Goal: Find contact information: Find contact information

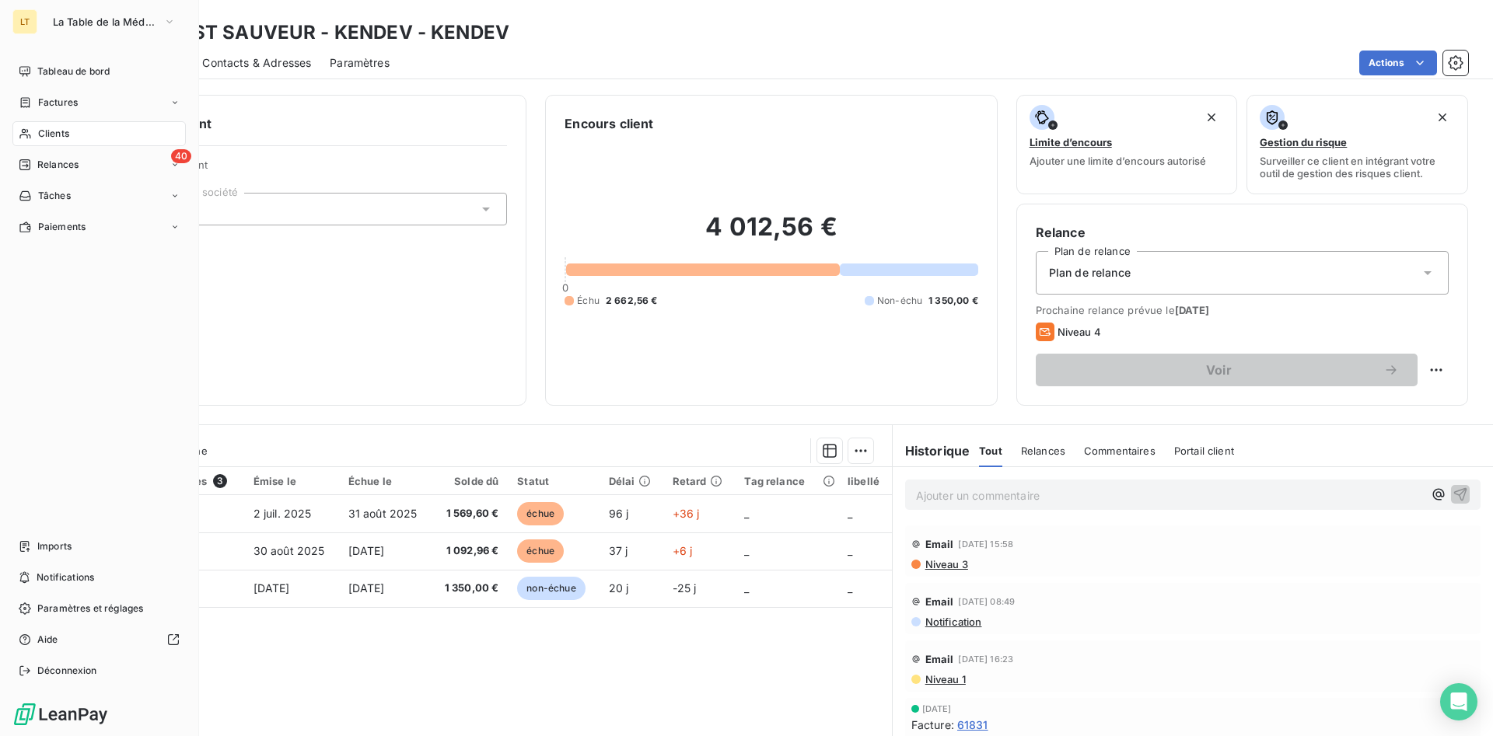
click at [44, 138] on span "Clients" at bounding box center [53, 134] width 31 height 14
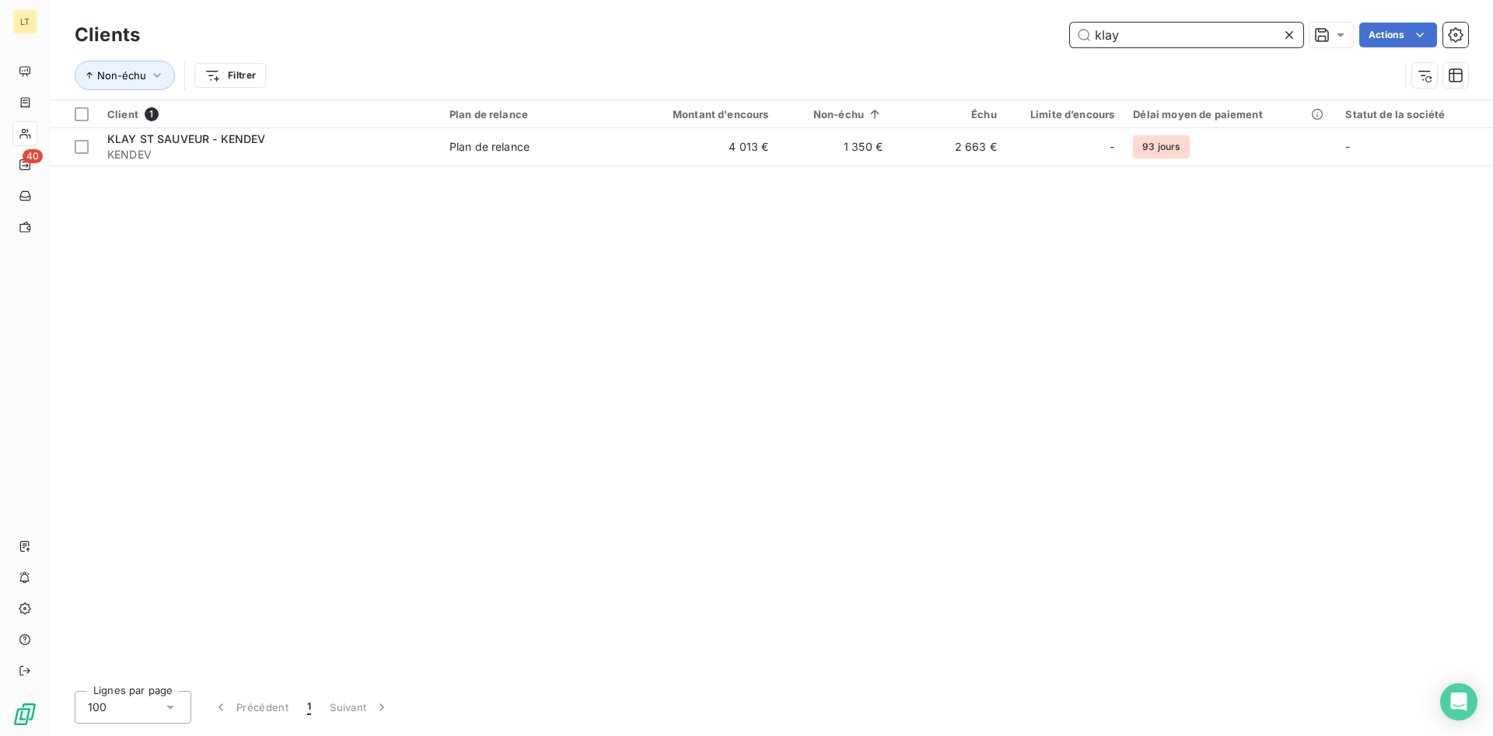
drag, startPoint x: 1146, startPoint y: 35, endPoint x: 996, endPoint y: 48, distance: 149.9
click at [1070, 47] on input "klay" at bounding box center [1186, 35] width 233 height 25
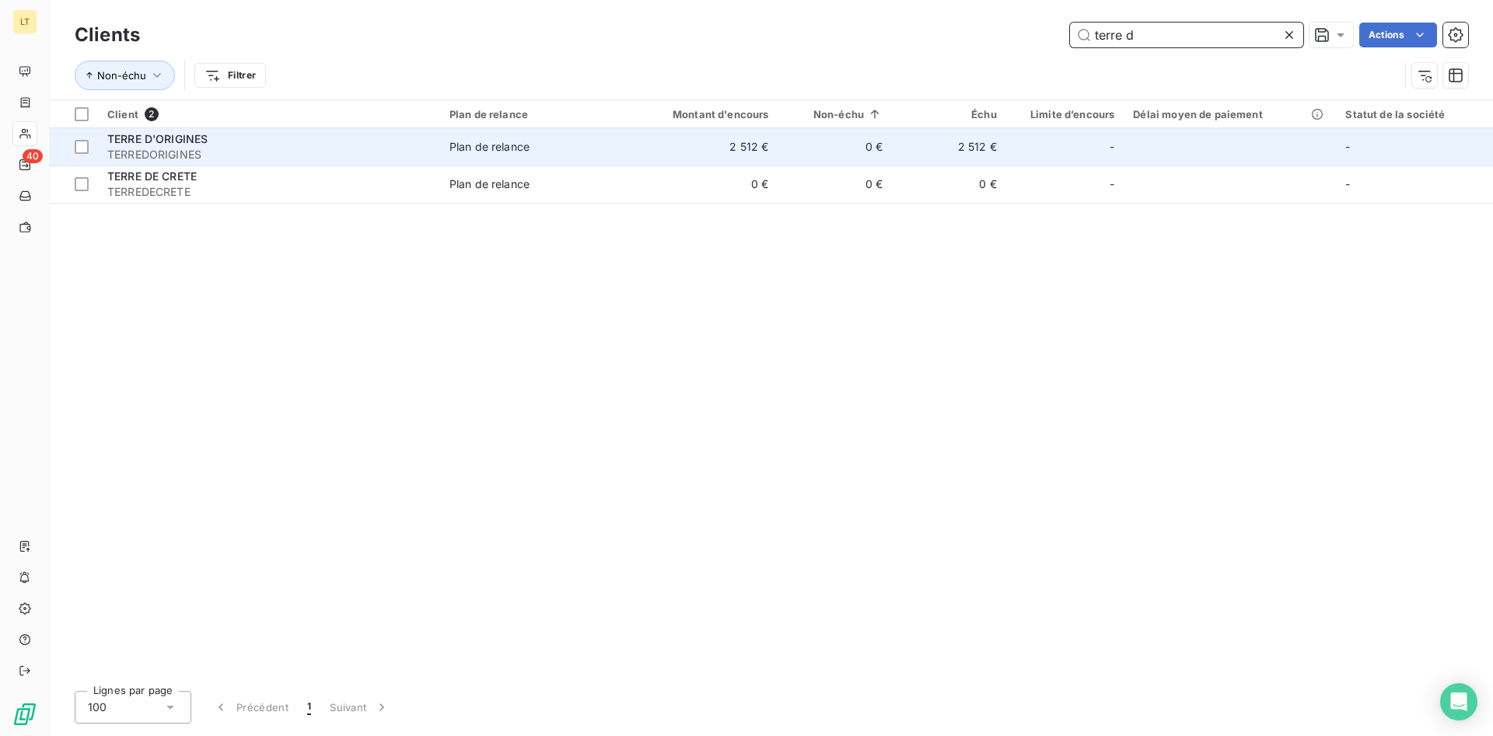
type input "terre d"
click at [878, 159] on td "0 €" at bounding box center [835, 146] width 114 height 37
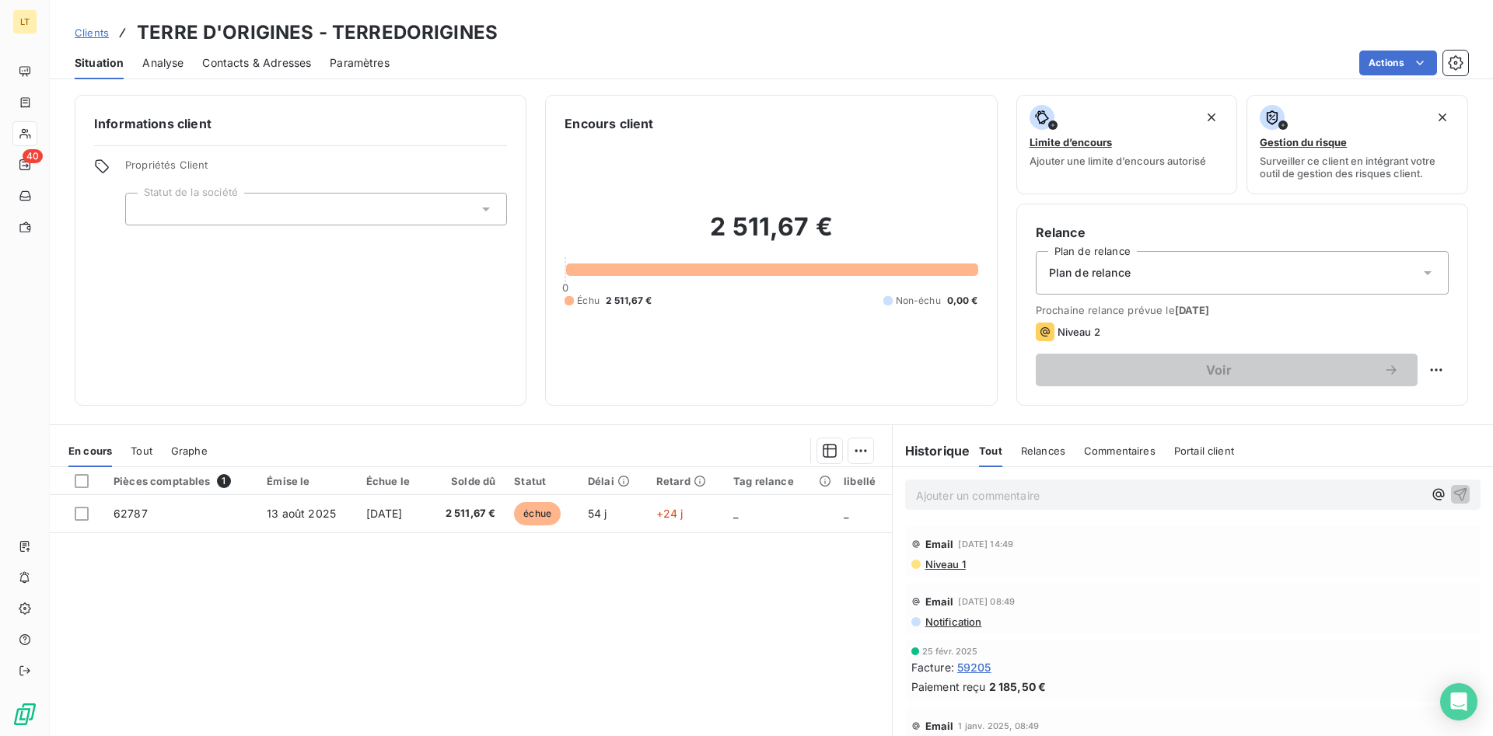
click at [244, 67] on span "Contacts & Adresses" at bounding box center [256, 63] width 109 height 16
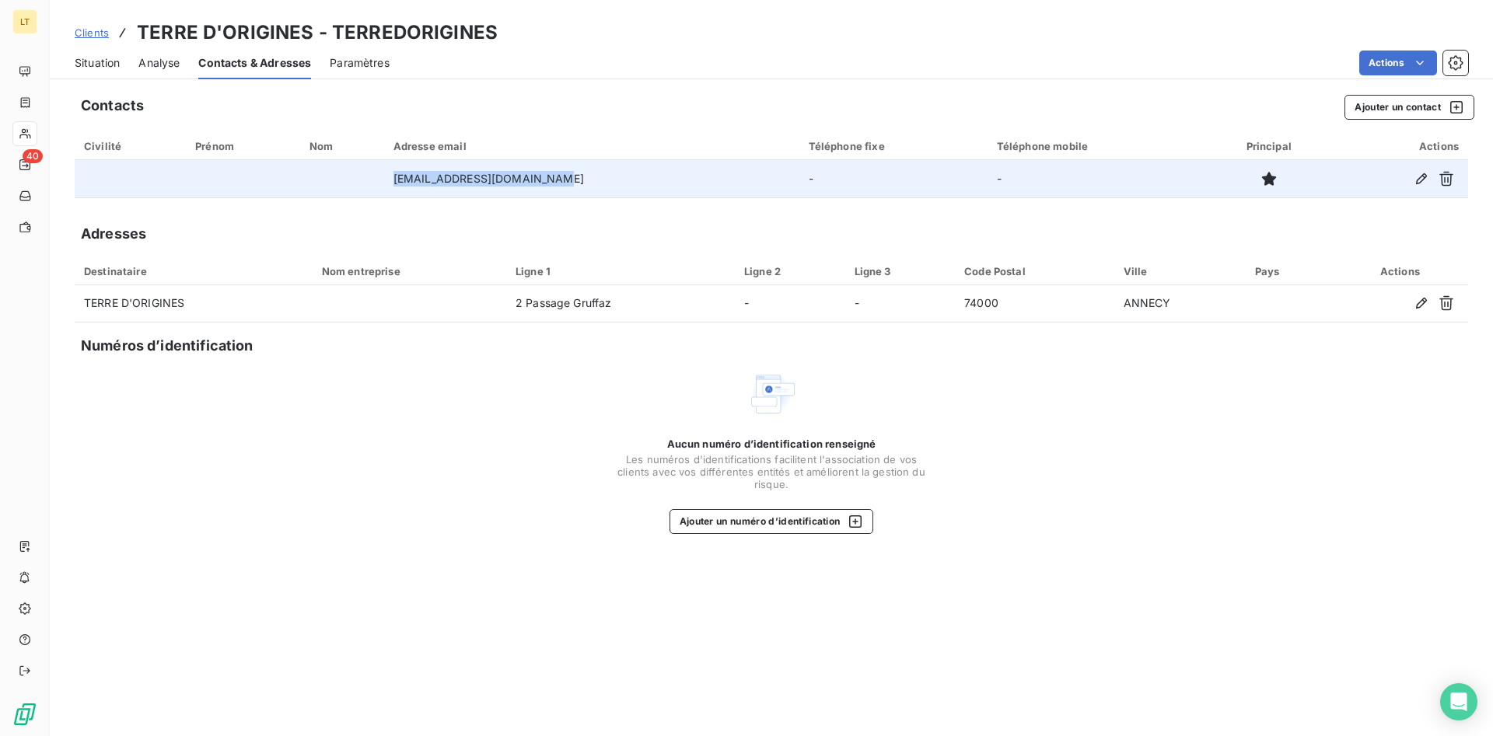
drag, startPoint x: 554, startPoint y: 180, endPoint x: 404, endPoint y: 186, distance: 151.0
click at [404, 186] on tr "[EMAIL_ADDRESS][DOMAIN_NAME] - -" at bounding box center [772, 178] width 1394 height 37
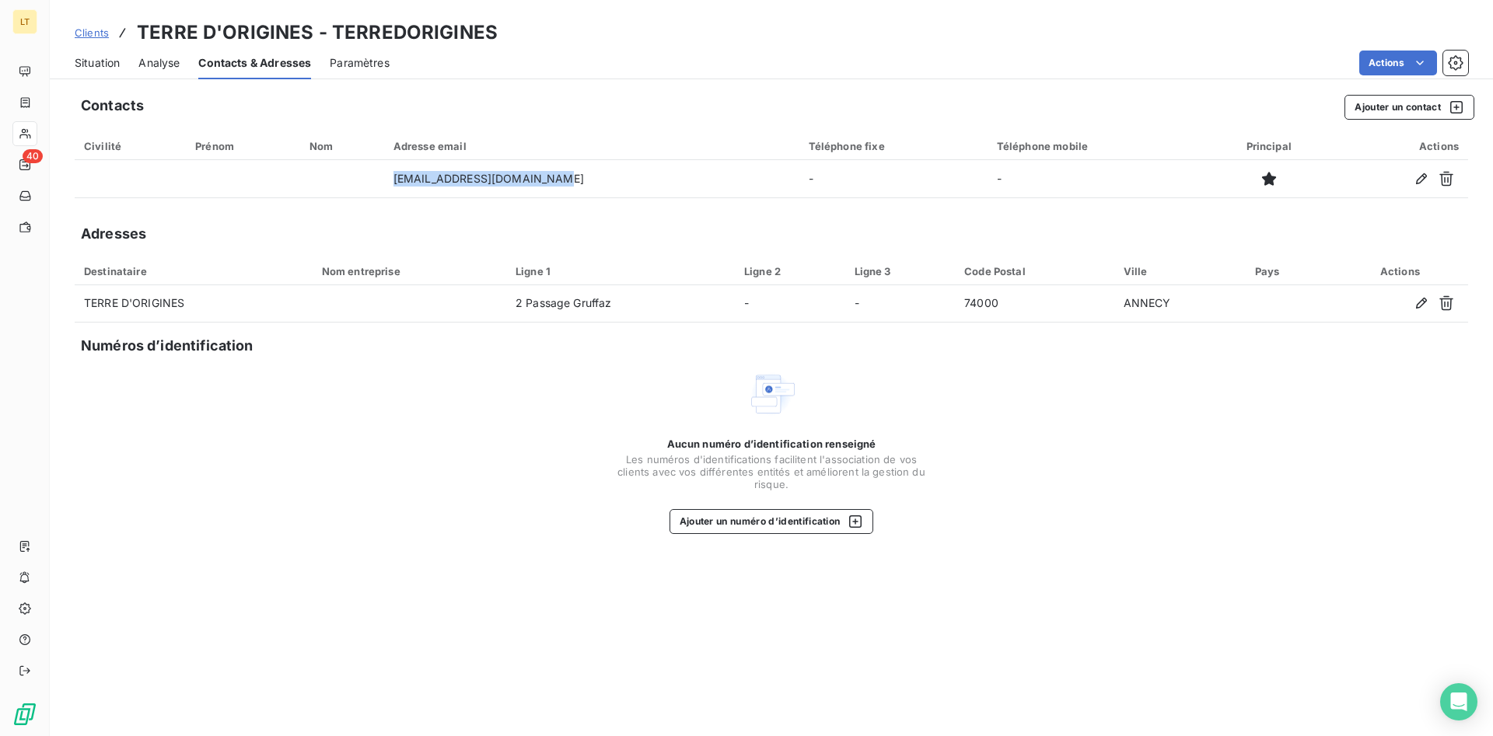
copy tr "[EMAIL_ADDRESS][DOMAIN_NAME]"
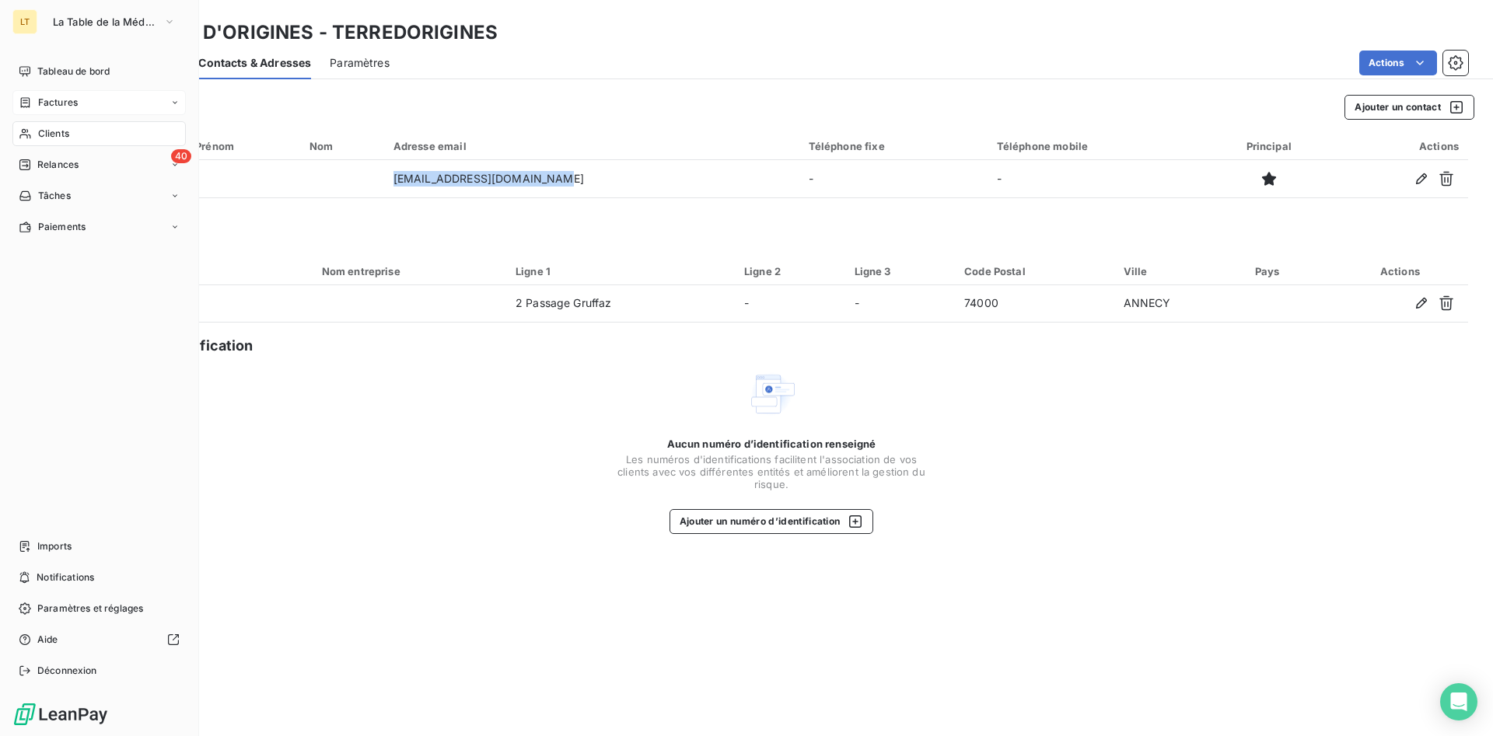
drag, startPoint x: 51, startPoint y: 135, endPoint x: 184, endPoint y: 99, distance: 137.7
click at [54, 133] on span "Clients" at bounding box center [53, 134] width 31 height 14
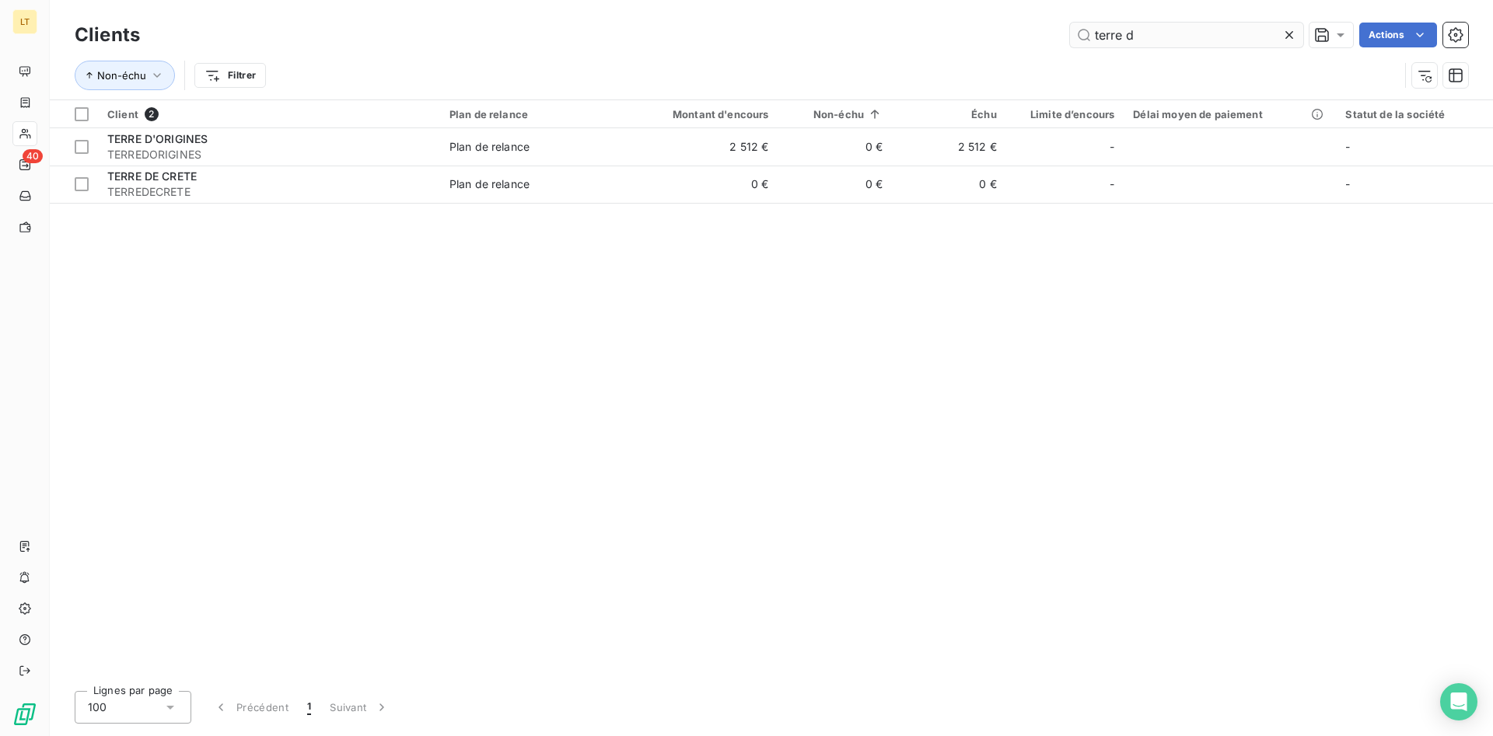
drag, startPoint x: 1183, startPoint y: 27, endPoint x: 1003, endPoint y: 33, distance: 179.7
click at [1070, 33] on input "terre d" at bounding box center [1186, 35] width 233 height 25
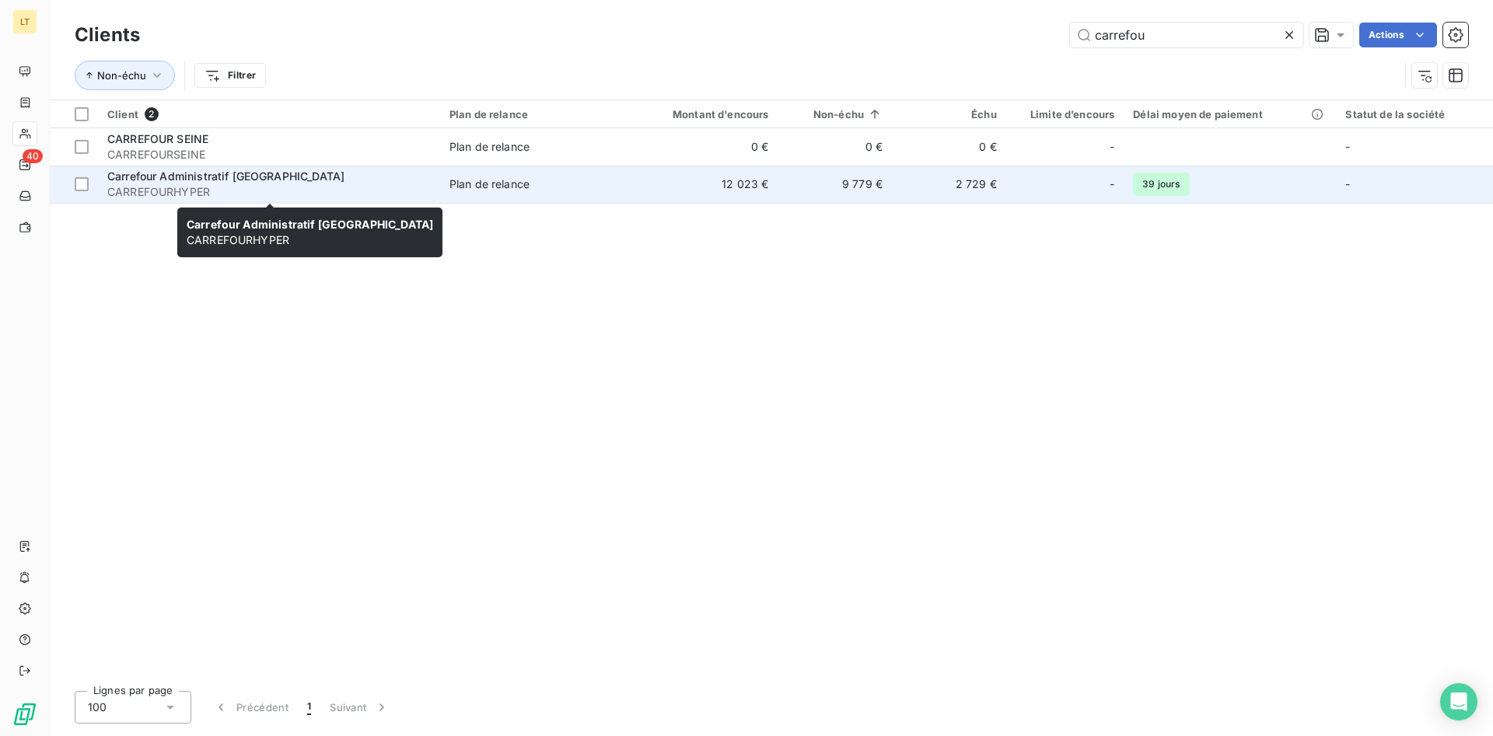
type input "carrefou"
click at [392, 181] on div "Carrefour Administratif [GEOGRAPHIC_DATA]" at bounding box center [269, 177] width 324 height 16
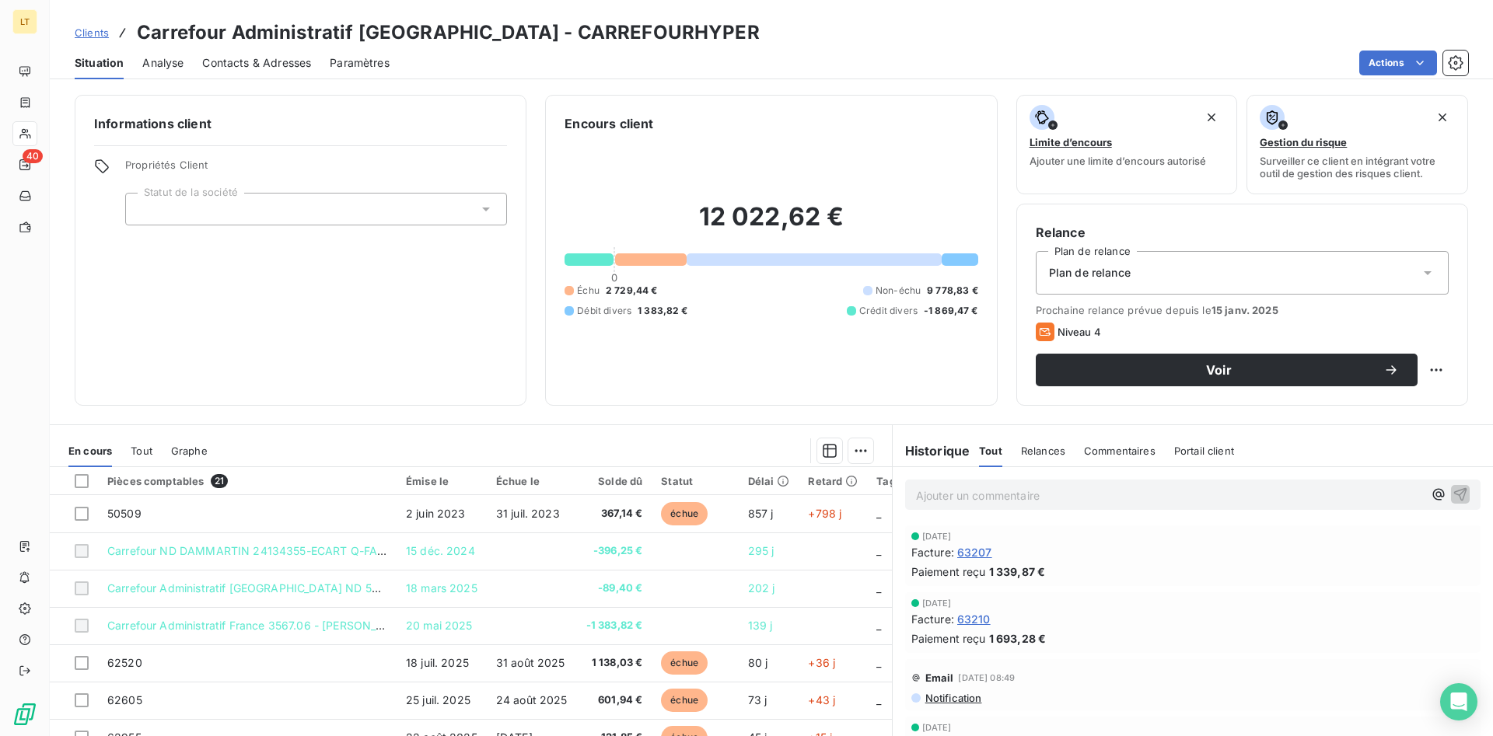
click at [275, 67] on span "Contacts & Adresses" at bounding box center [256, 63] width 109 height 16
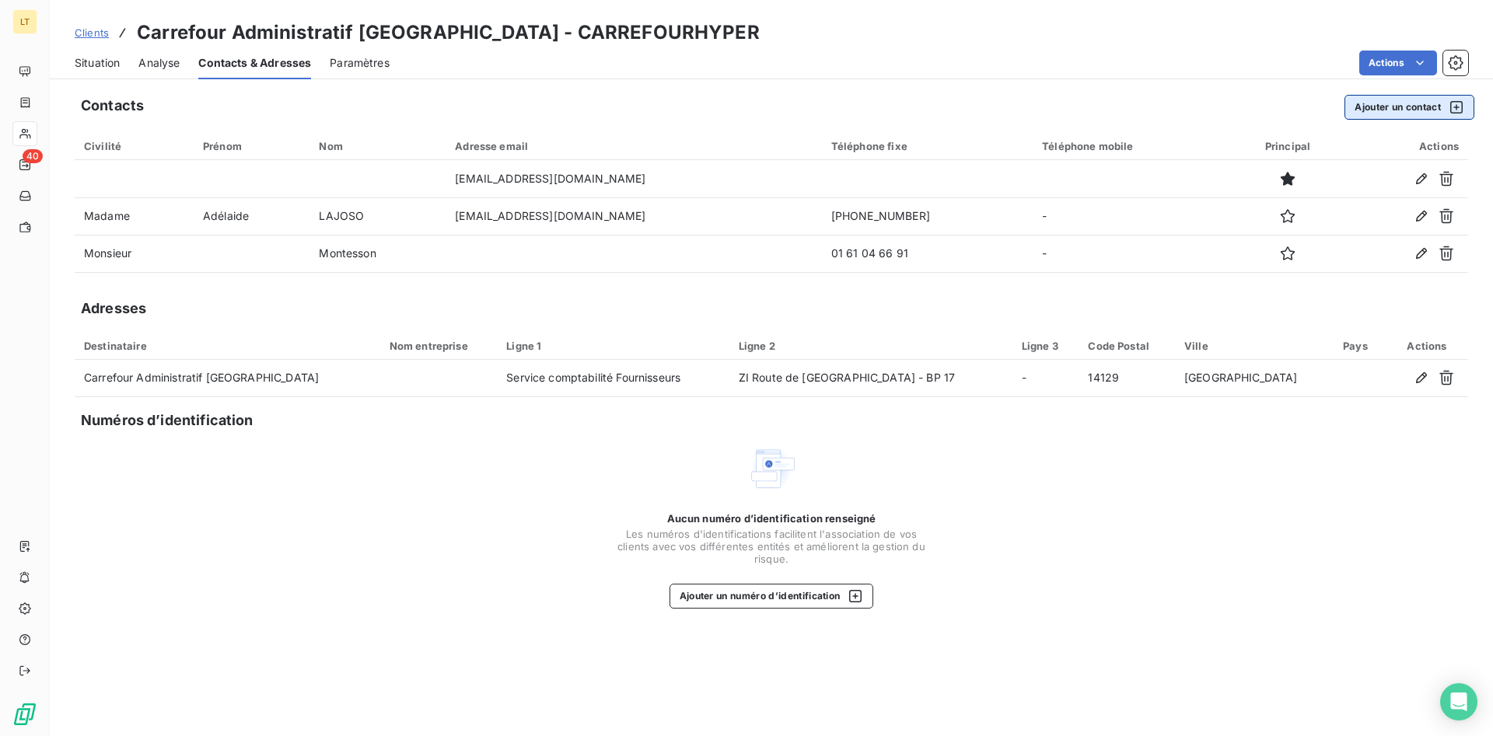
click at [1420, 105] on button "Ajouter un contact" at bounding box center [1410, 107] width 130 height 25
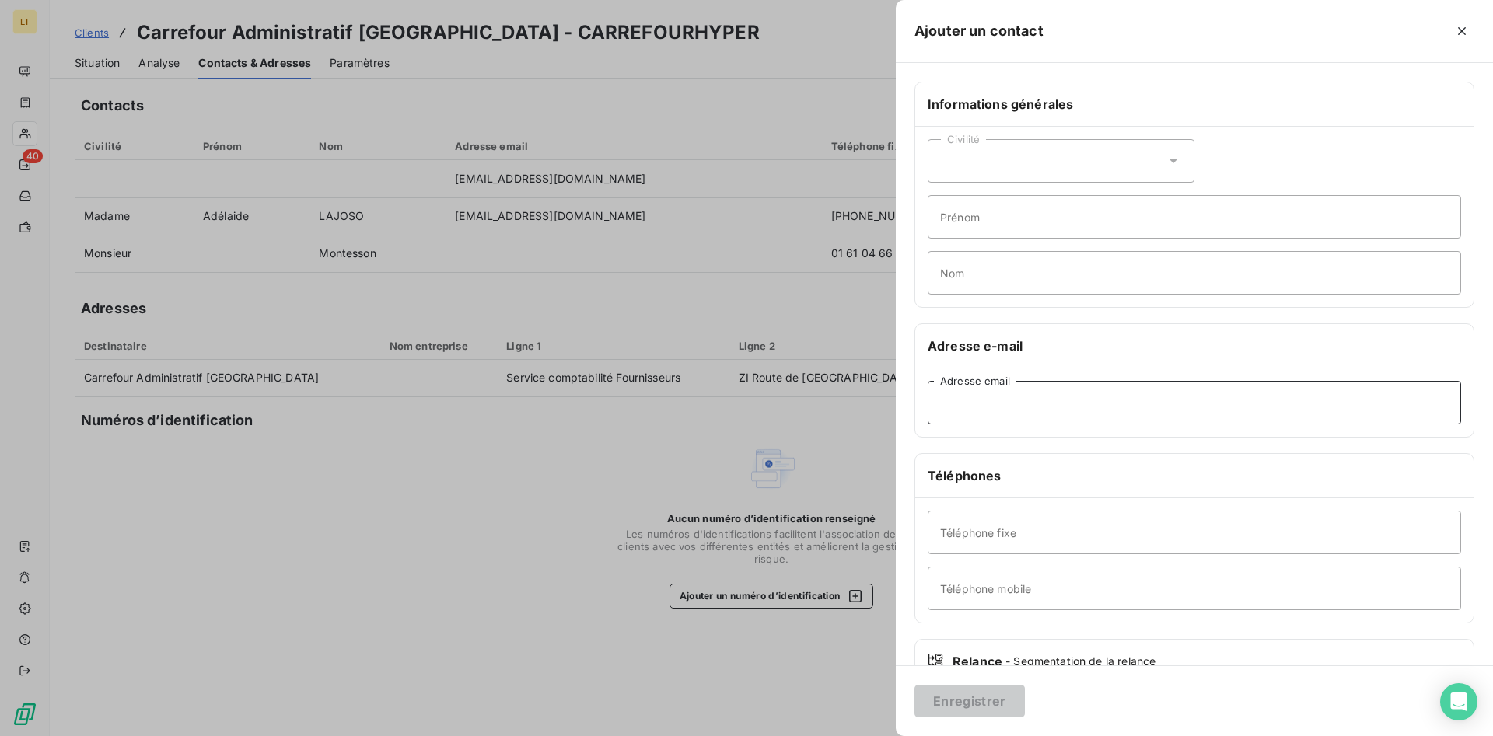
click at [993, 417] on input "Adresse email" at bounding box center [1194, 403] width 533 height 44
paste input "[EMAIL_ADDRESS][DOMAIN_NAME]"
type input "[EMAIL_ADDRESS][DOMAIN_NAME]"
click at [986, 698] on button "Enregistrer" at bounding box center [970, 701] width 110 height 33
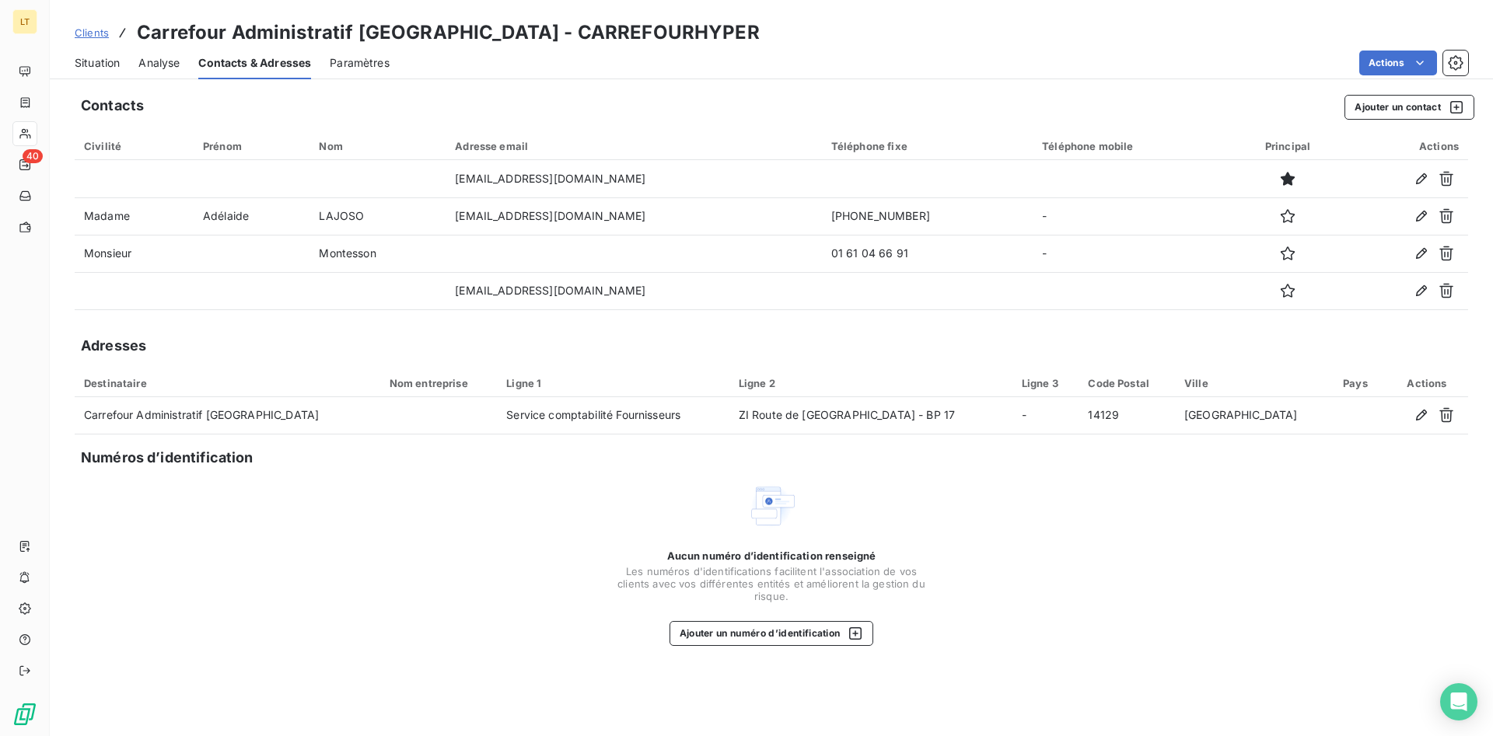
click at [99, 68] on span "Situation" at bounding box center [97, 63] width 45 height 16
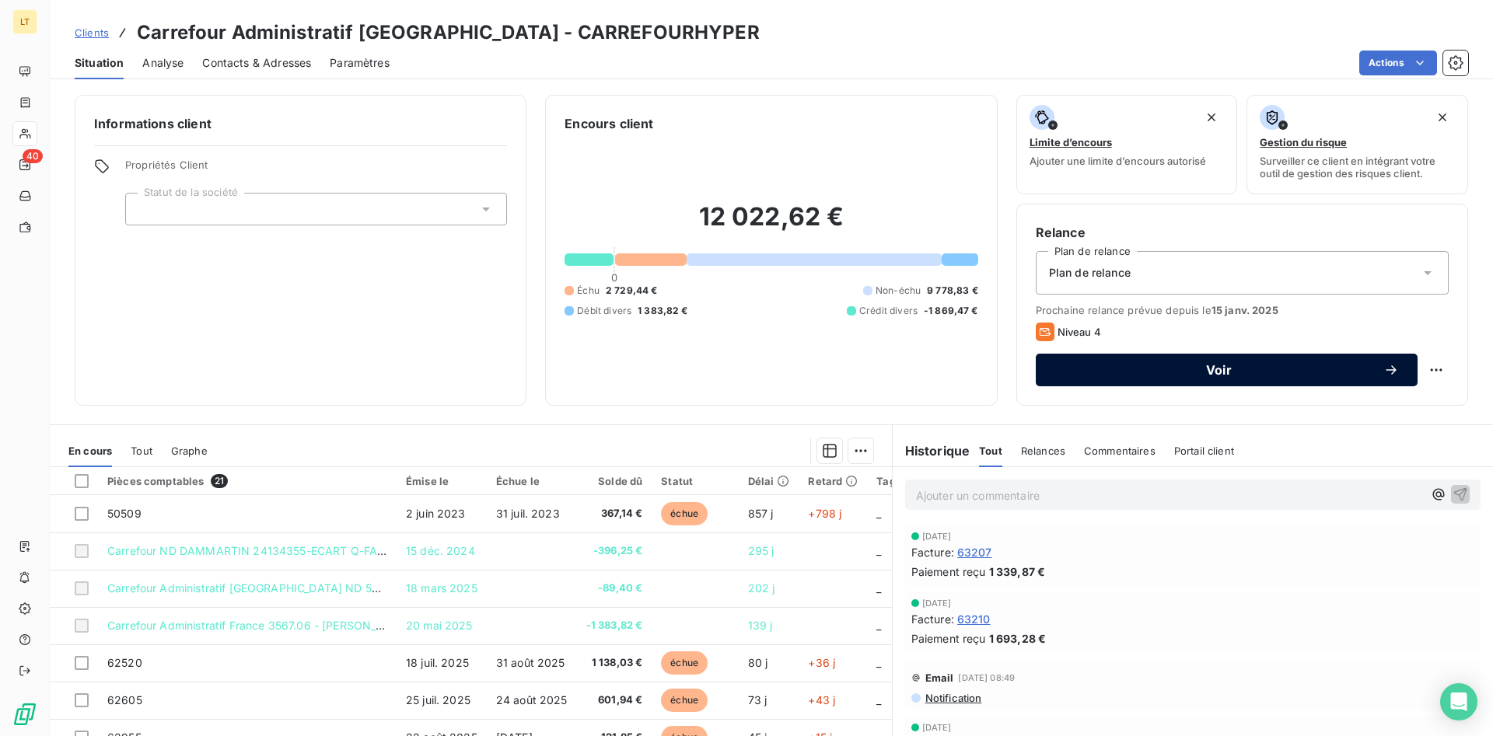
click at [1189, 367] on span "Voir" at bounding box center [1219, 370] width 329 height 12
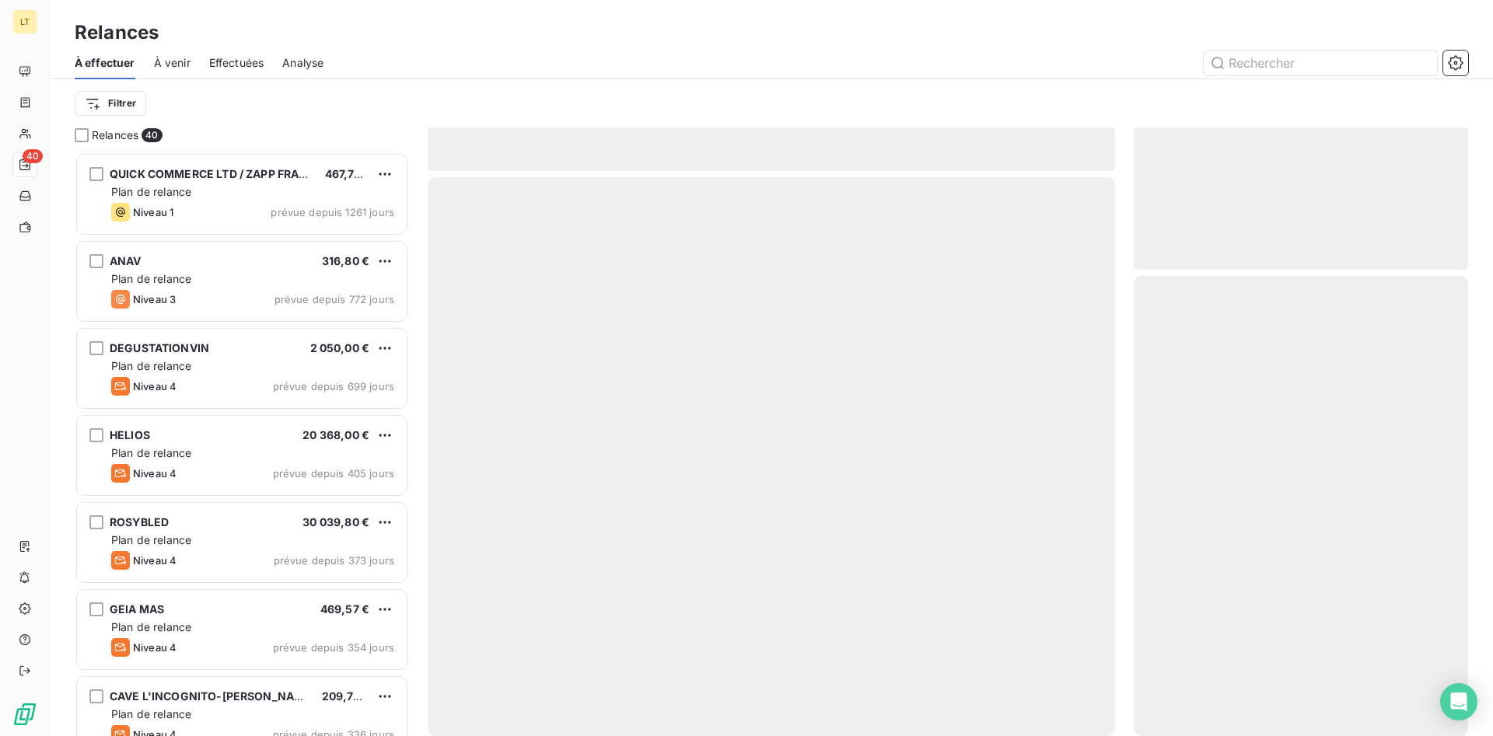
scroll to position [584, 334]
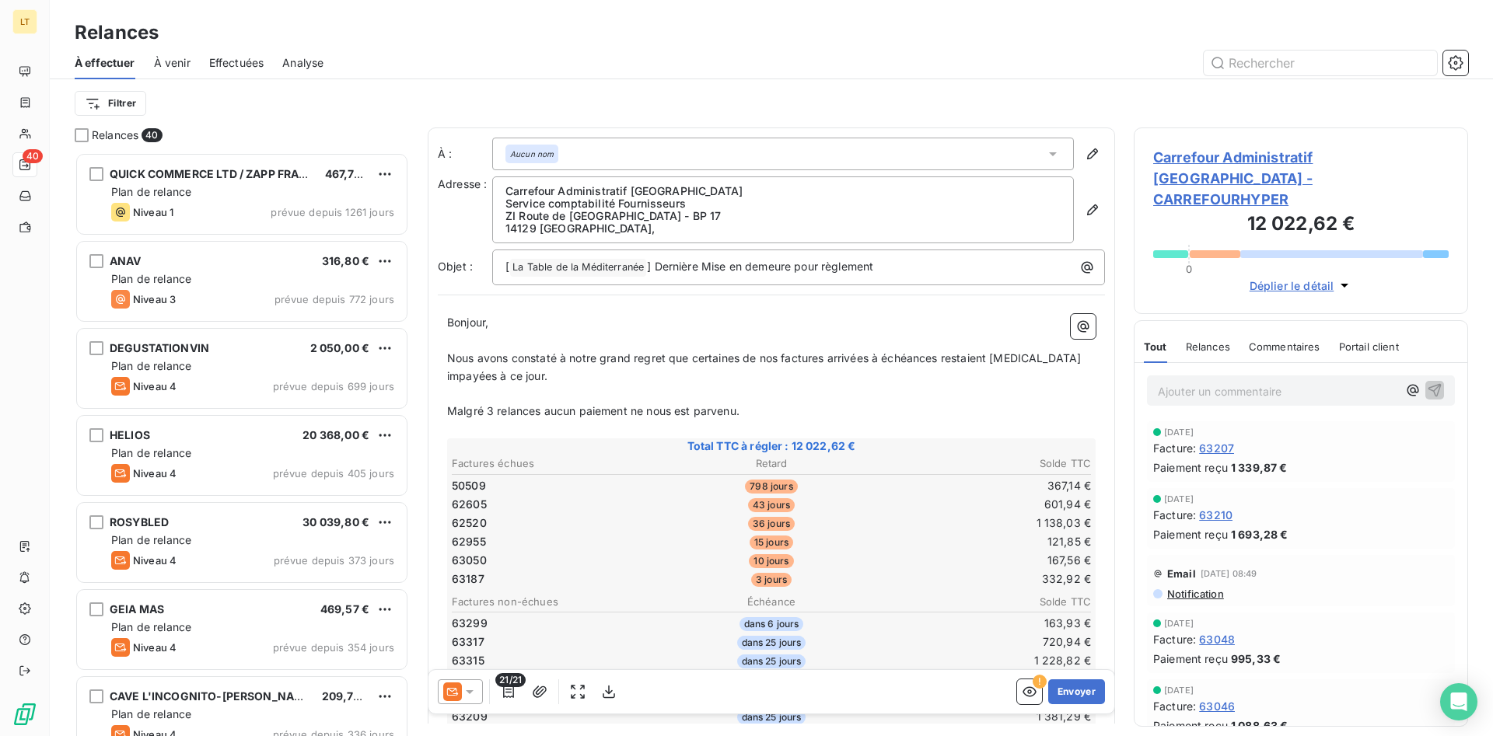
click at [812, 163] on div "Aucun nom" at bounding box center [783, 154] width 582 height 33
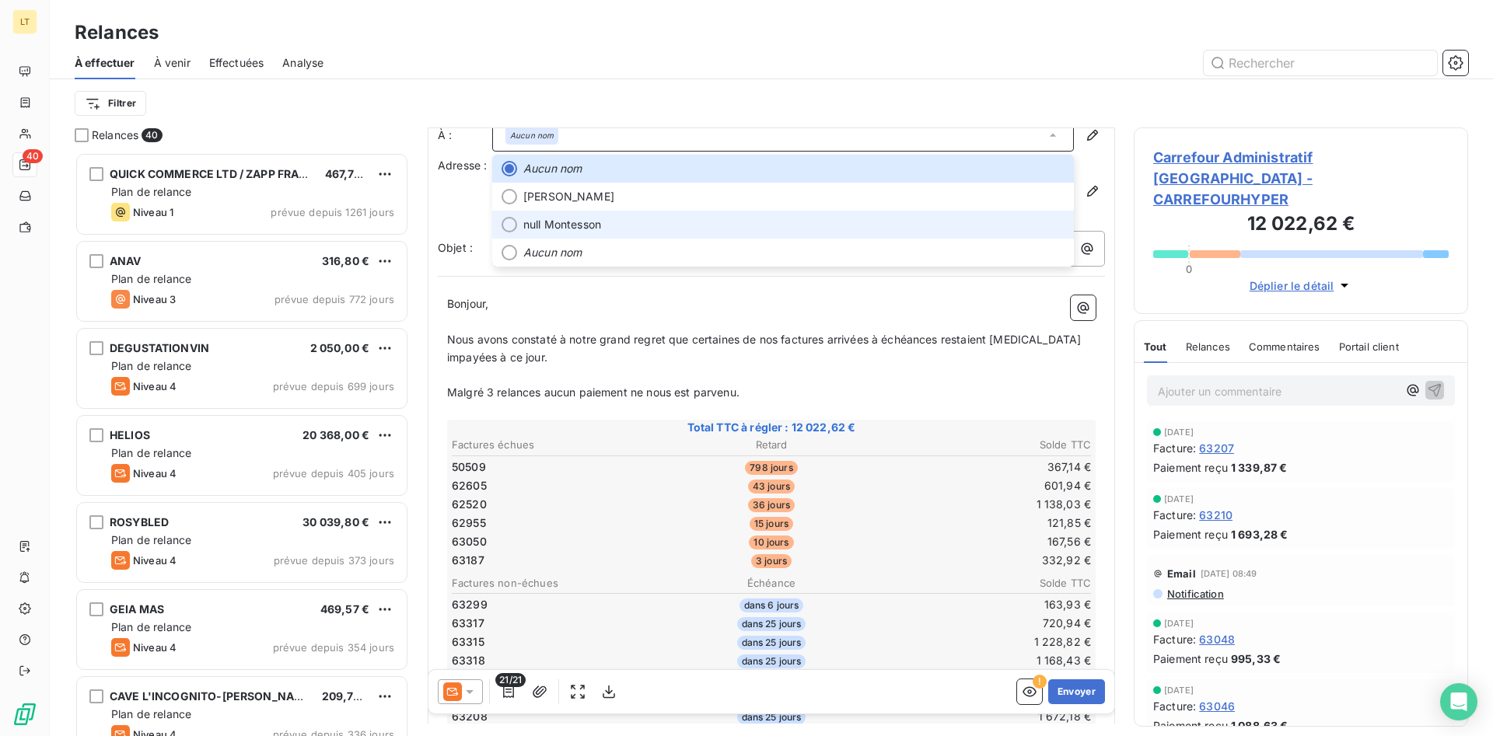
scroll to position [0, 0]
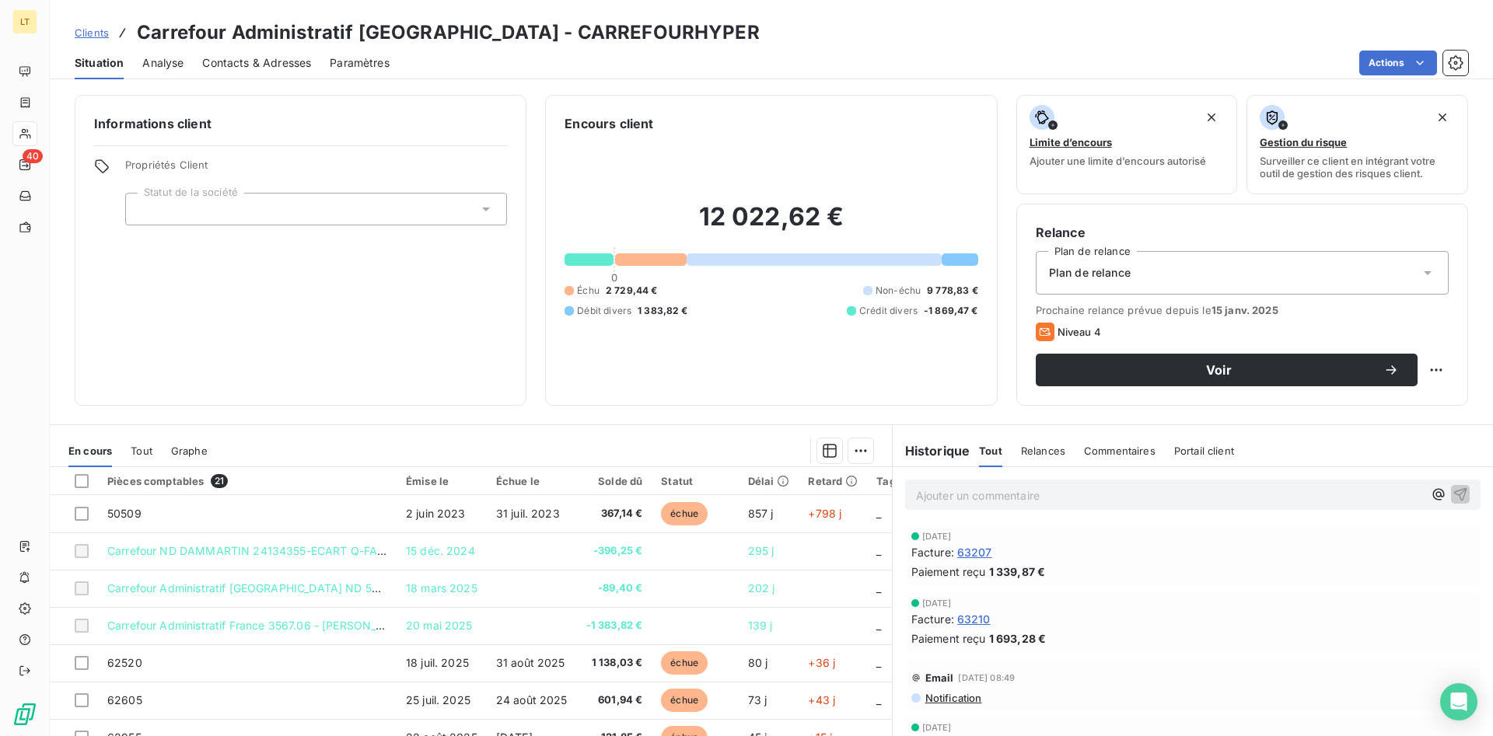
click at [310, 70] on span "Contacts & Adresses" at bounding box center [256, 63] width 109 height 16
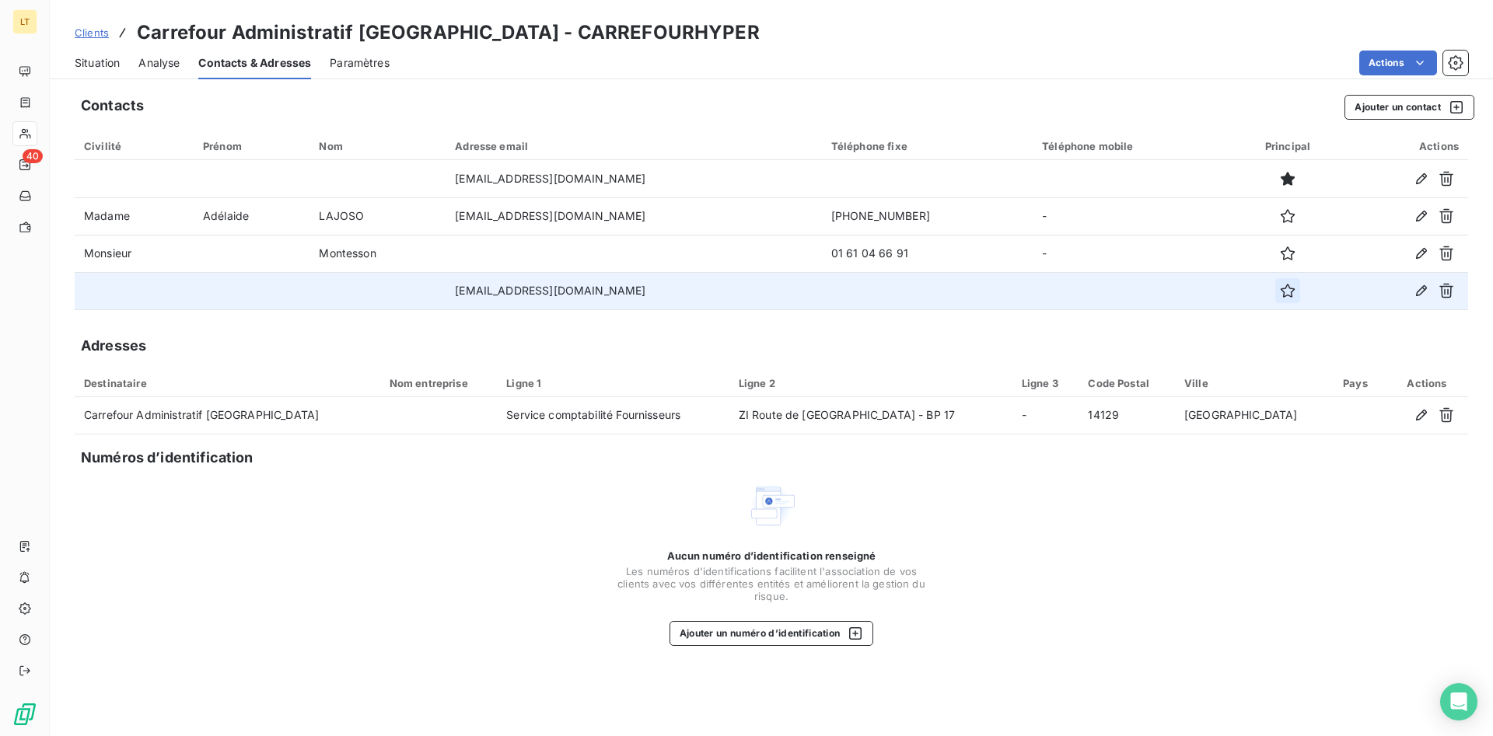
click at [1280, 293] on icon "button" at bounding box center [1288, 291] width 16 height 16
click at [110, 63] on span "Situation" at bounding box center [97, 63] width 45 height 16
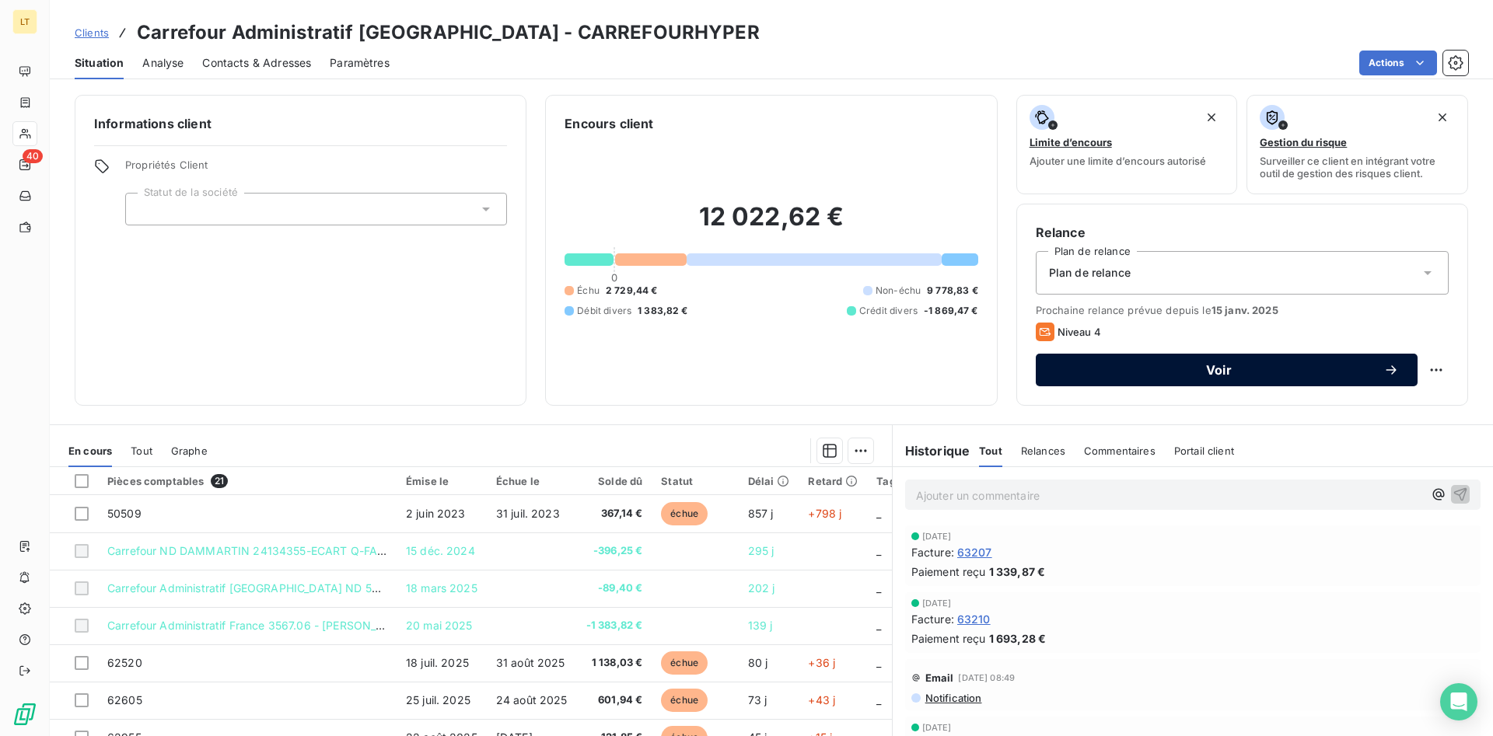
click at [1079, 363] on div "Voir" at bounding box center [1227, 370] width 345 height 16
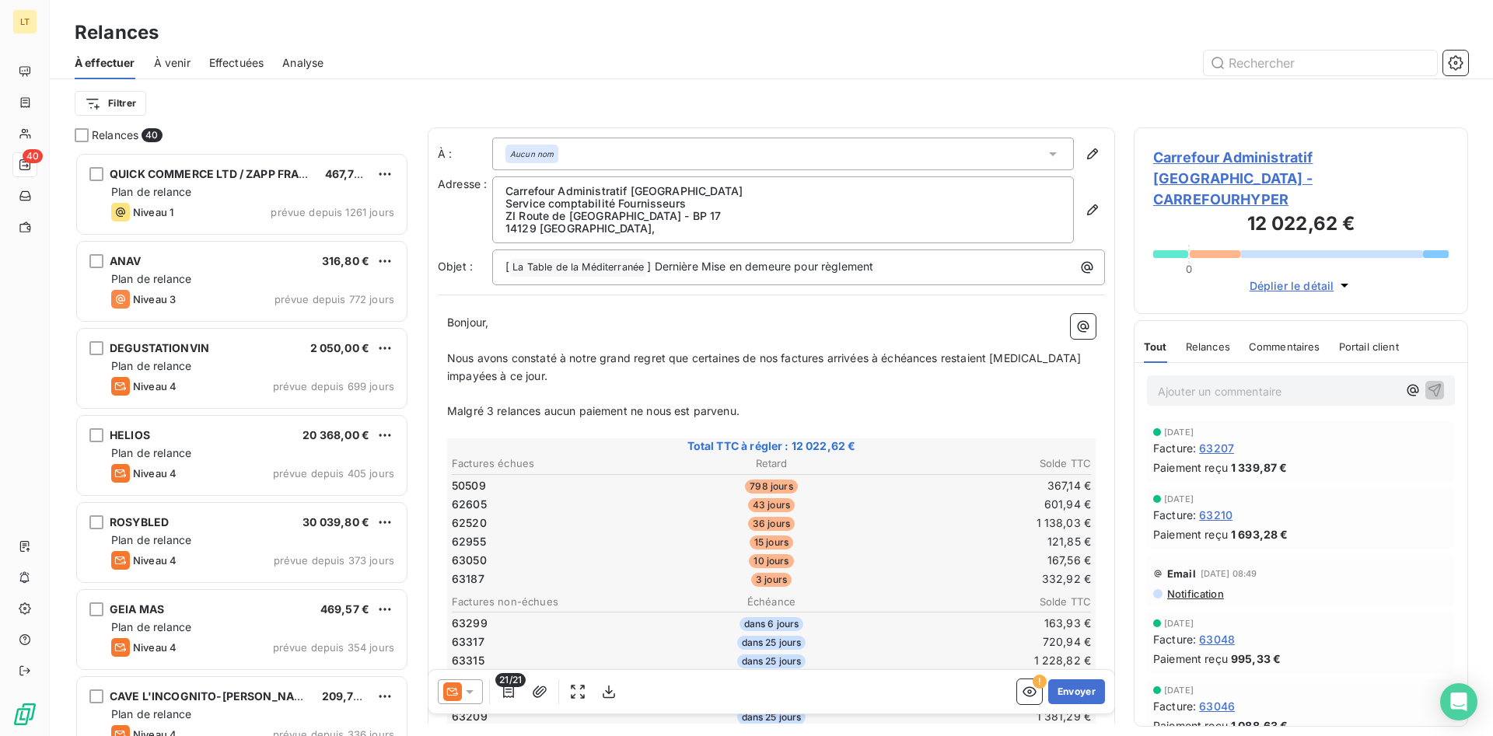
scroll to position [584, 334]
click at [457, 691] on icon at bounding box center [452, 692] width 19 height 19
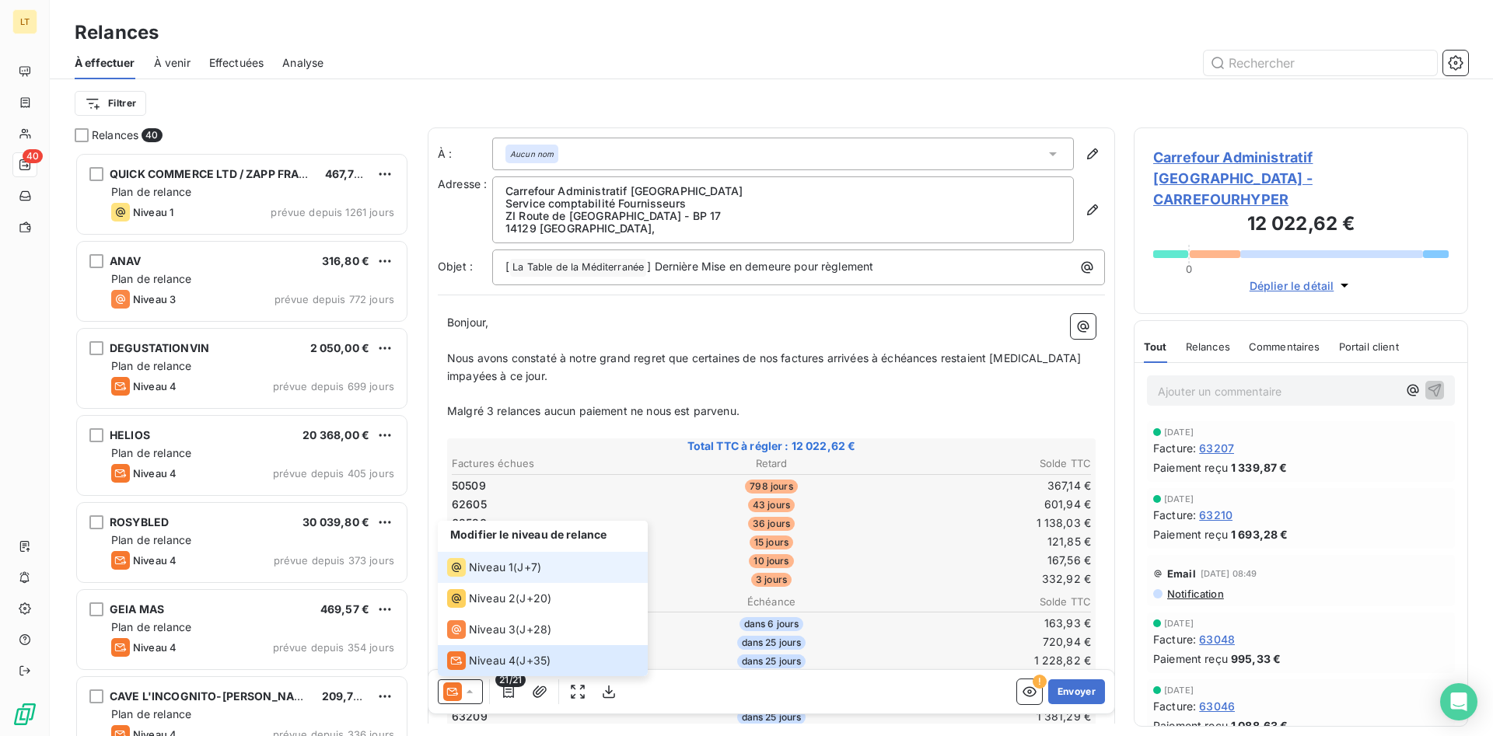
click at [513, 574] on div "Niveau 1 ( J+7 )" at bounding box center [494, 567] width 94 height 19
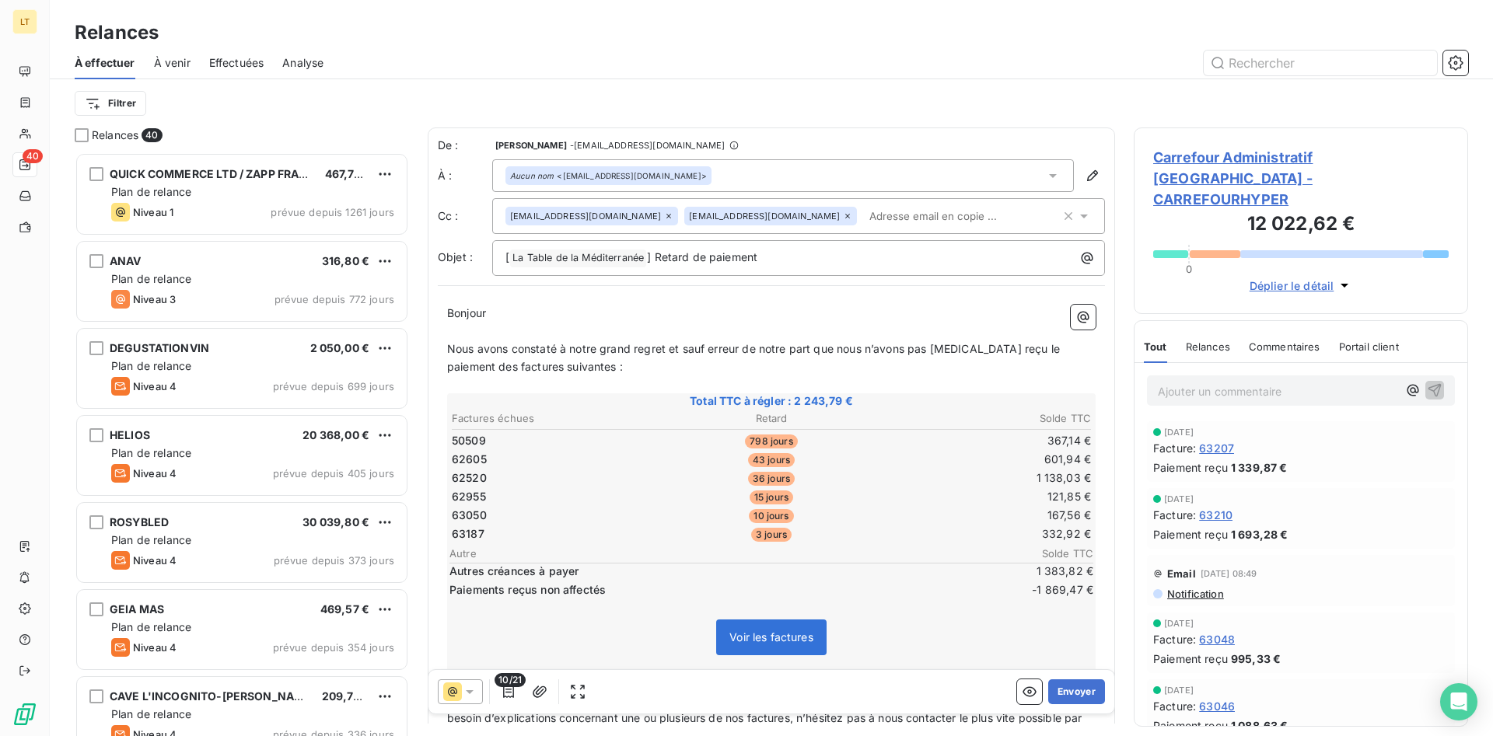
click at [664, 216] on icon at bounding box center [668, 216] width 9 height 9
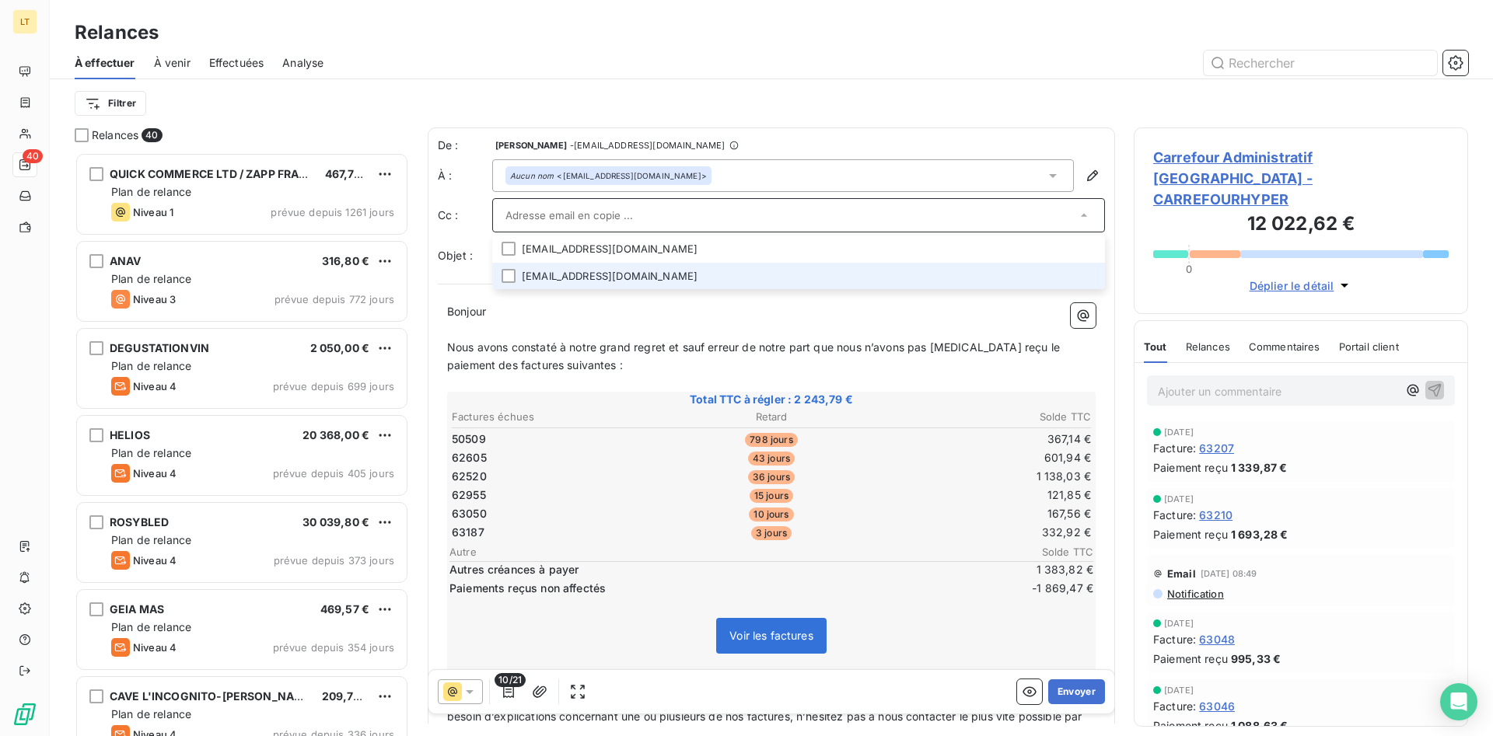
click at [692, 219] on input "text" at bounding box center [790, 215] width 571 height 23
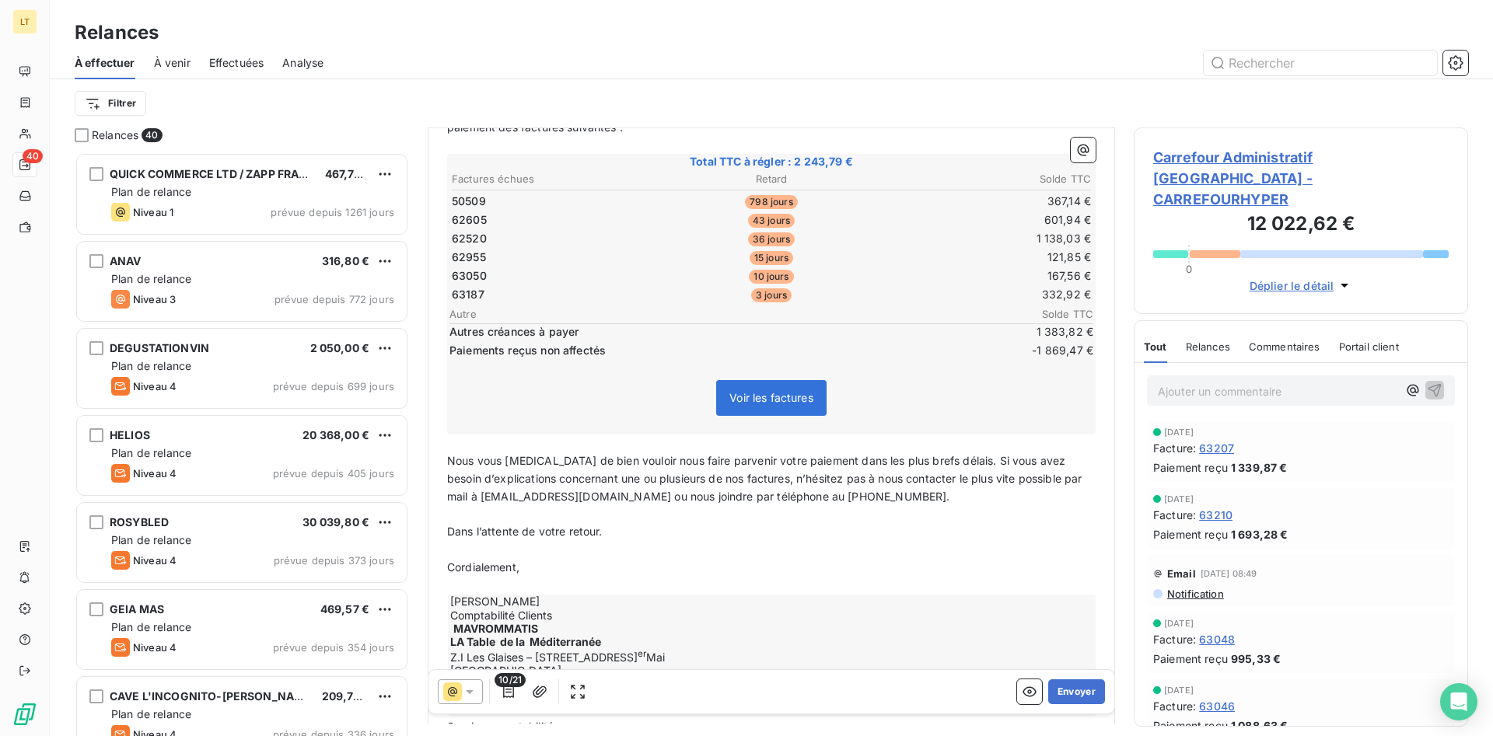
scroll to position [0, 0]
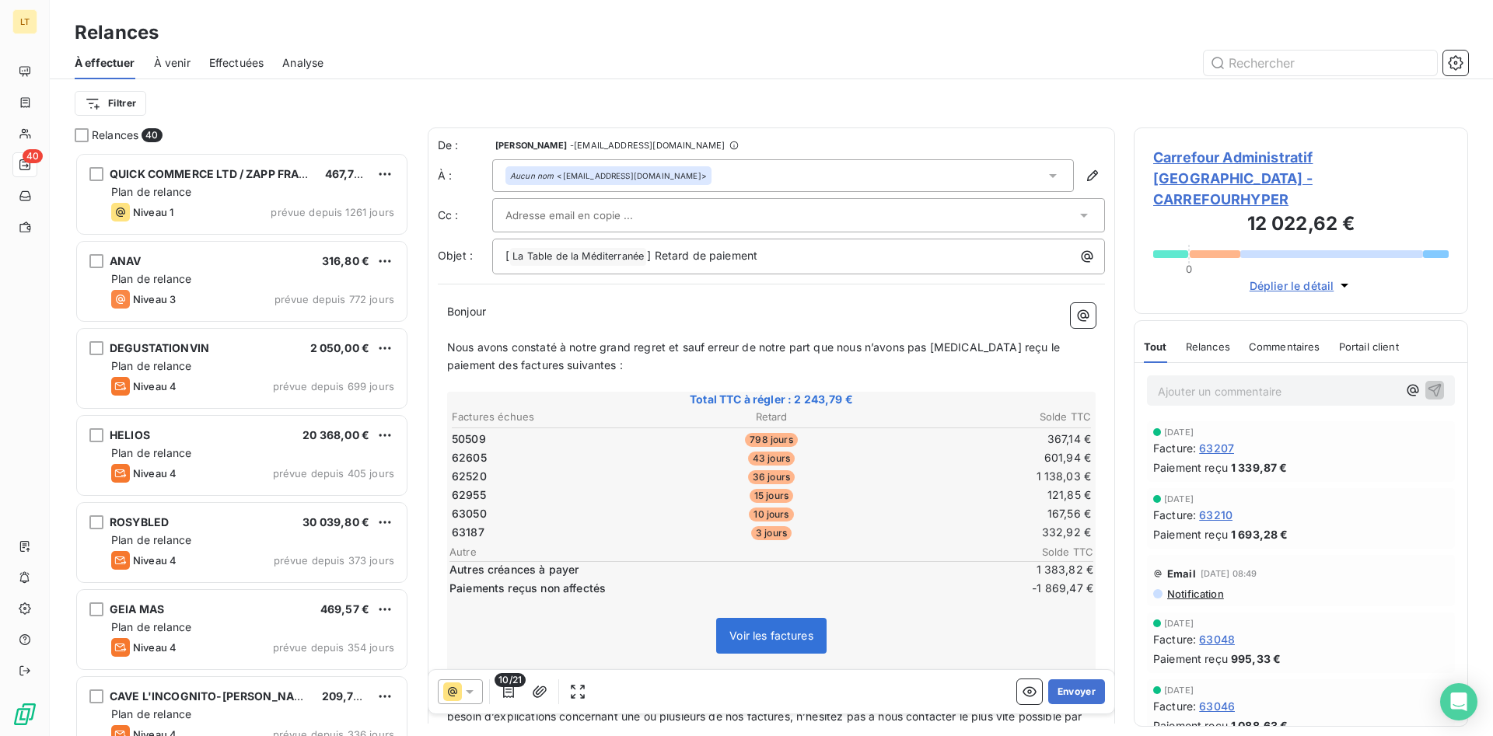
click at [670, 215] on div at bounding box center [790, 215] width 571 height 23
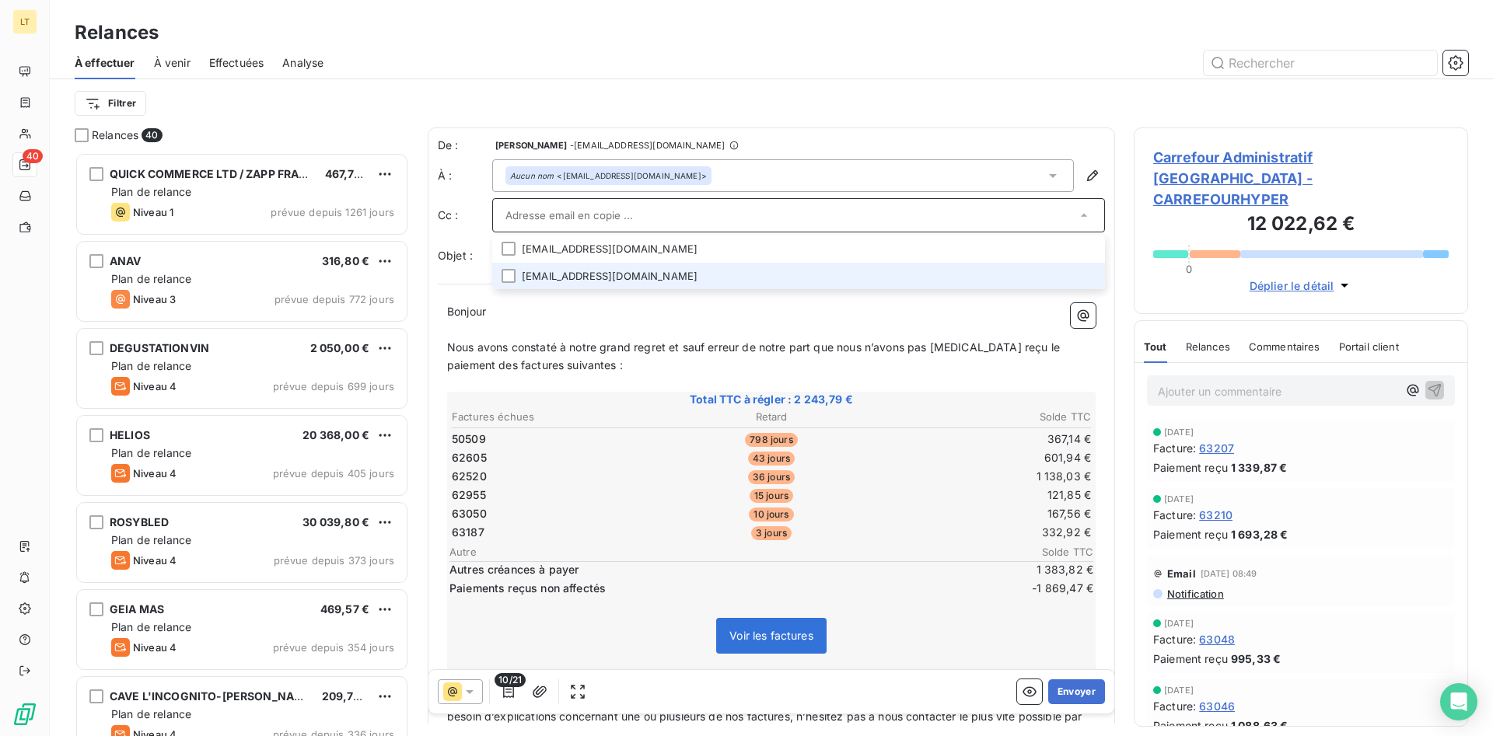
click at [632, 271] on li "[EMAIL_ADDRESS][DOMAIN_NAME]" at bounding box center [798, 276] width 613 height 27
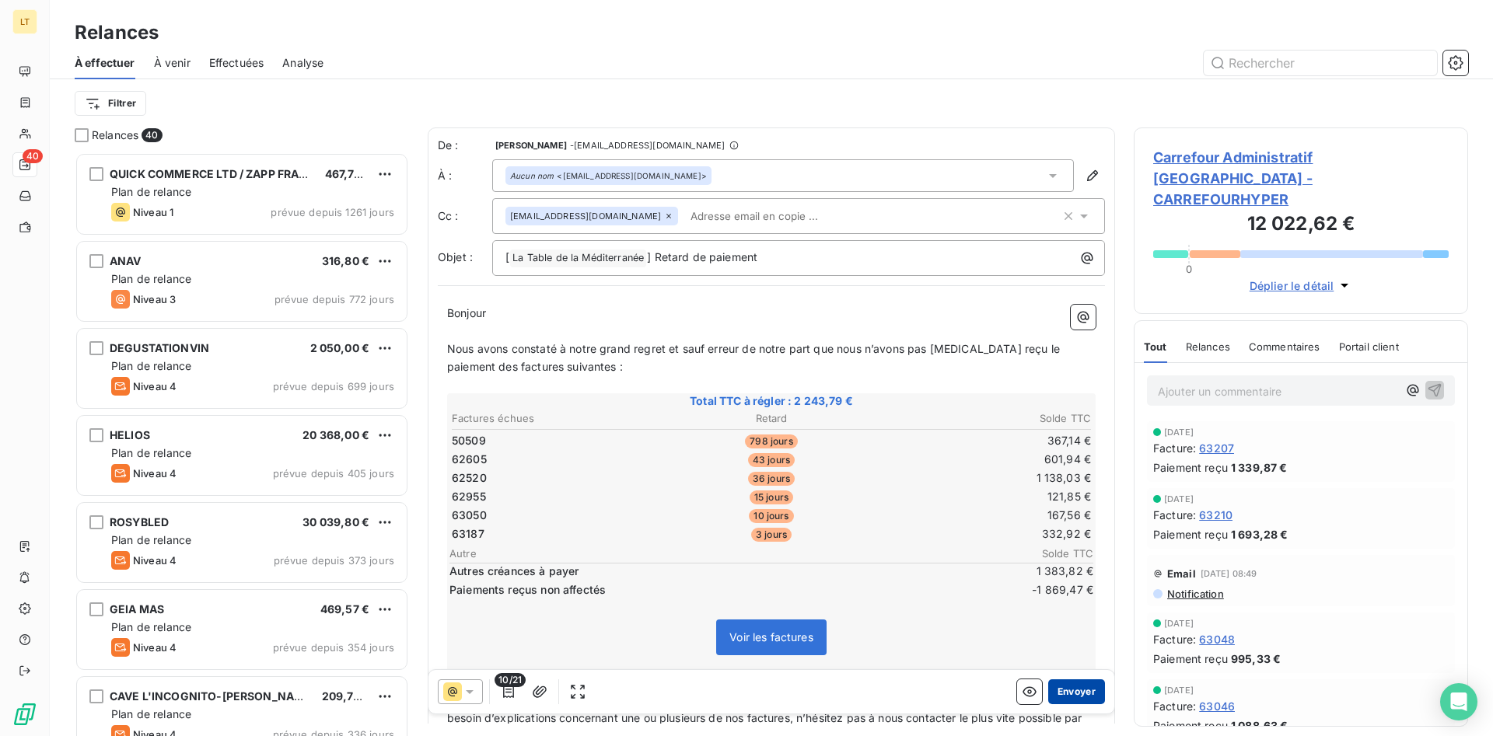
click at [1090, 694] on button "Envoyer" at bounding box center [1076, 692] width 57 height 25
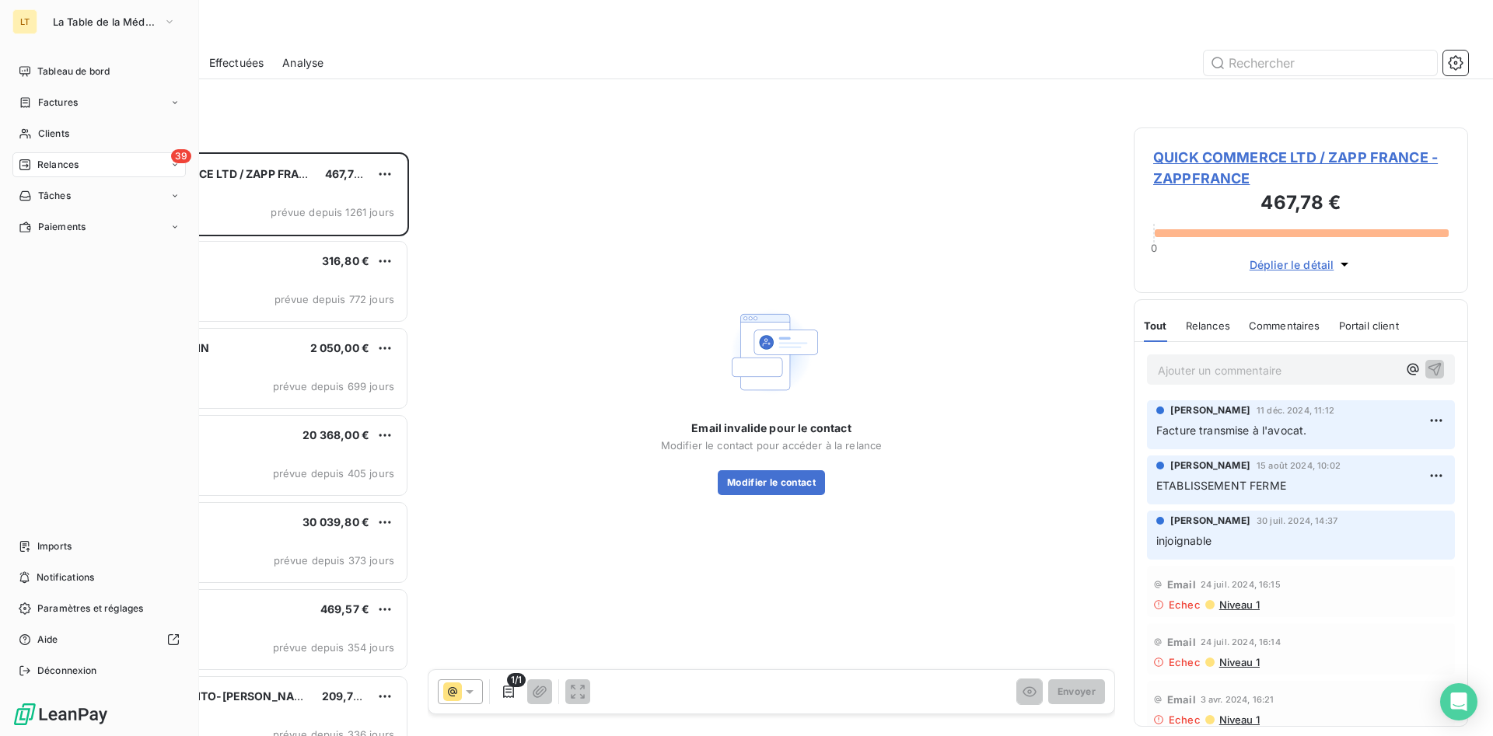
click at [52, 166] on span "Relances" at bounding box center [57, 165] width 41 height 14
click at [63, 134] on span "Clients" at bounding box center [53, 134] width 31 height 14
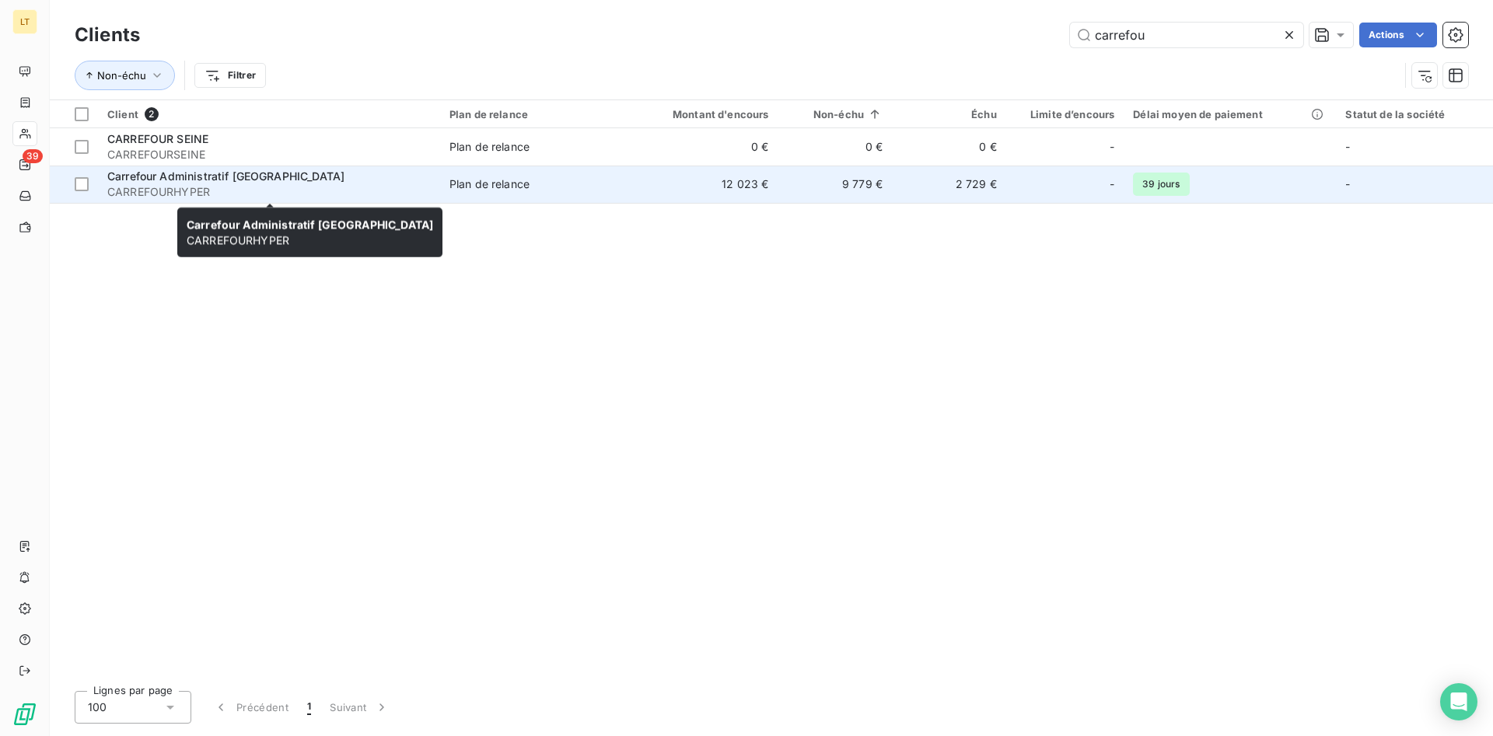
click at [264, 187] on span "CARREFOURHYPER" at bounding box center [269, 192] width 324 height 16
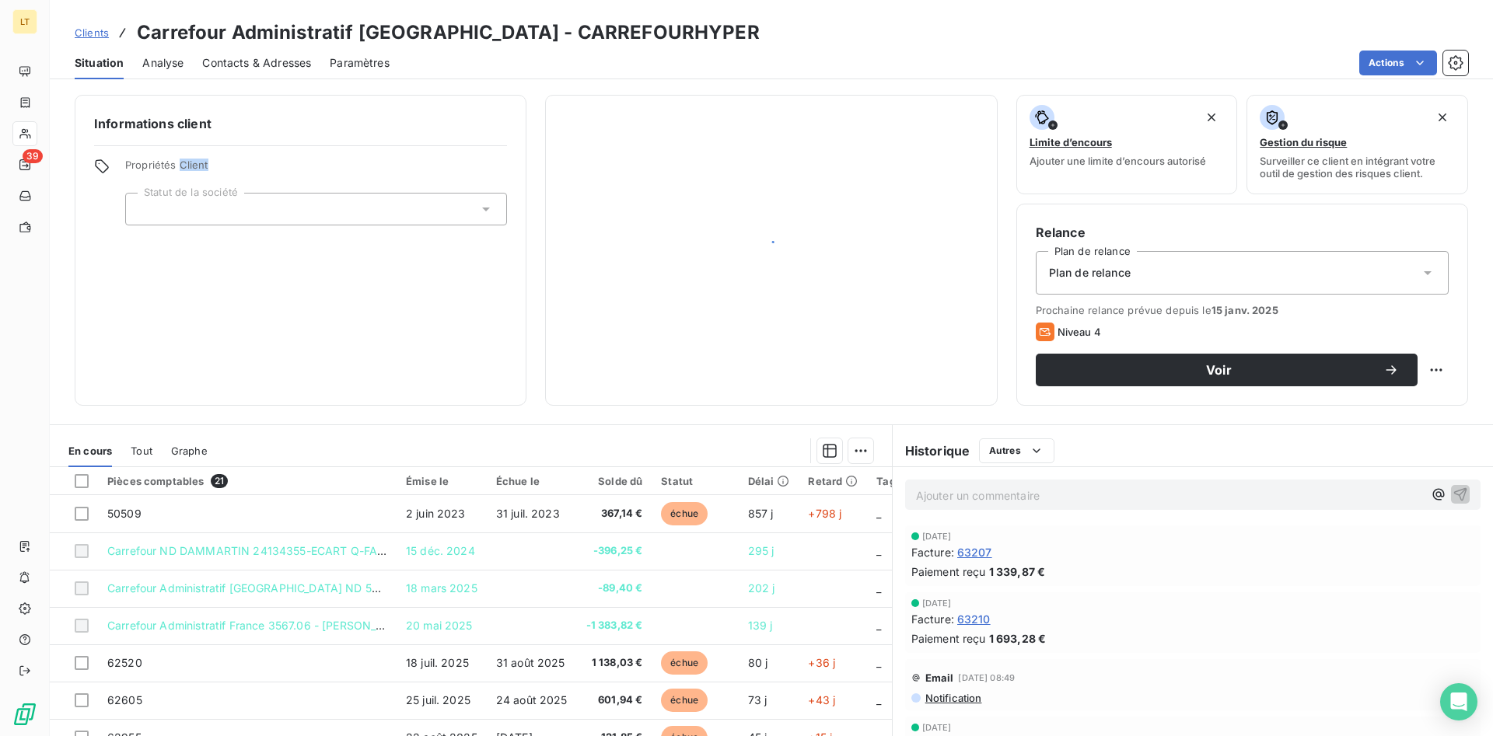
click at [264, 187] on div "Propriétés Client Statut de la société" at bounding box center [316, 192] width 382 height 67
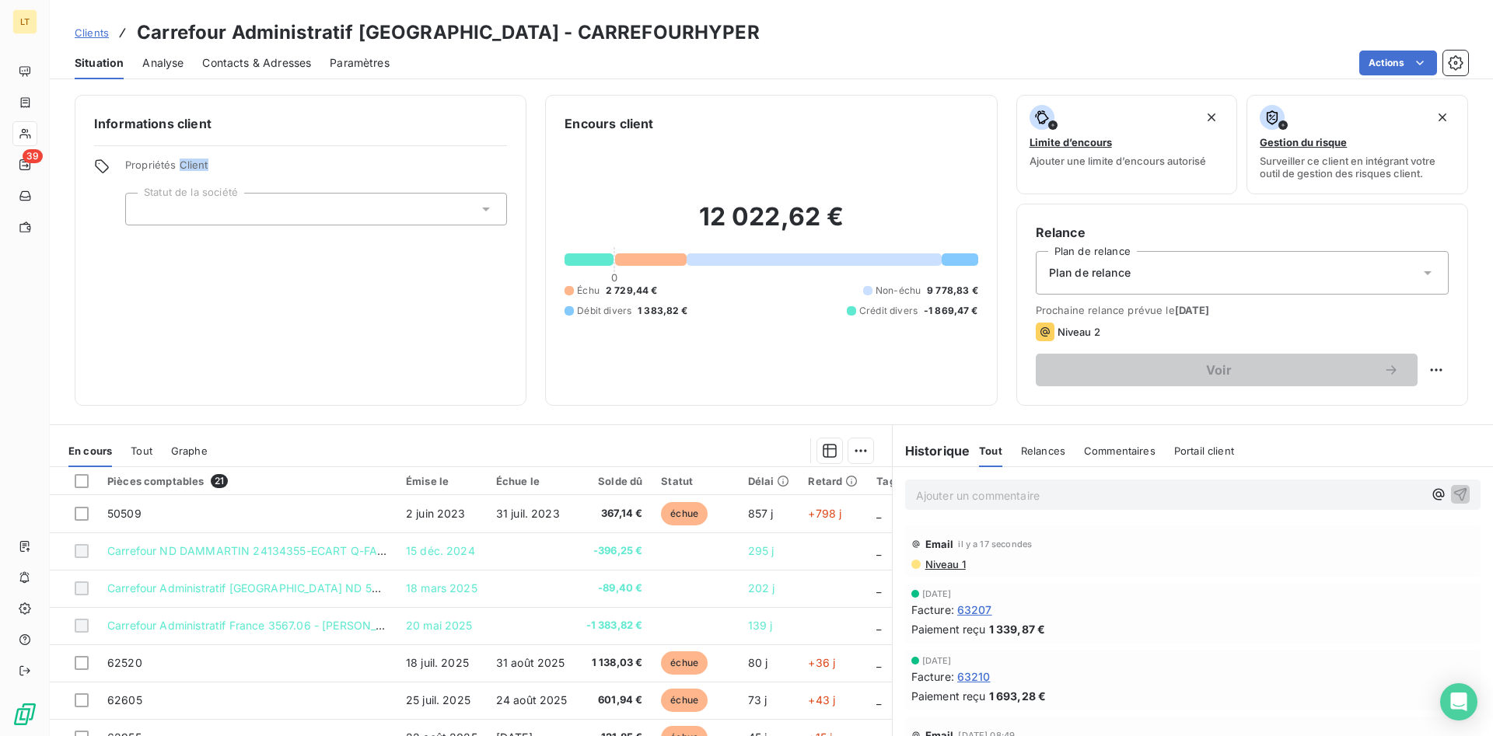
click at [282, 65] on span "Contacts & Adresses" at bounding box center [256, 63] width 109 height 16
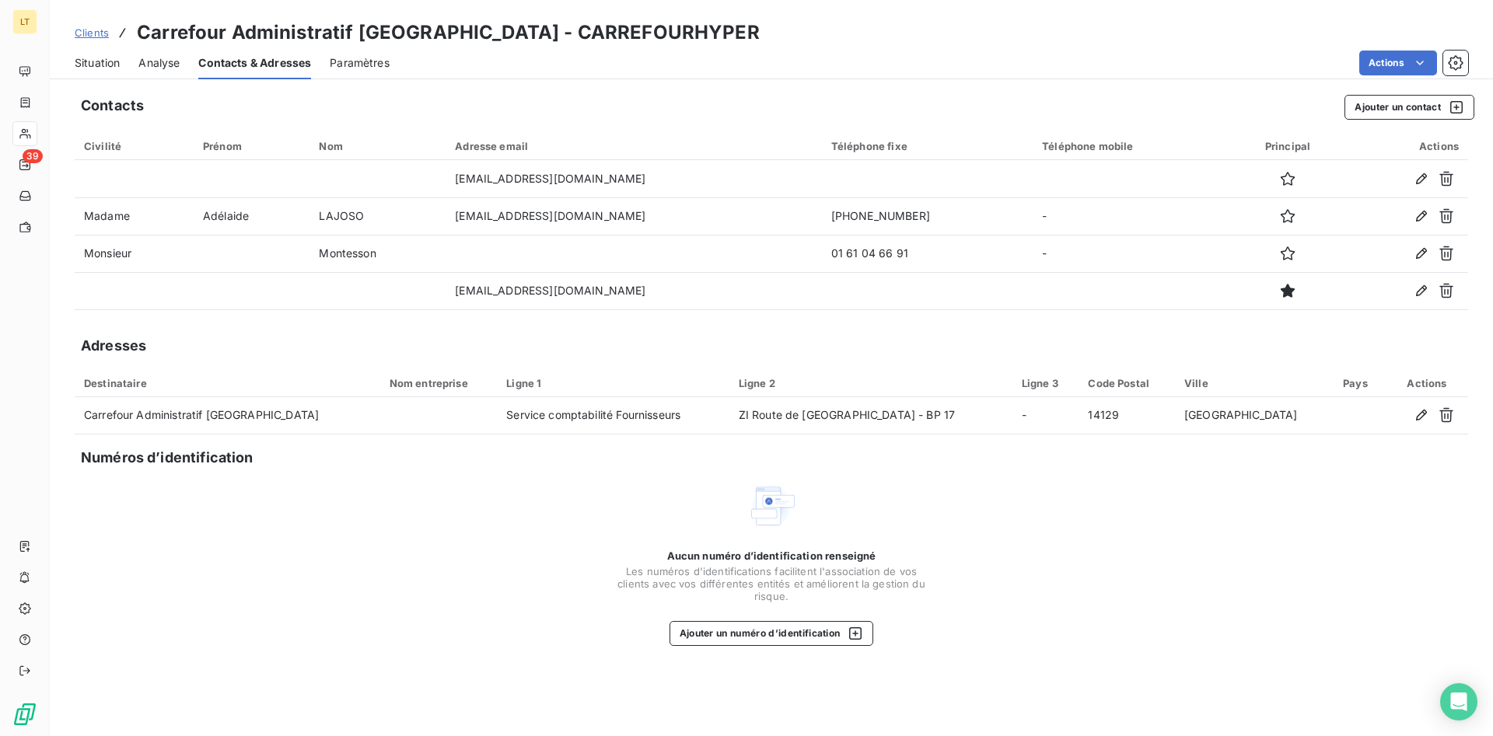
click at [229, 61] on span "Contacts & Adresses" at bounding box center [254, 63] width 113 height 16
click at [100, 61] on span "Situation" at bounding box center [97, 63] width 45 height 16
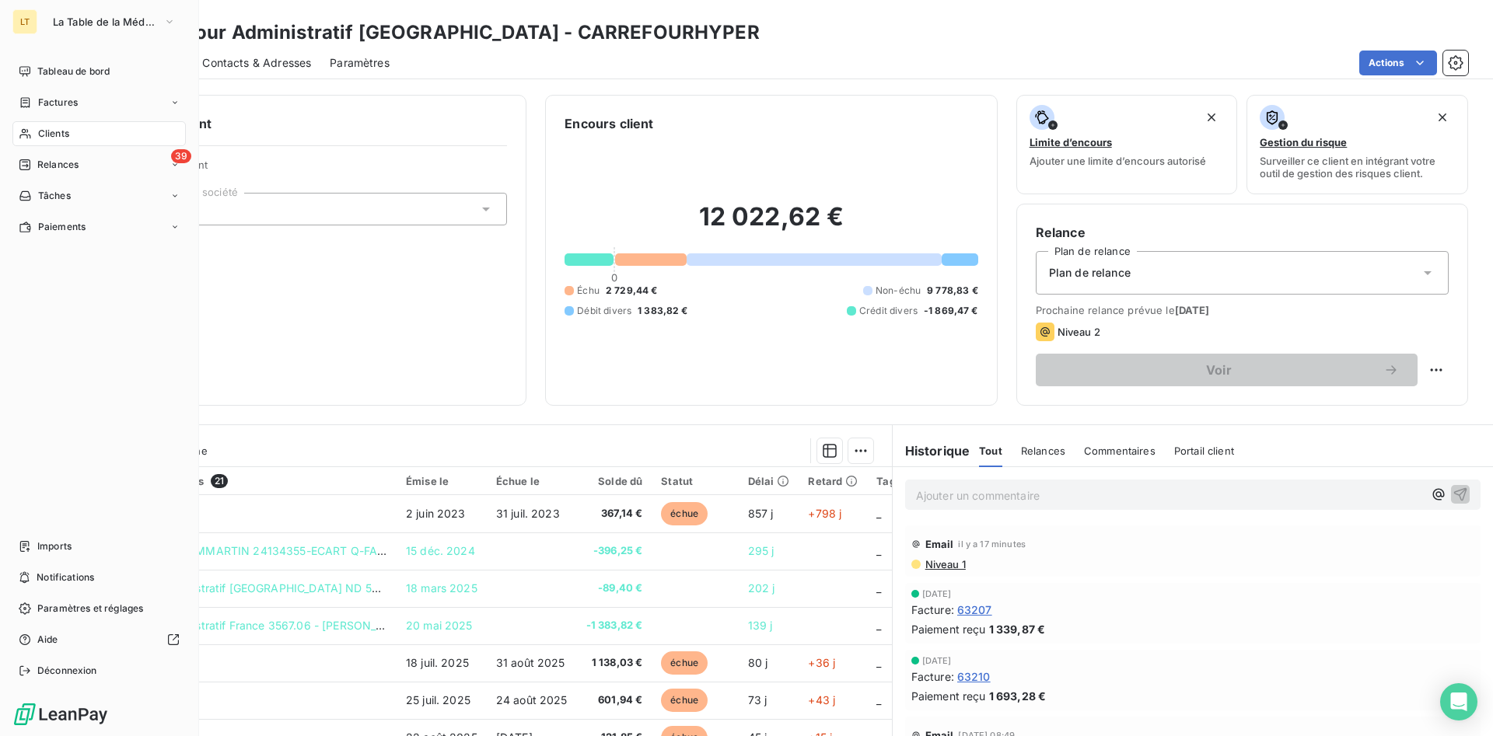
click at [45, 133] on span "Clients" at bounding box center [53, 134] width 31 height 14
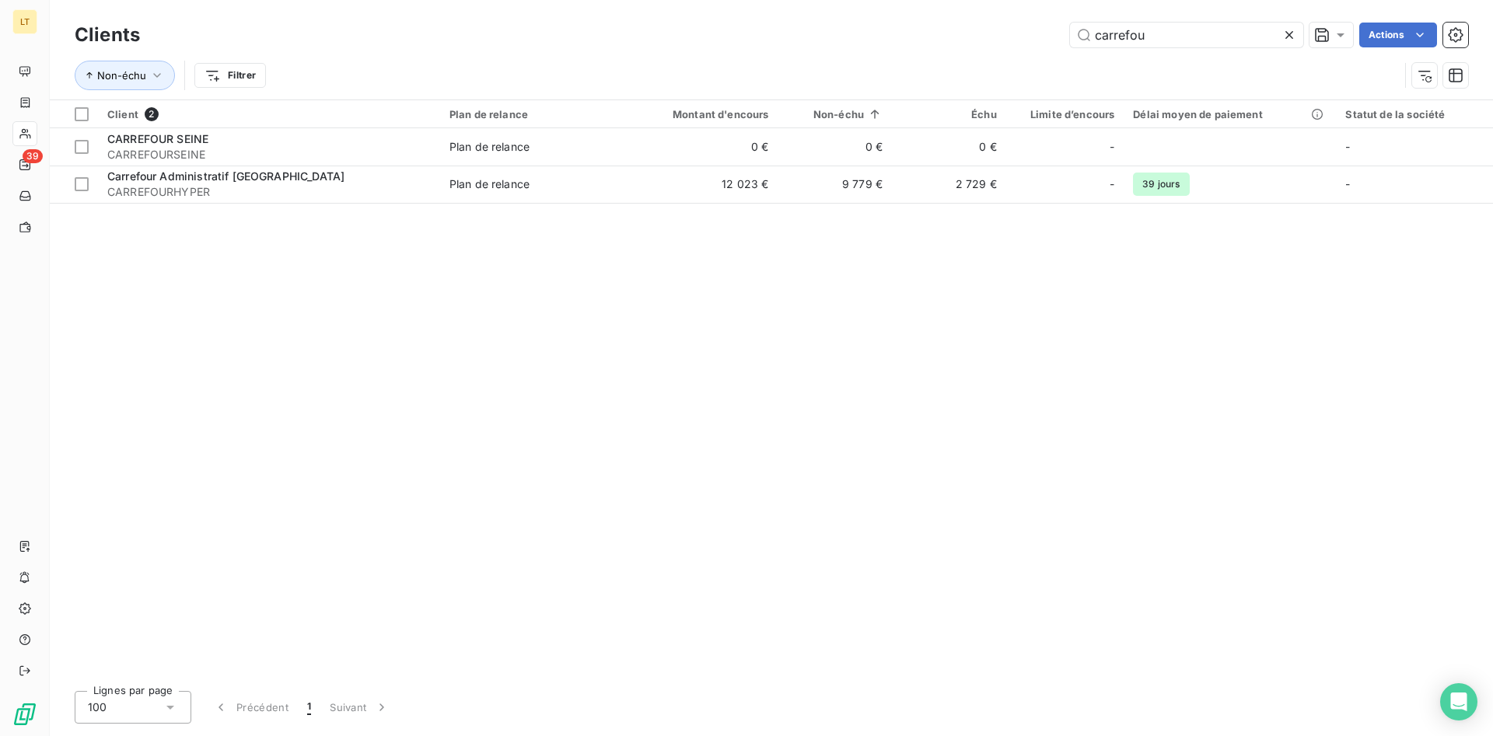
drag, startPoint x: 1171, startPoint y: 31, endPoint x: 825, endPoint y: 43, distance: 346.3
click at [1070, 42] on input "carrefou" at bounding box center [1186, 35] width 233 height 25
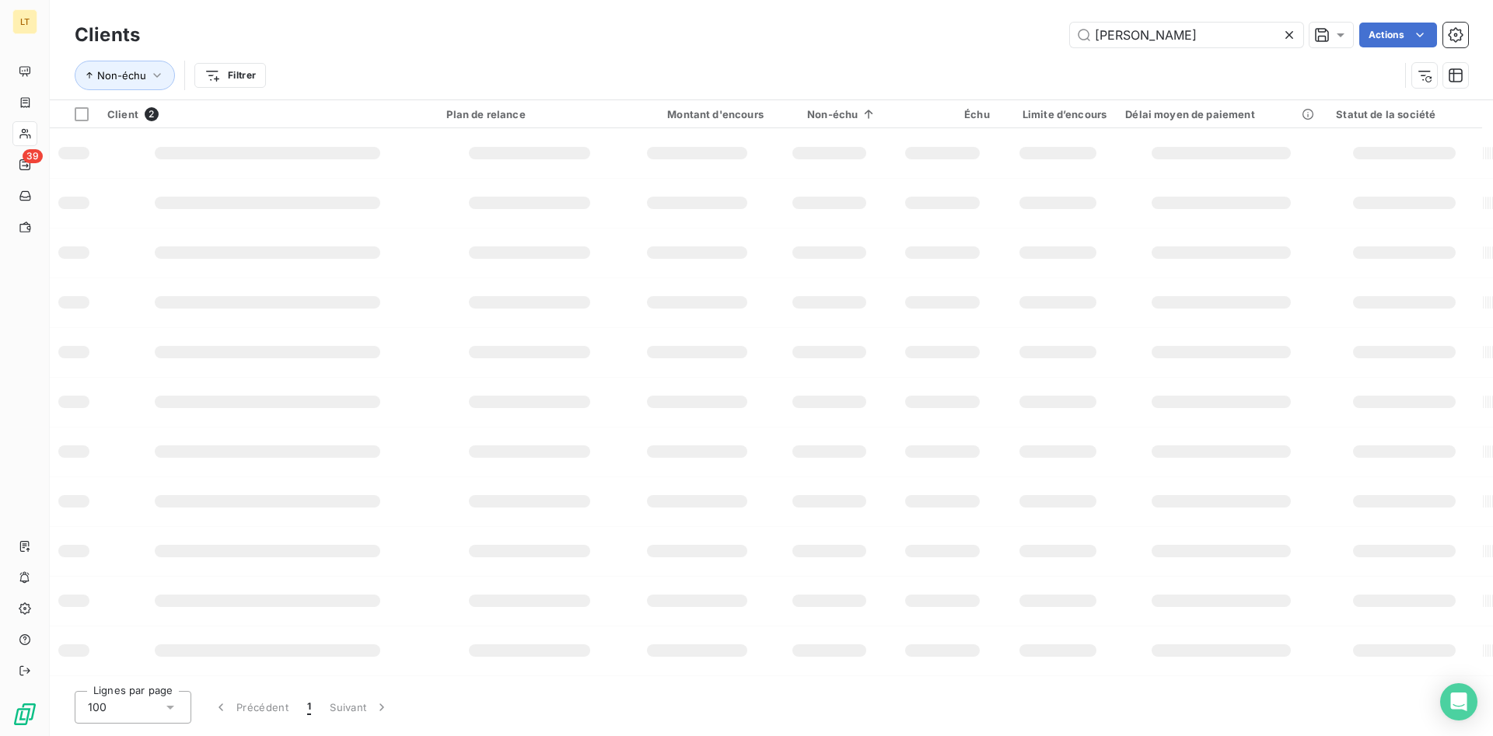
type input "[PERSON_NAME]"
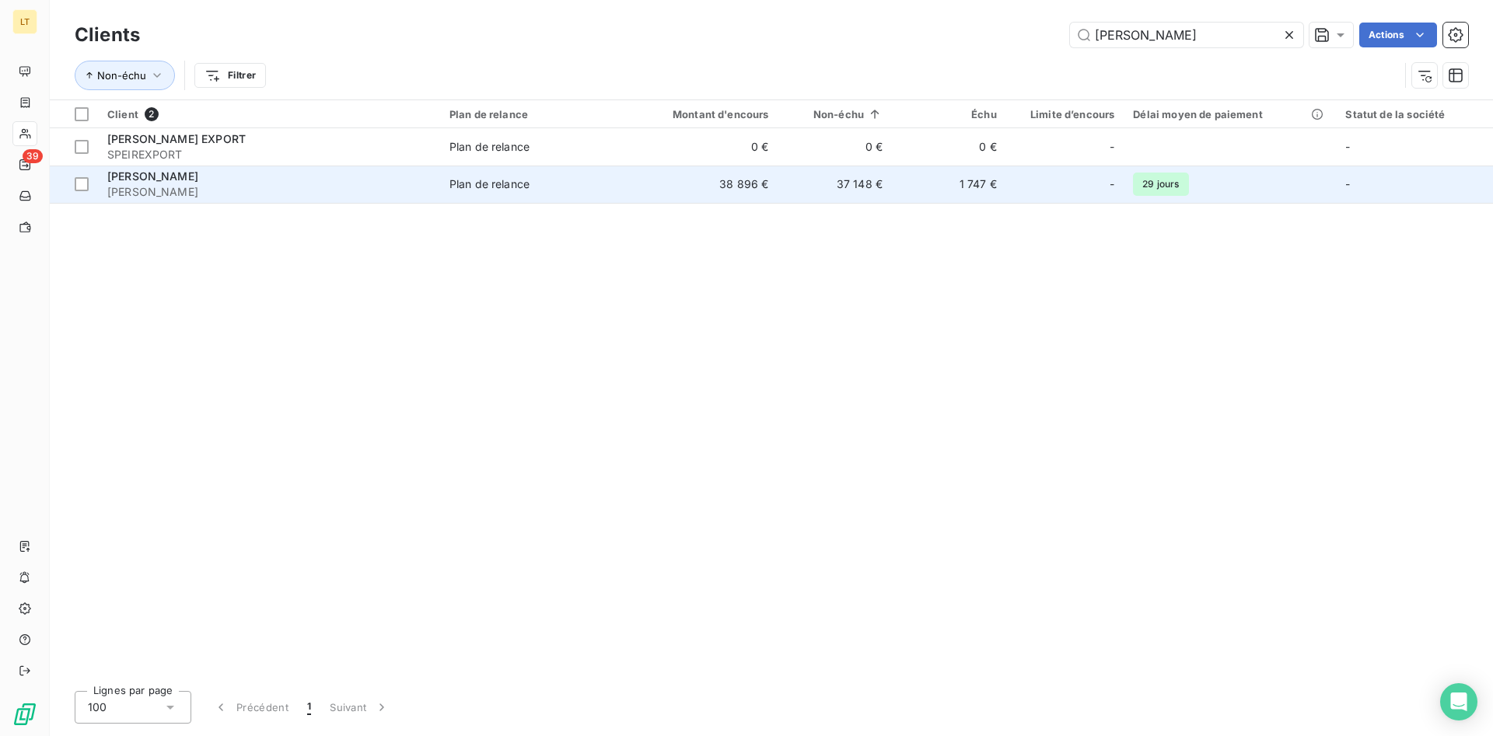
click at [838, 194] on td "37 148 €" at bounding box center [835, 184] width 114 height 37
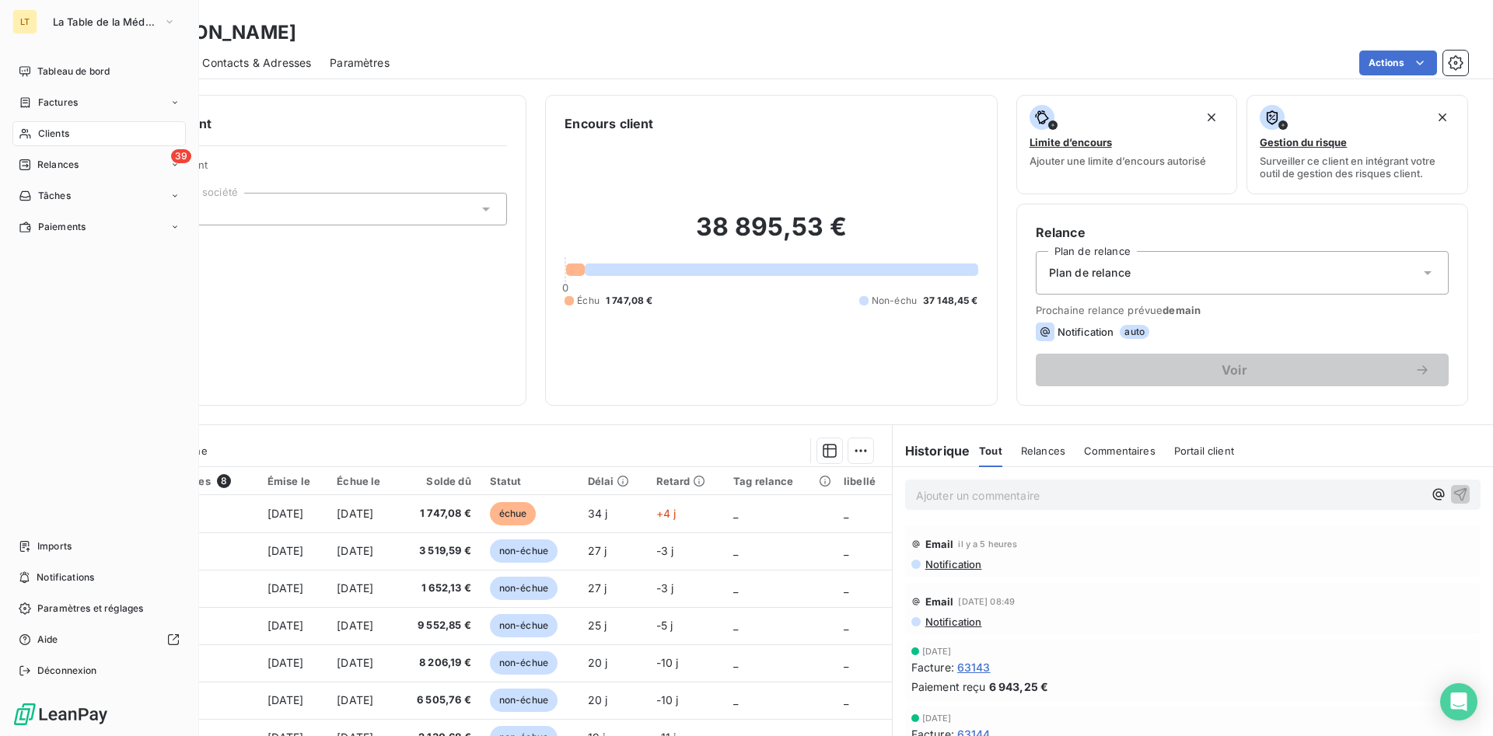
click at [31, 137] on icon at bounding box center [25, 134] width 13 height 12
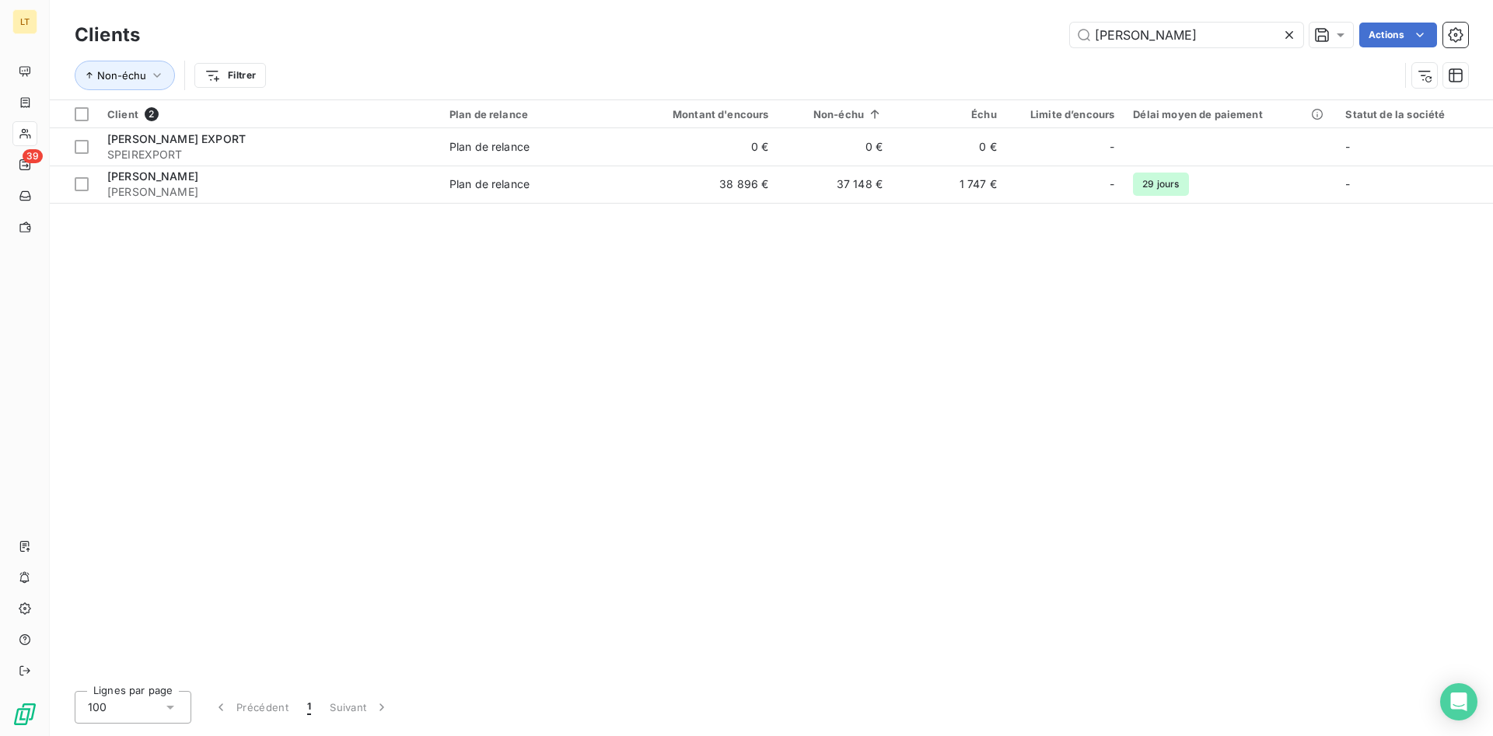
drag, startPoint x: 1187, startPoint y: 28, endPoint x: 926, endPoint y: 23, distance: 260.6
click at [1070, 23] on input "[PERSON_NAME]" at bounding box center [1186, 35] width 233 height 25
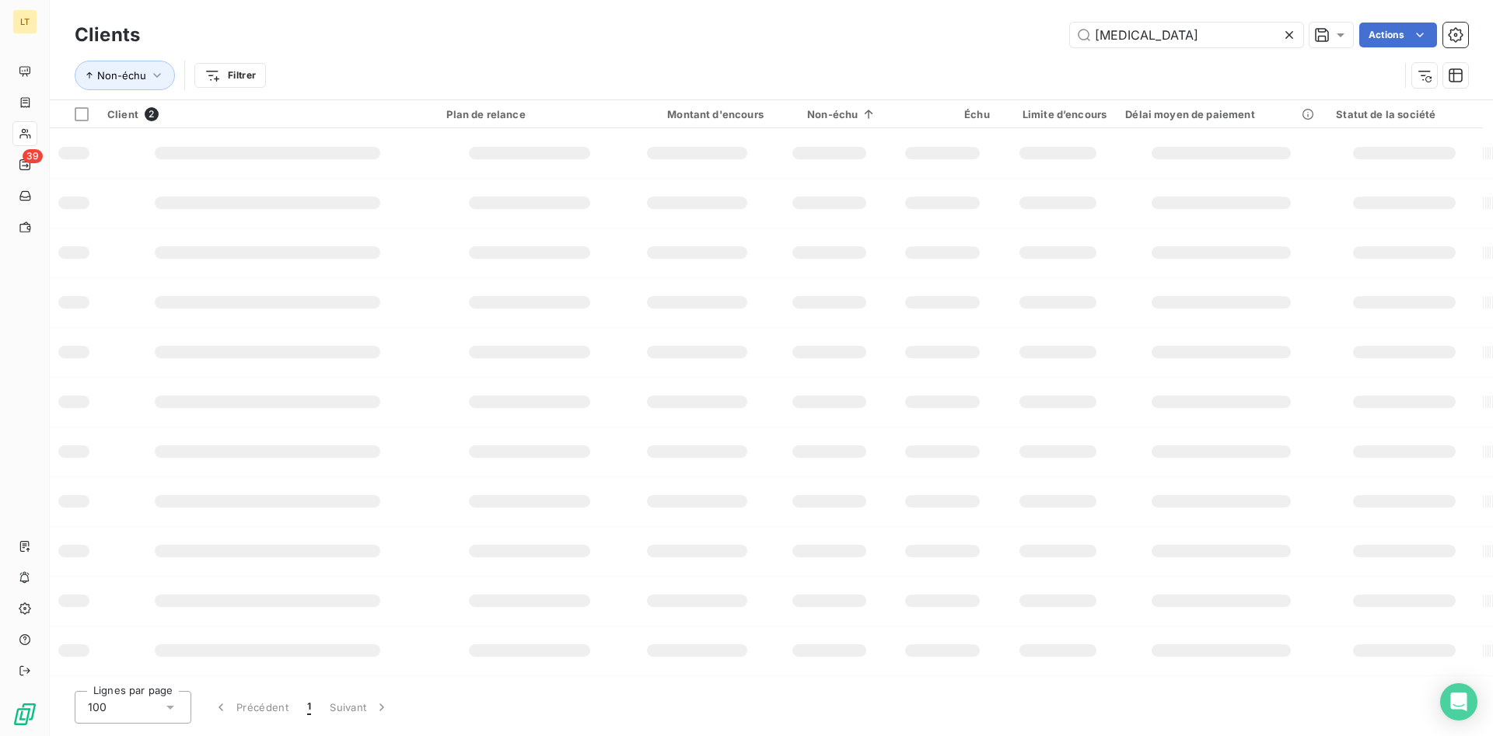
type input "[MEDICAL_DATA]"
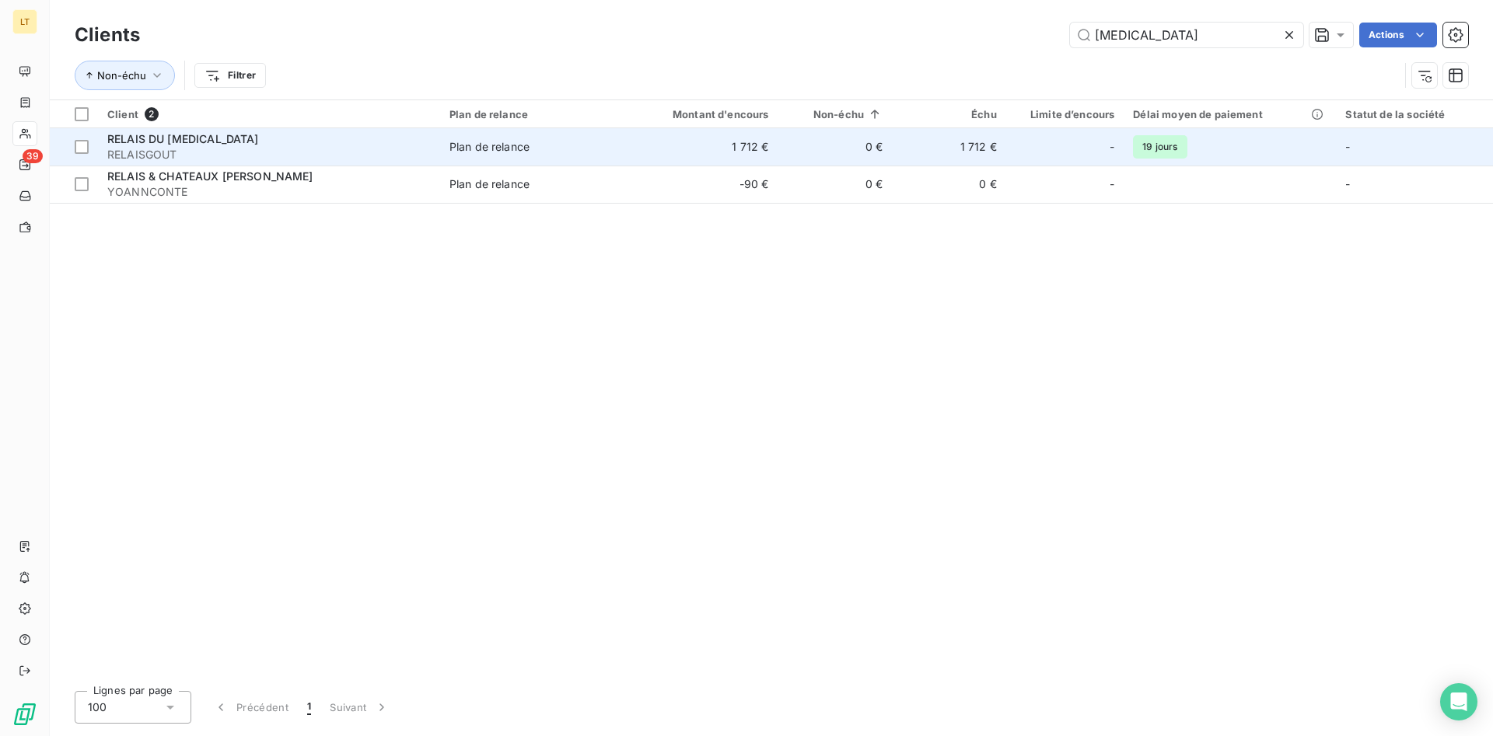
click at [472, 154] on div "Plan de relance" at bounding box center [489, 147] width 80 height 16
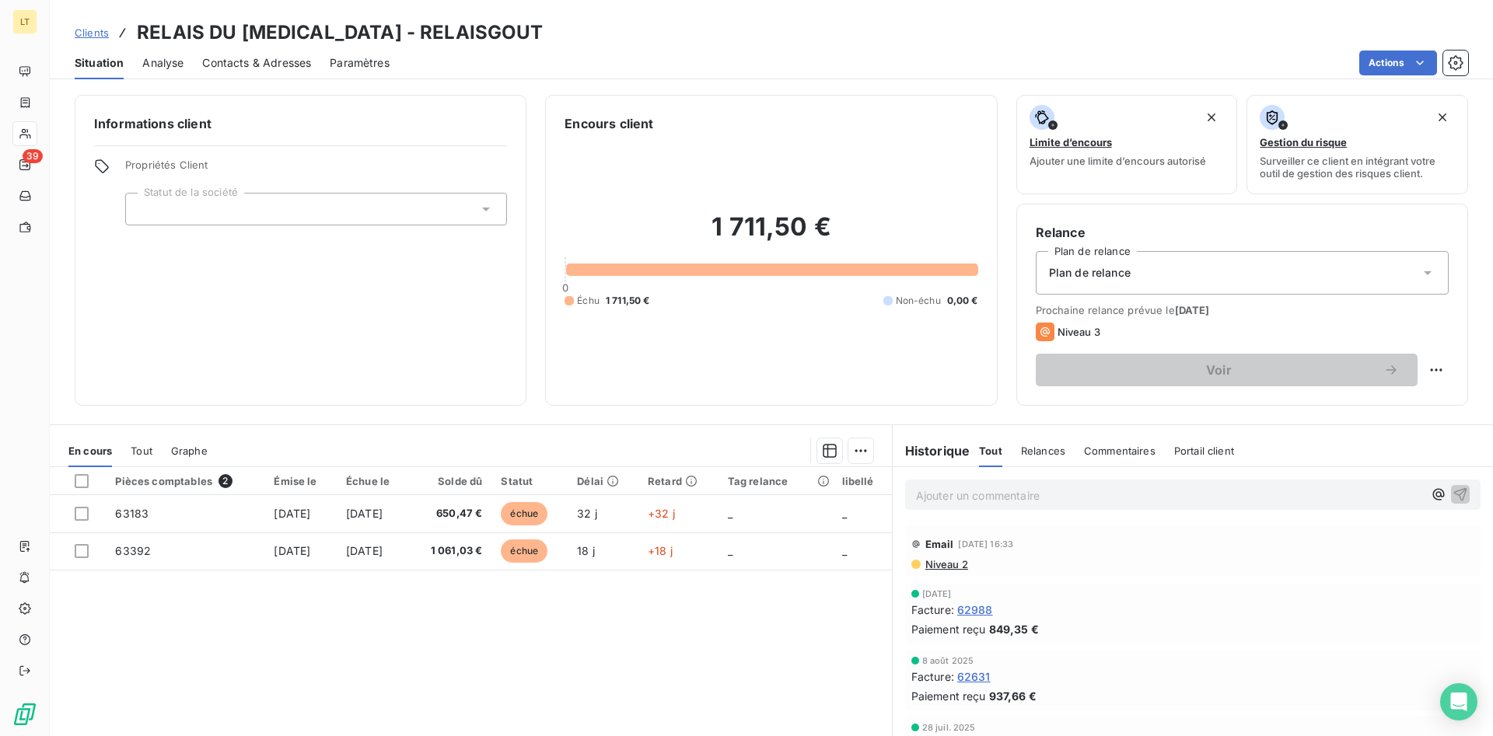
click at [303, 66] on span "Contacts & Adresses" at bounding box center [256, 63] width 109 height 16
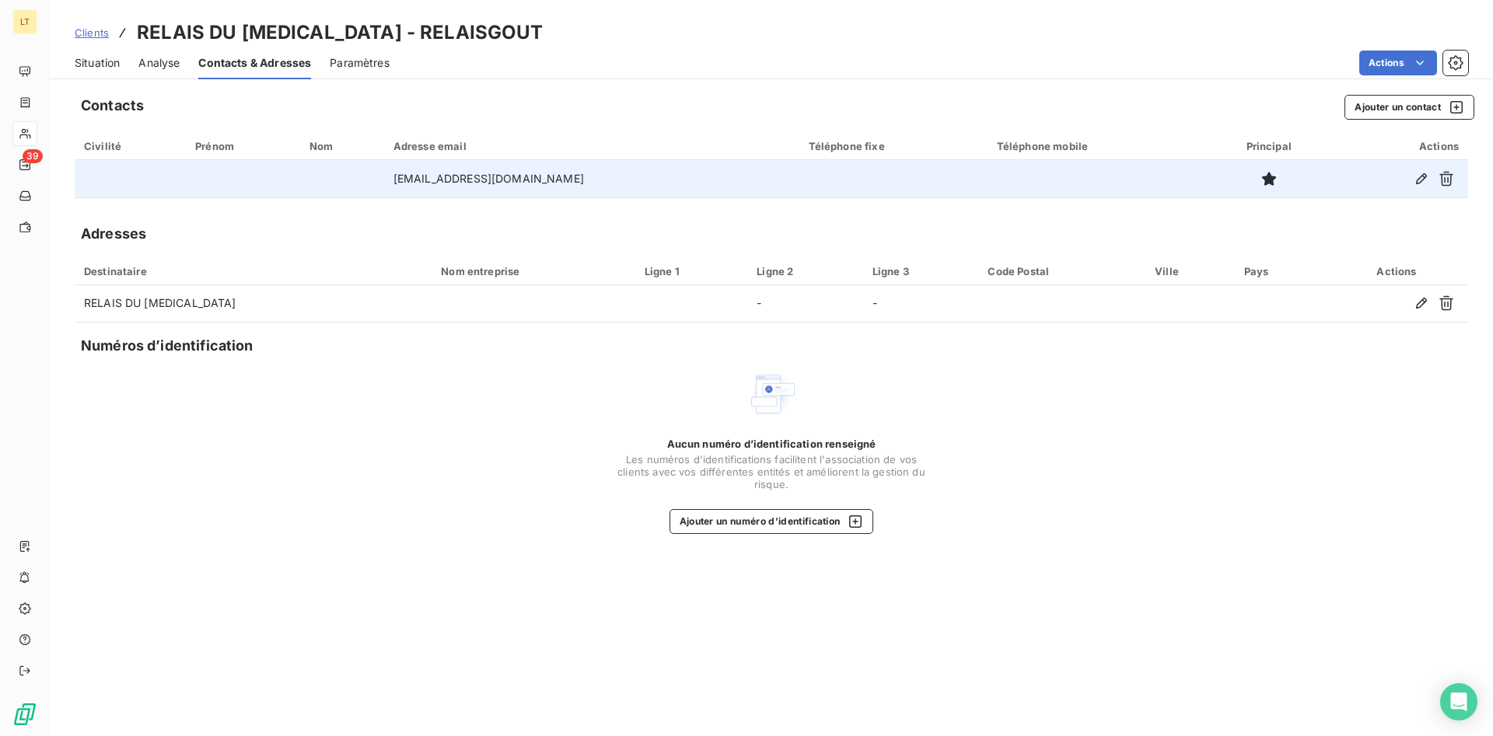
drag, startPoint x: 568, startPoint y: 180, endPoint x: 361, endPoint y: 177, distance: 207.7
click at [361, 177] on tr "[EMAIL_ADDRESS][DOMAIN_NAME]" at bounding box center [772, 178] width 1394 height 37
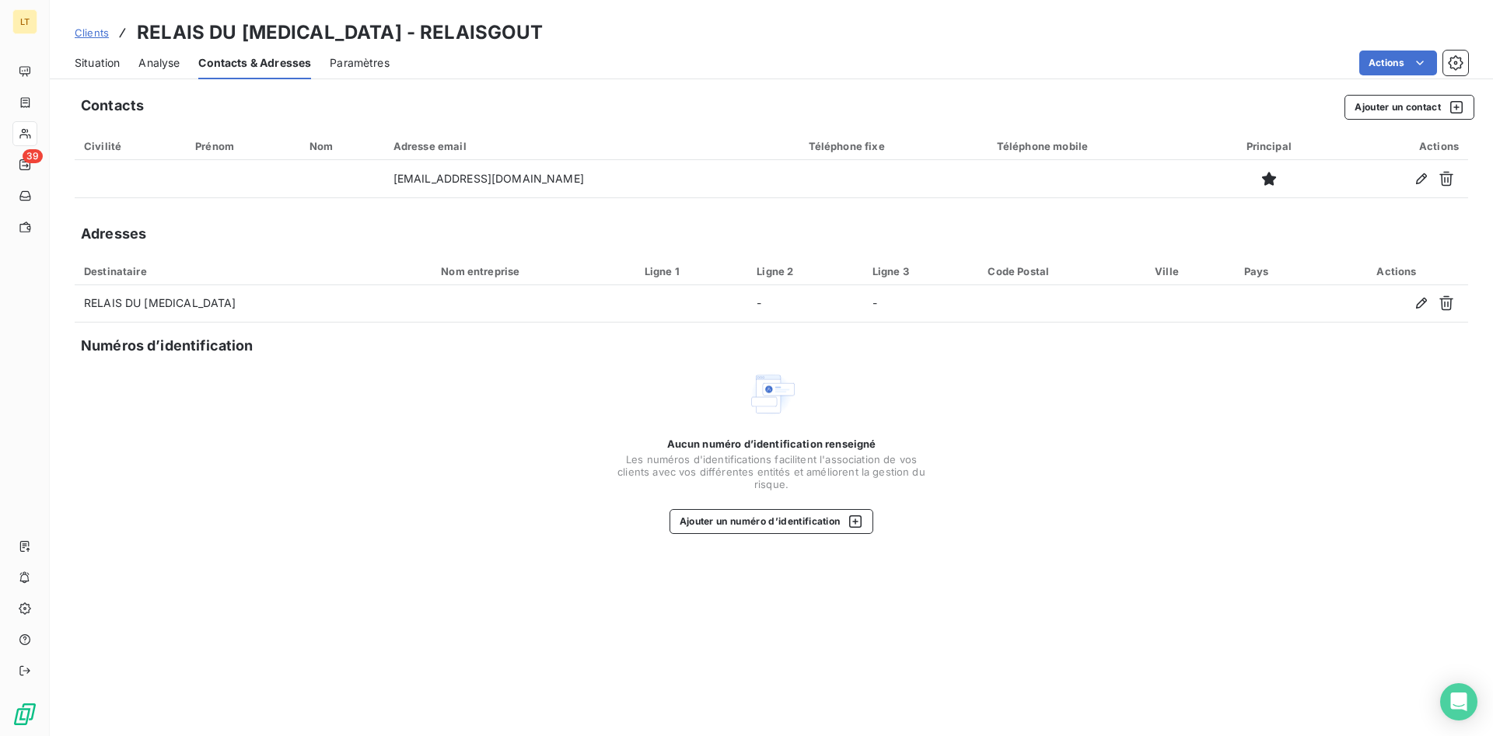
copy tr "[EMAIL_ADDRESS][DOMAIN_NAME]"
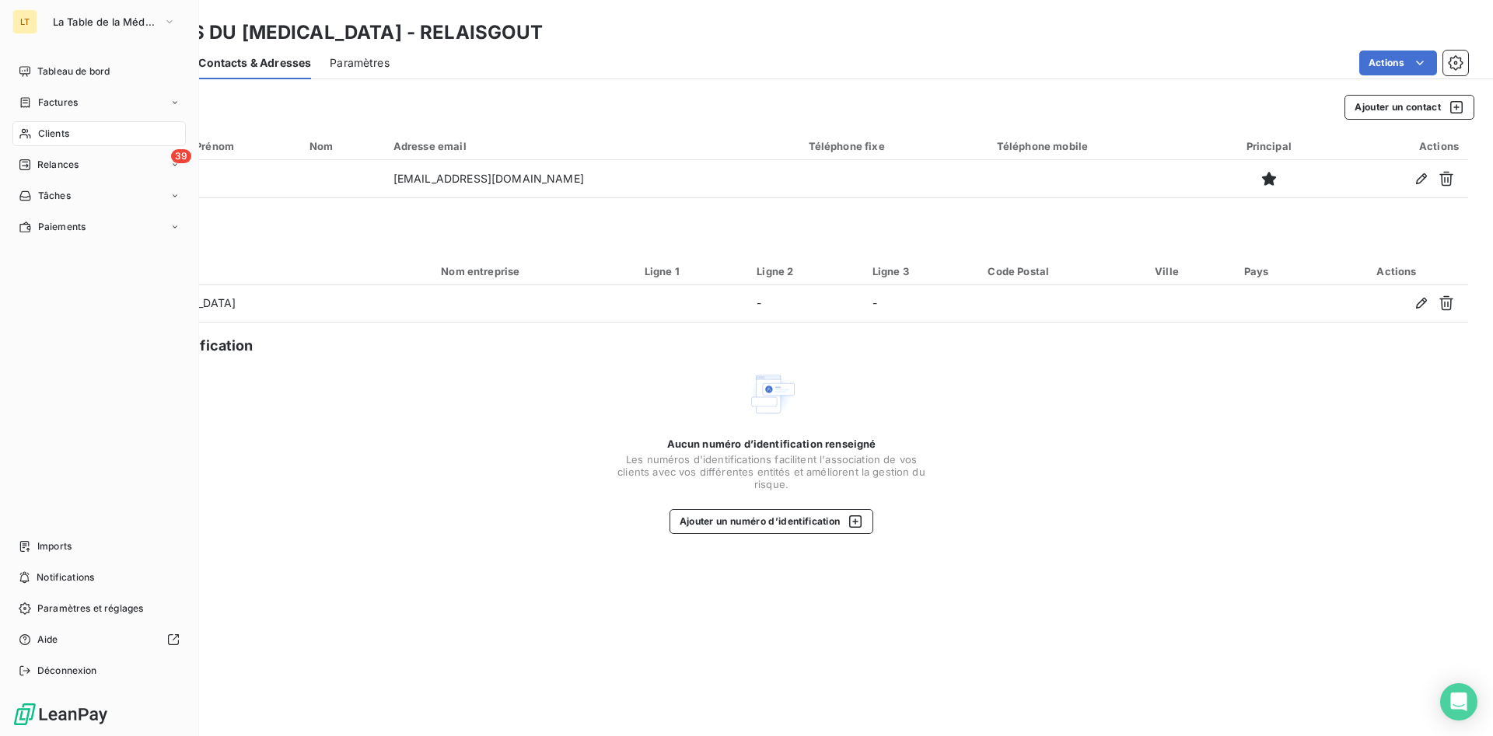
click at [73, 129] on div "Clients" at bounding box center [98, 133] width 173 height 25
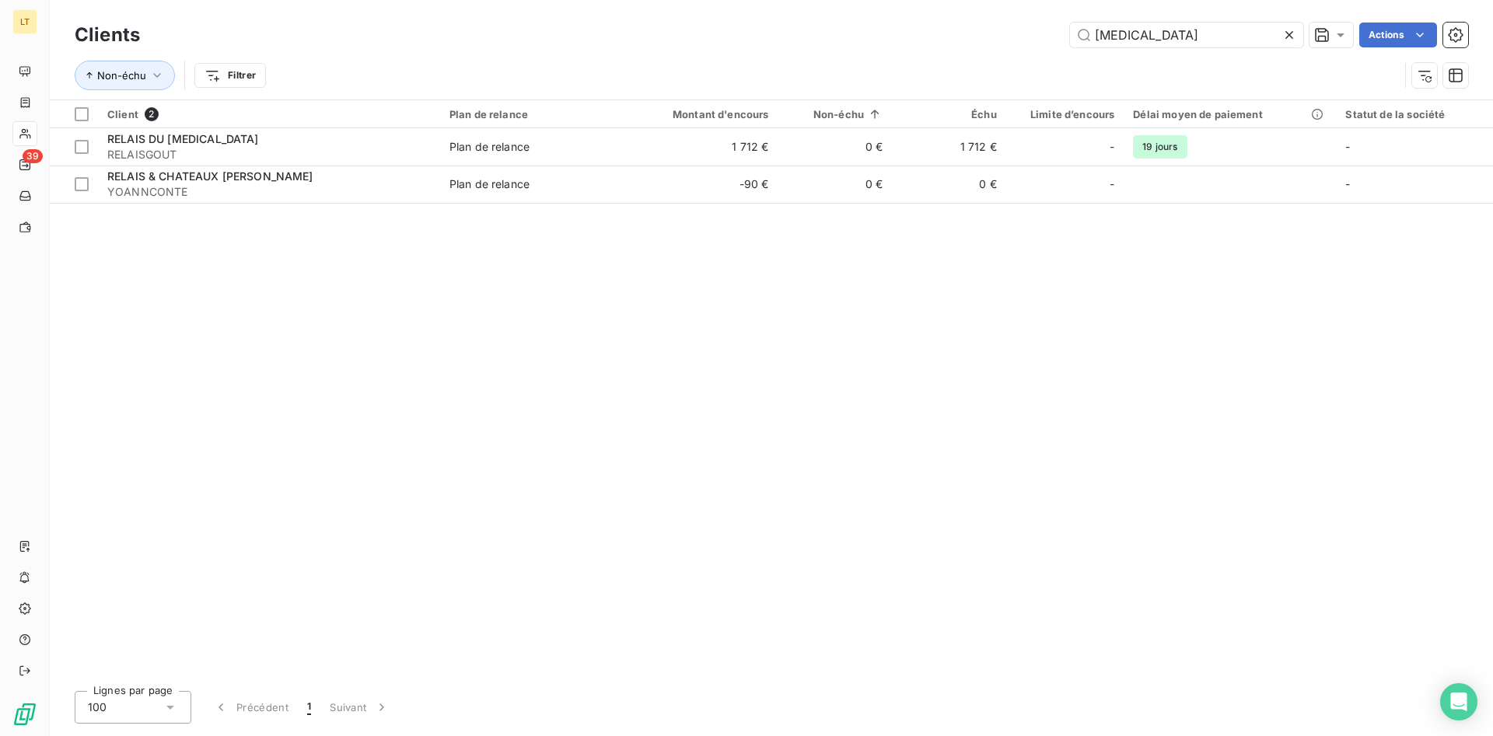
drag, startPoint x: 1176, startPoint y: 36, endPoint x: 929, endPoint y: 4, distance: 249.3
click at [1070, 25] on input "[MEDICAL_DATA]" at bounding box center [1186, 35] width 233 height 25
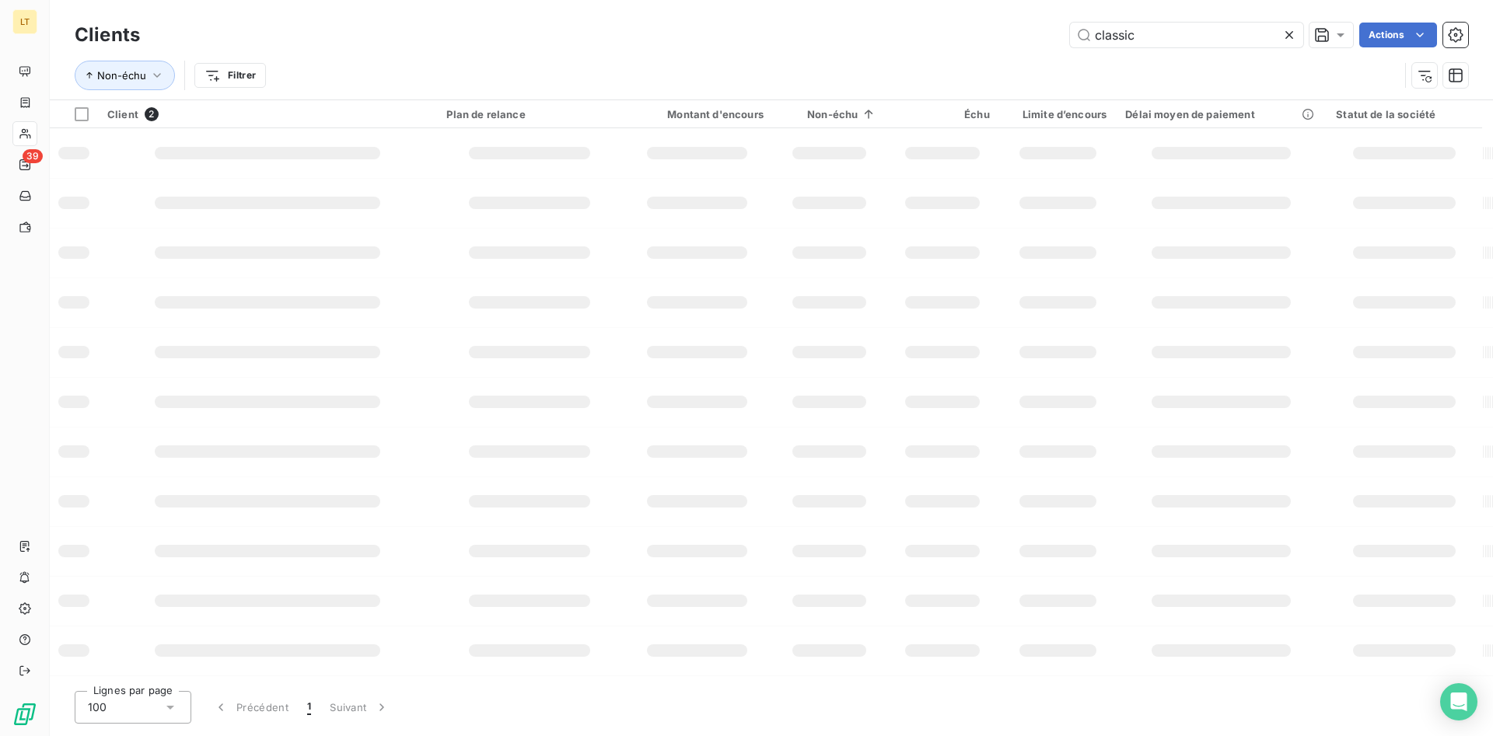
type input "classic"
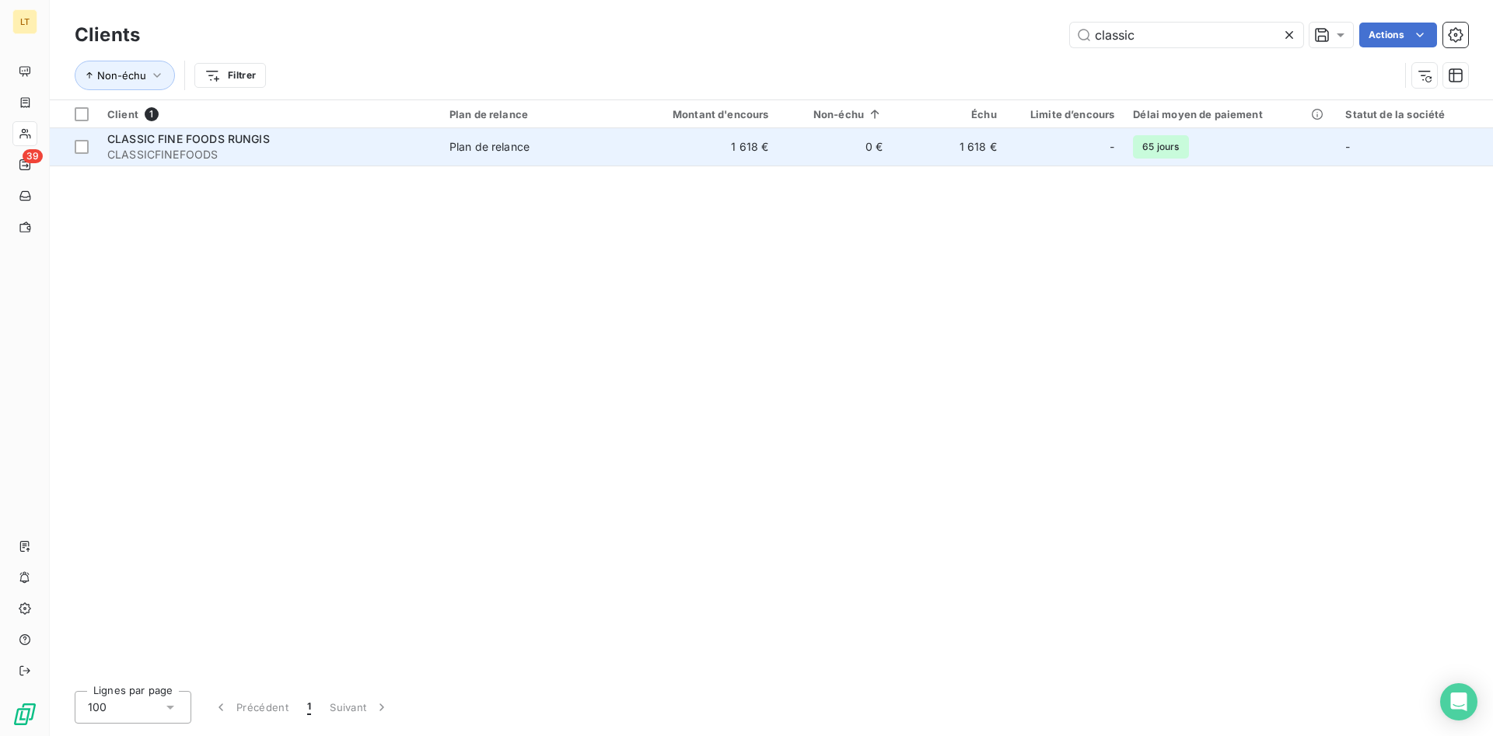
click at [637, 157] on td "1 618 €" at bounding box center [701, 146] width 152 height 37
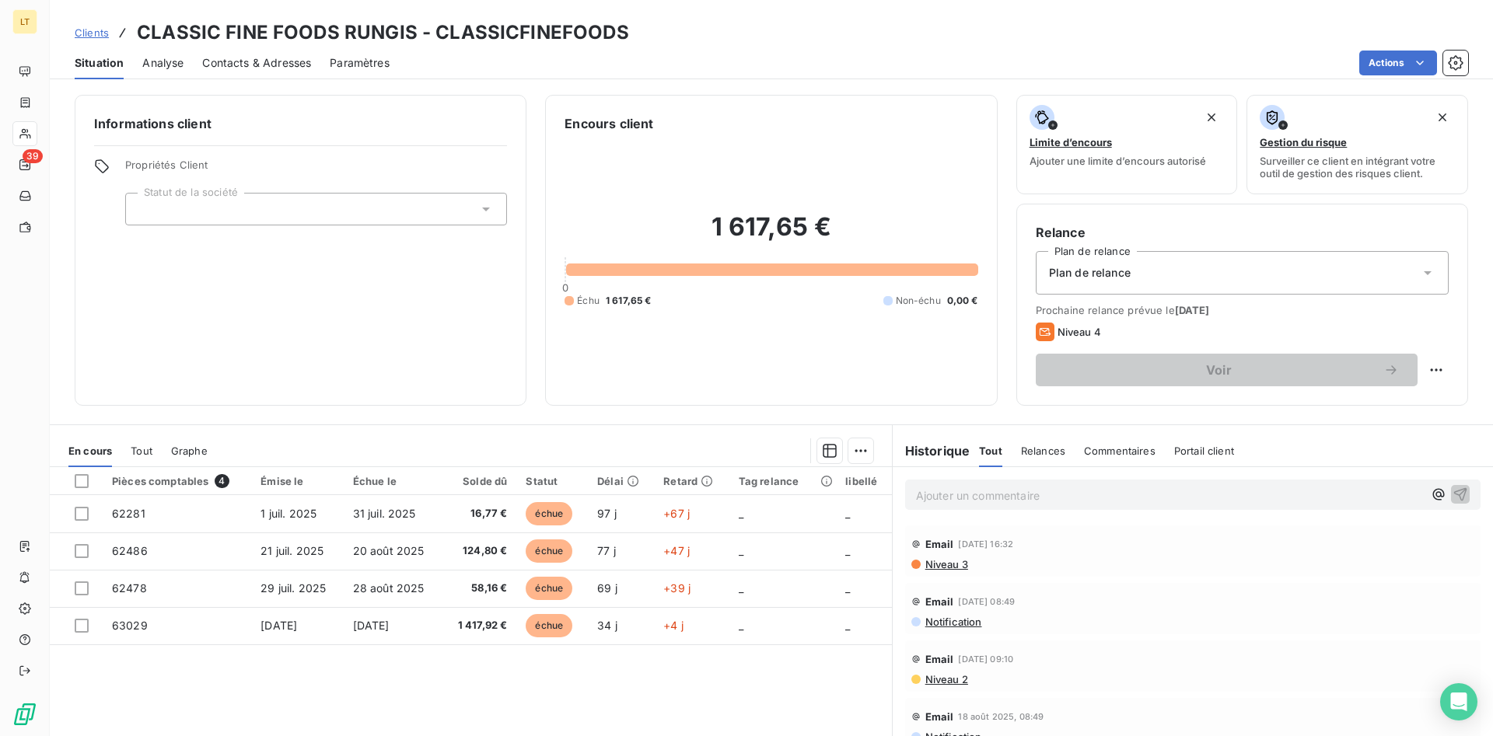
click at [827, 380] on div "1 617,65 € 0 Échu 1 617,65 € Non-échu 0,00 €" at bounding box center [771, 260] width 413 height 254
click at [1044, 329] on icon at bounding box center [1045, 332] width 12 height 8
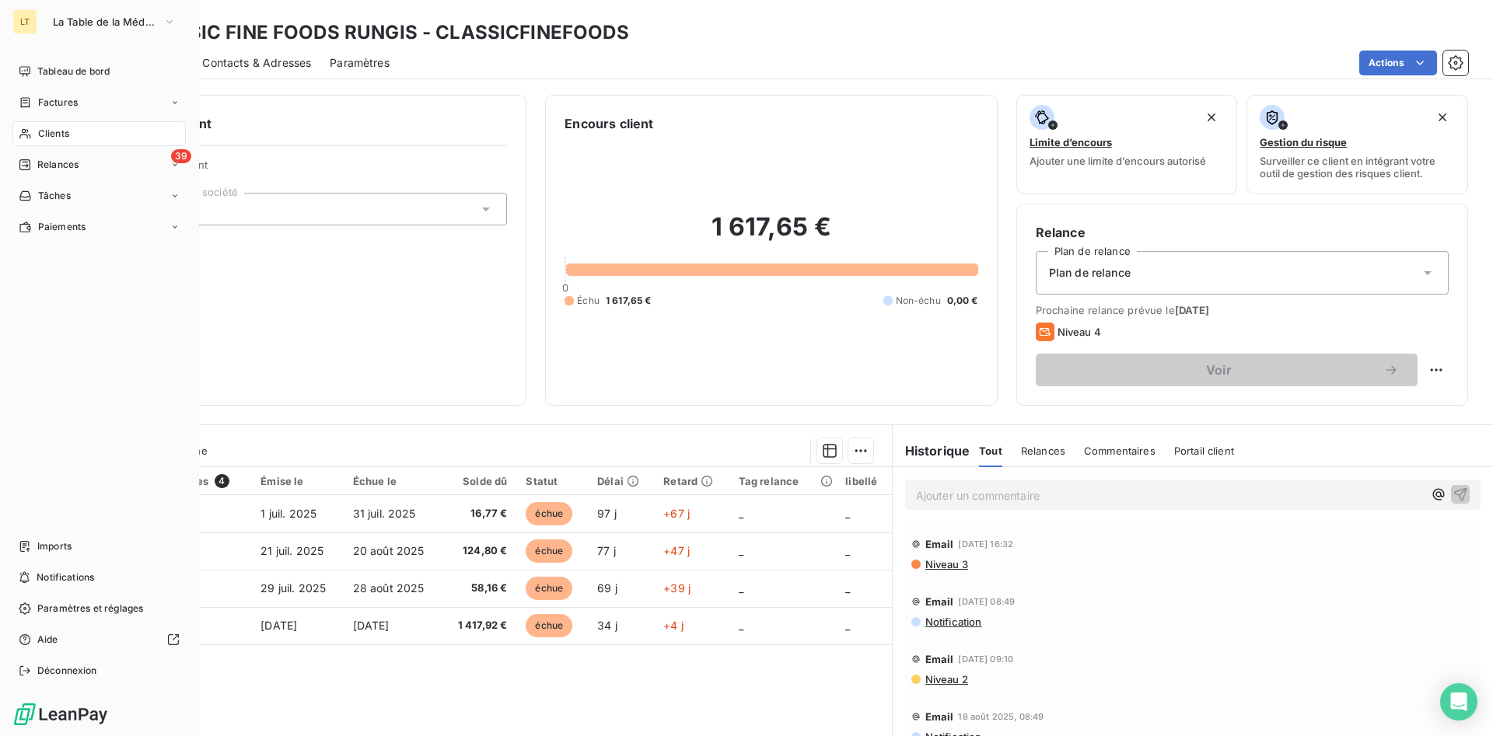
click at [54, 138] on span "Clients" at bounding box center [53, 134] width 31 height 14
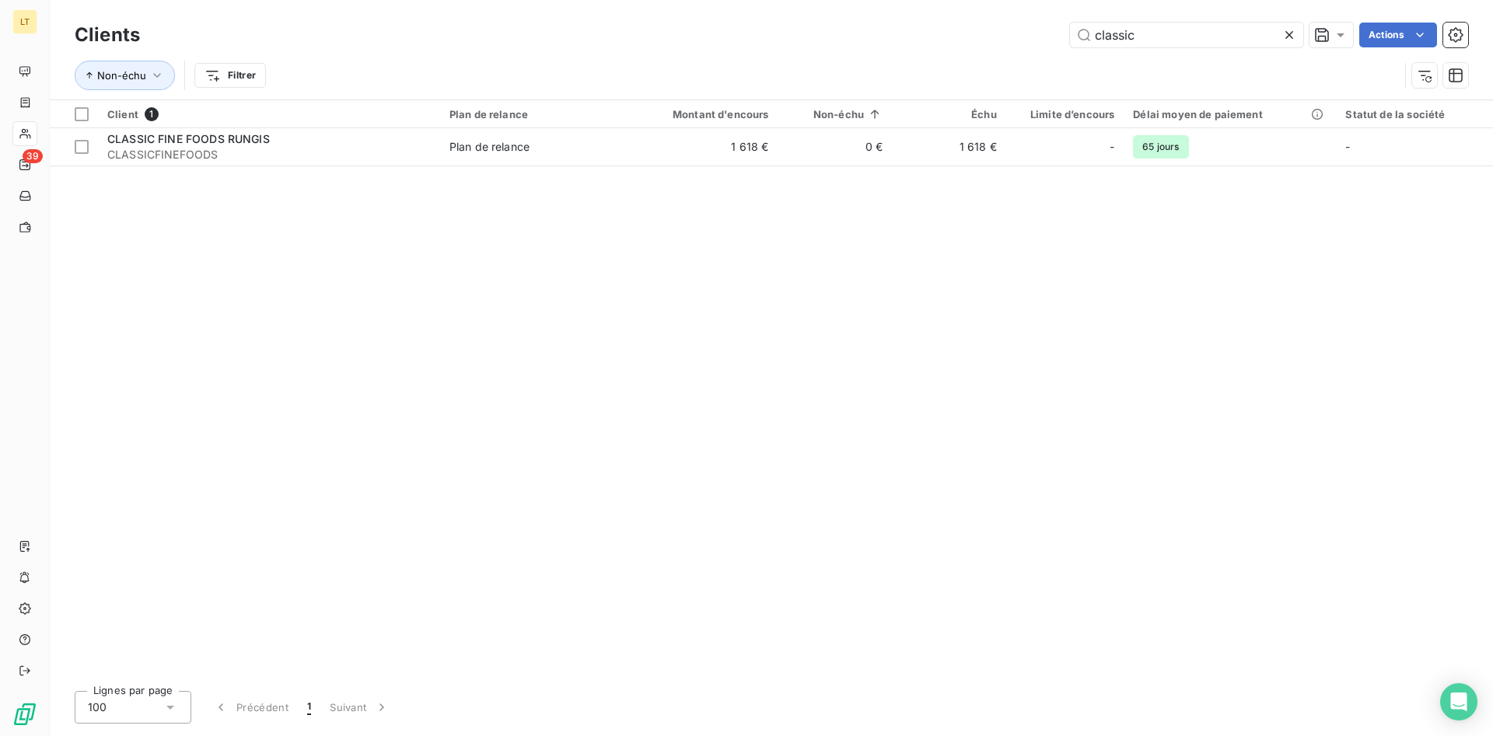
drag, startPoint x: 1111, startPoint y: 33, endPoint x: 676, endPoint y: 7, distance: 436.3
click at [1070, 23] on input "classic" at bounding box center [1186, 35] width 233 height 25
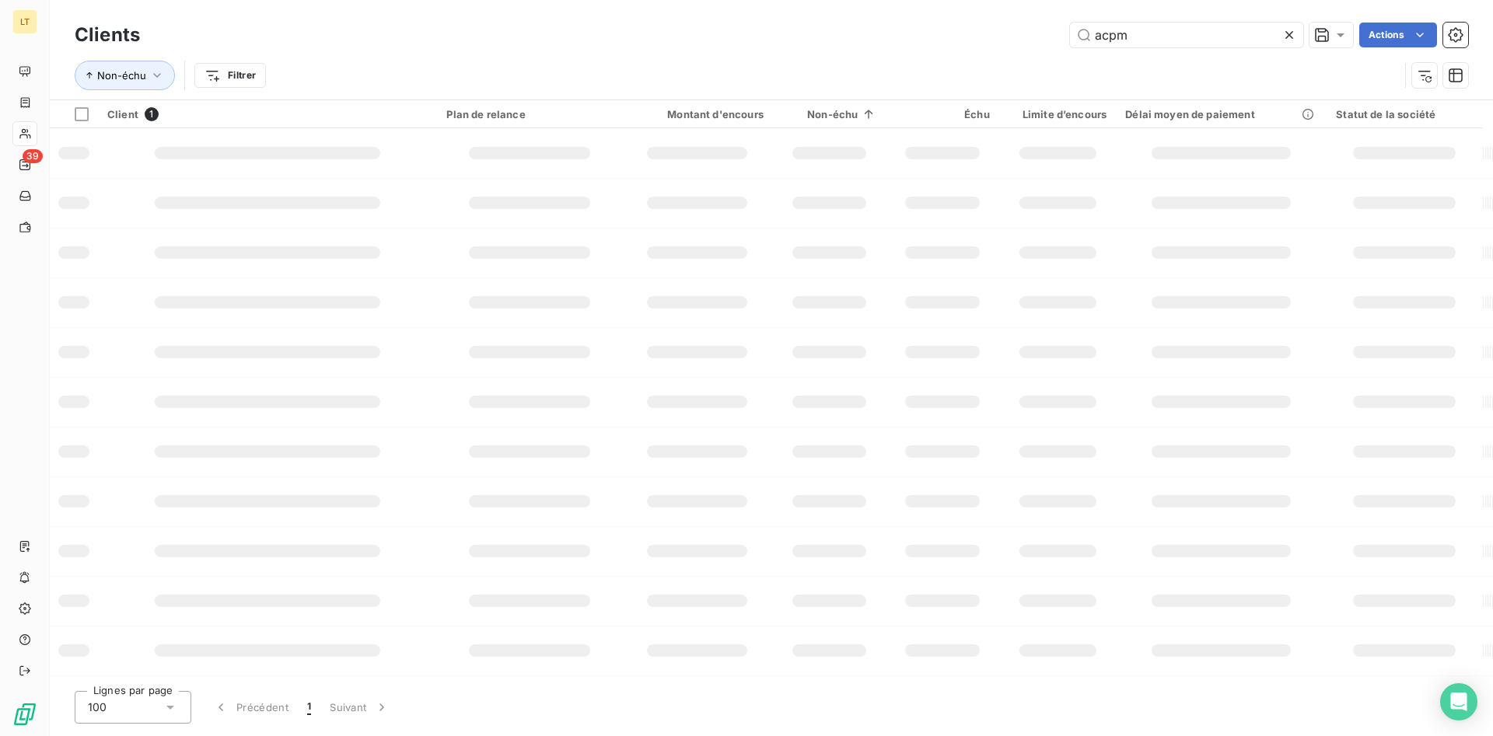
type input "acpm"
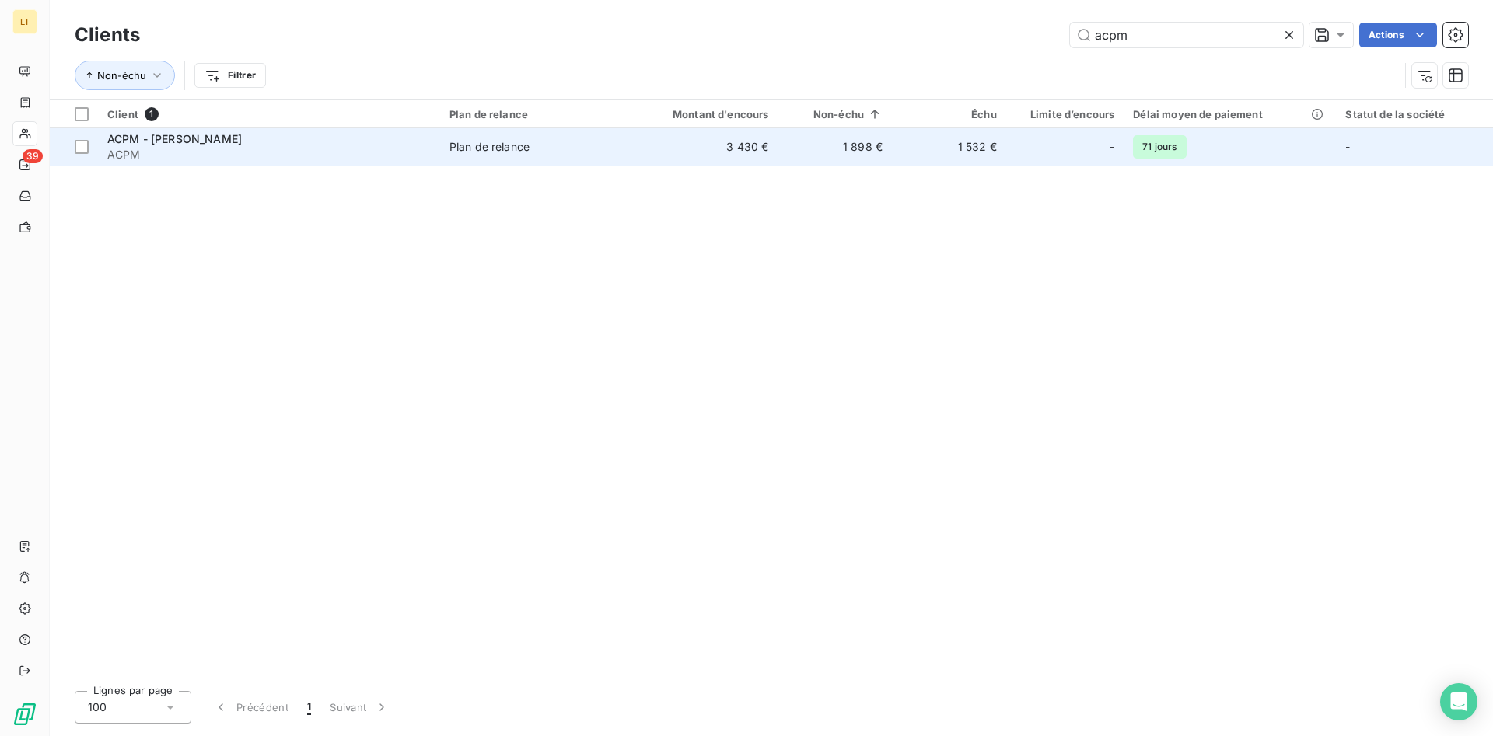
click at [750, 160] on td "3 430 €" at bounding box center [701, 146] width 152 height 37
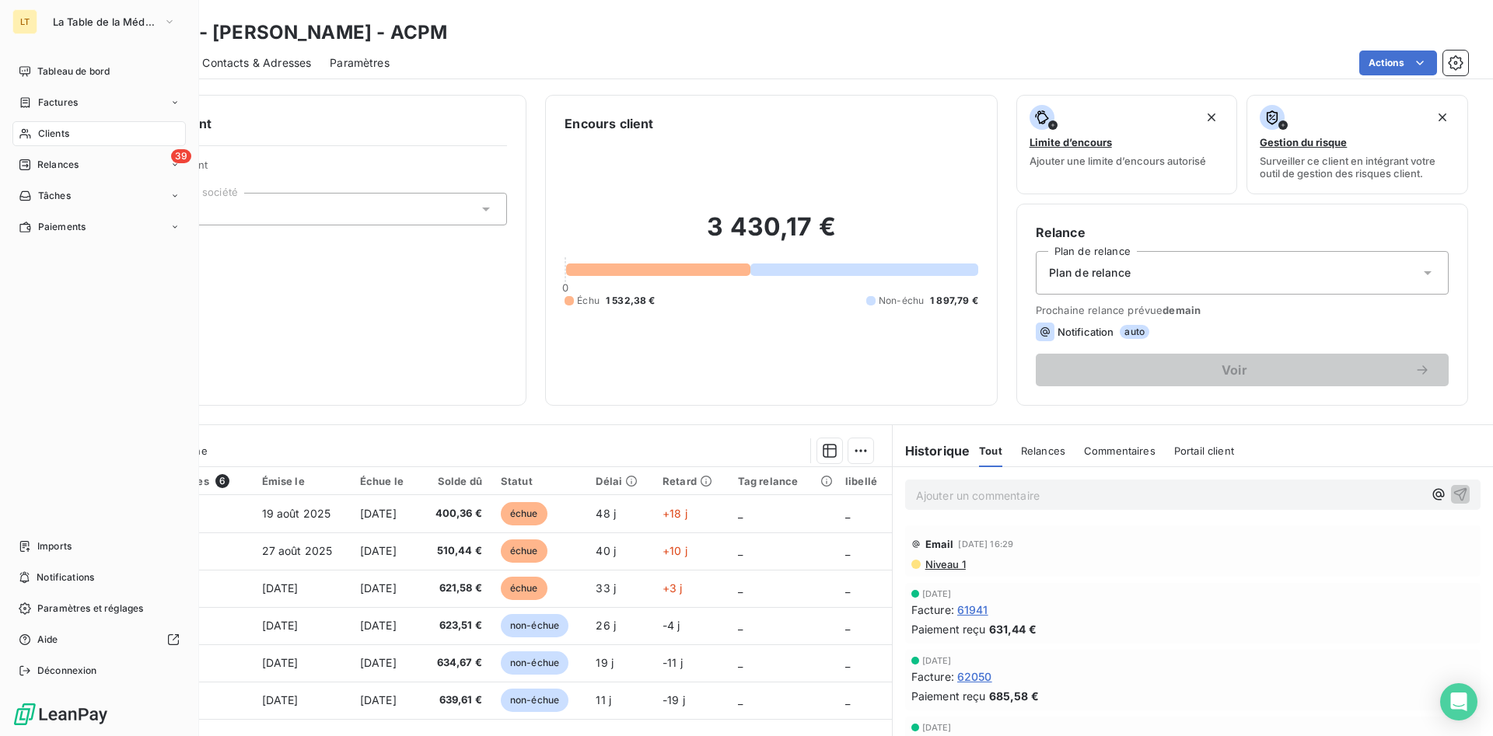
click at [74, 133] on div "Clients" at bounding box center [98, 133] width 173 height 25
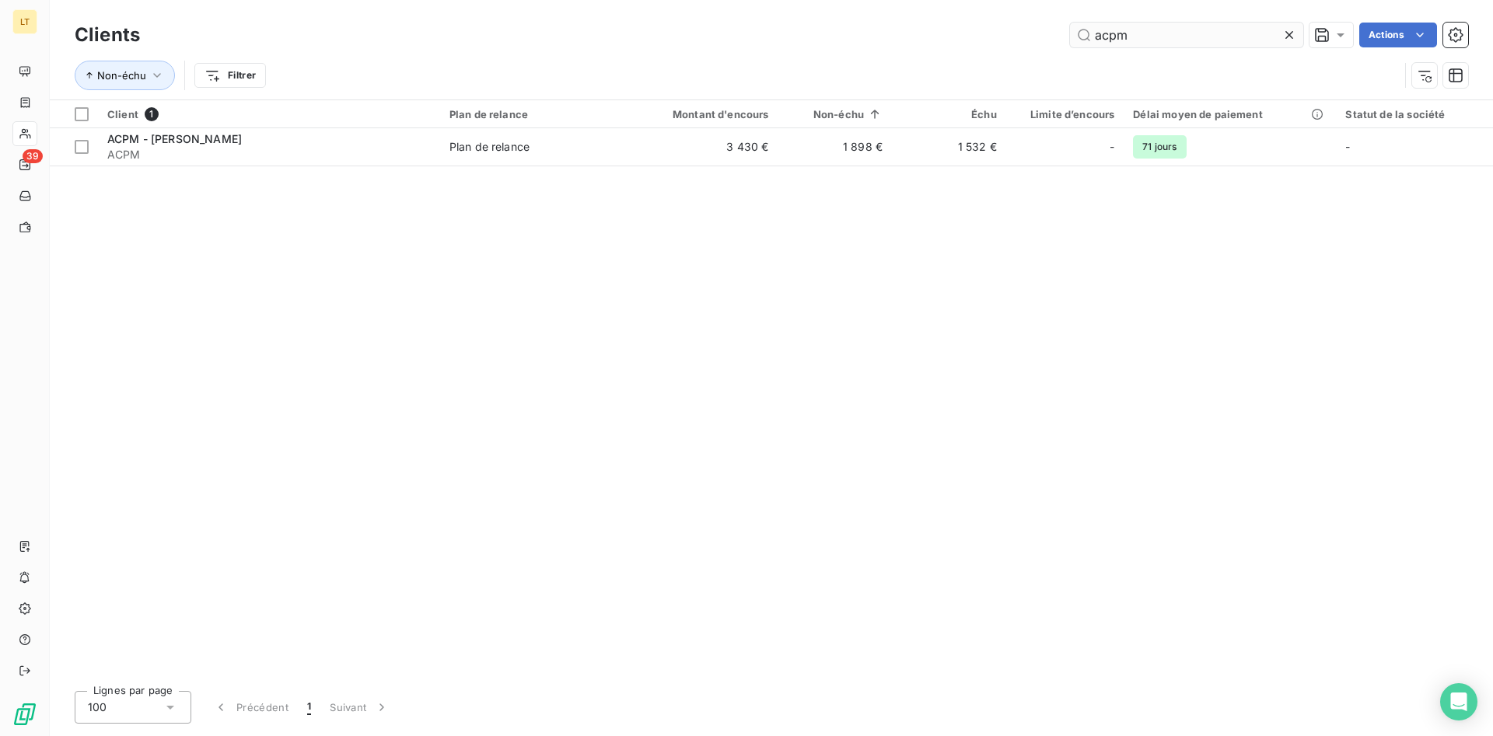
drag, startPoint x: 1130, startPoint y: 37, endPoint x: 927, endPoint y: 44, distance: 203.1
click at [1070, 44] on input "acpm" at bounding box center [1186, 35] width 233 height 25
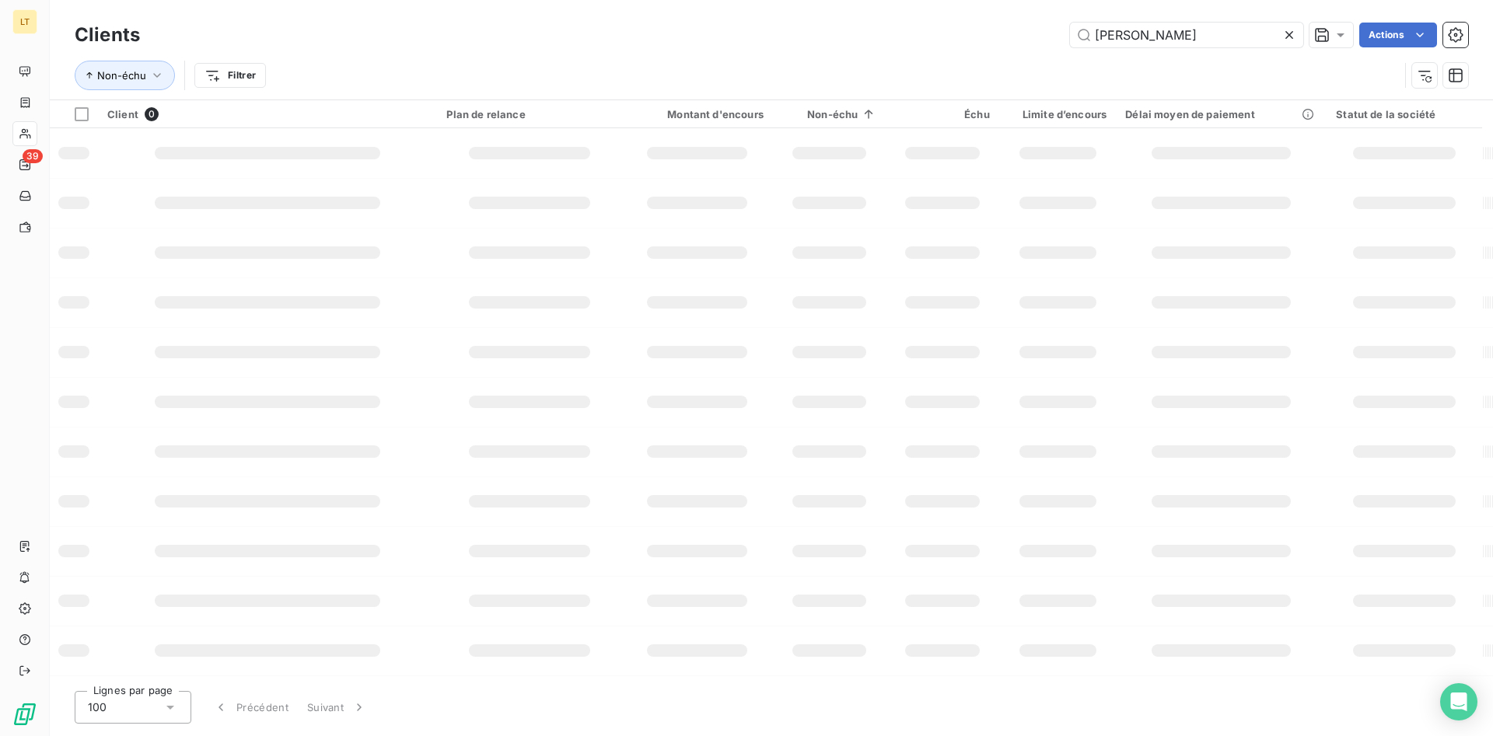
type input "[PERSON_NAME]"
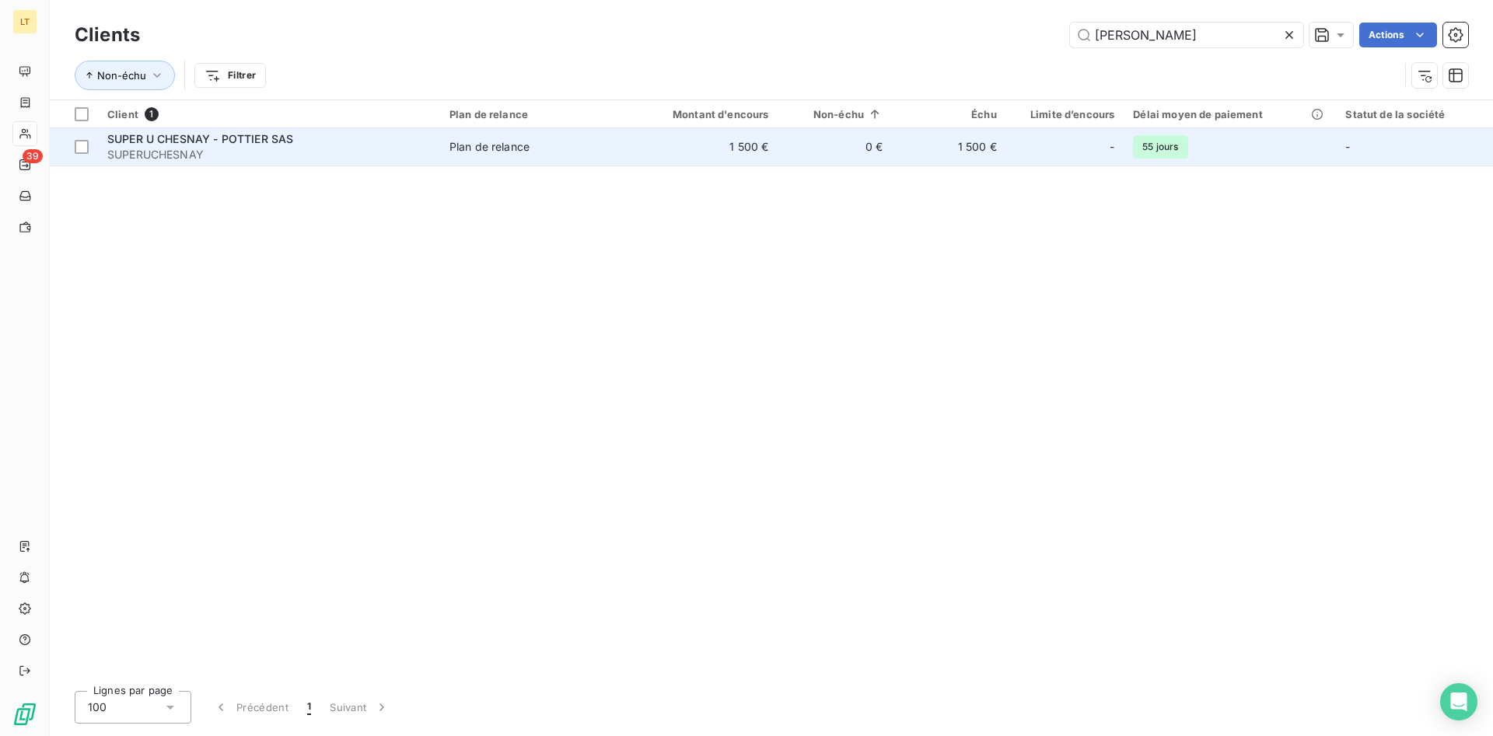
click at [536, 144] on span "Plan de relance" at bounding box center [532, 147] width 166 height 16
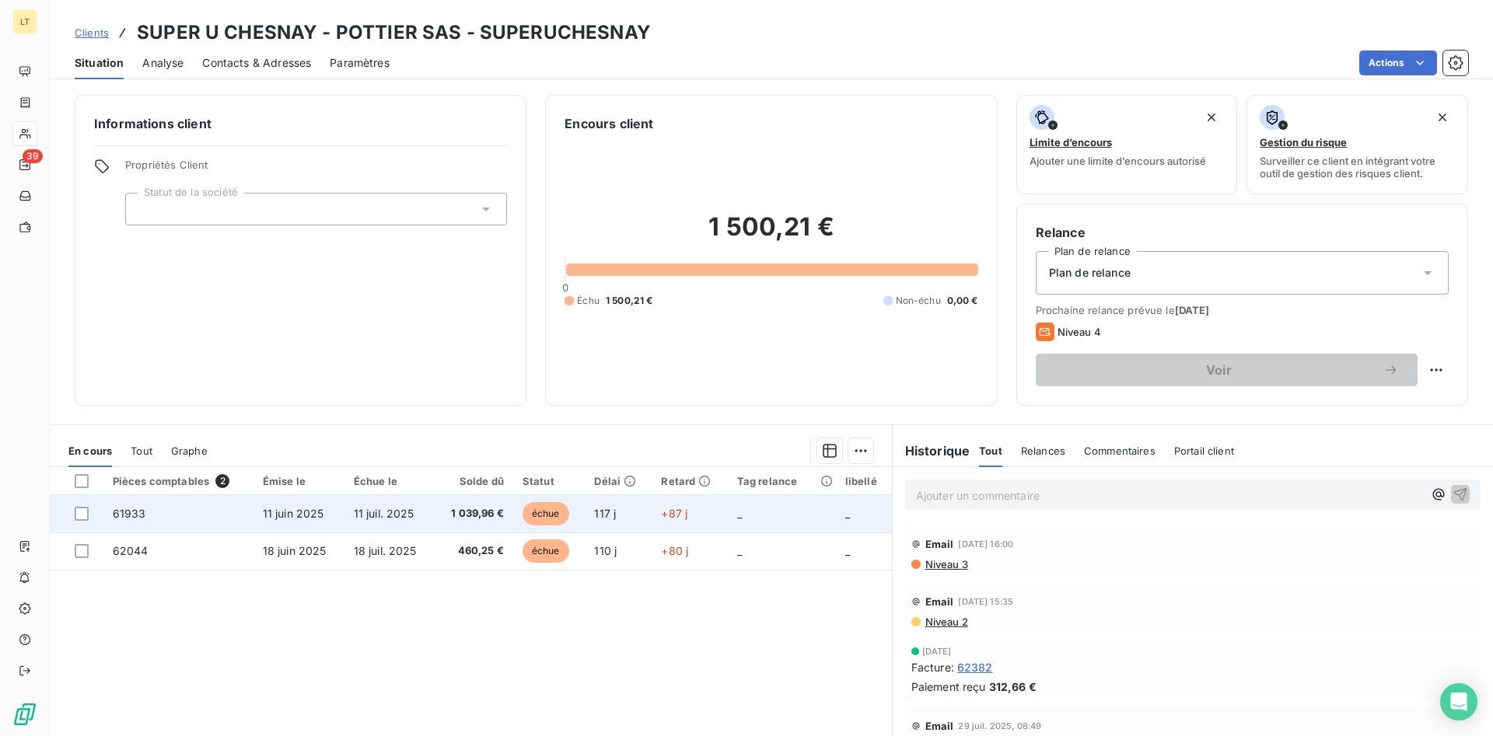
click at [94, 514] on div at bounding box center [84, 514] width 19 height 14
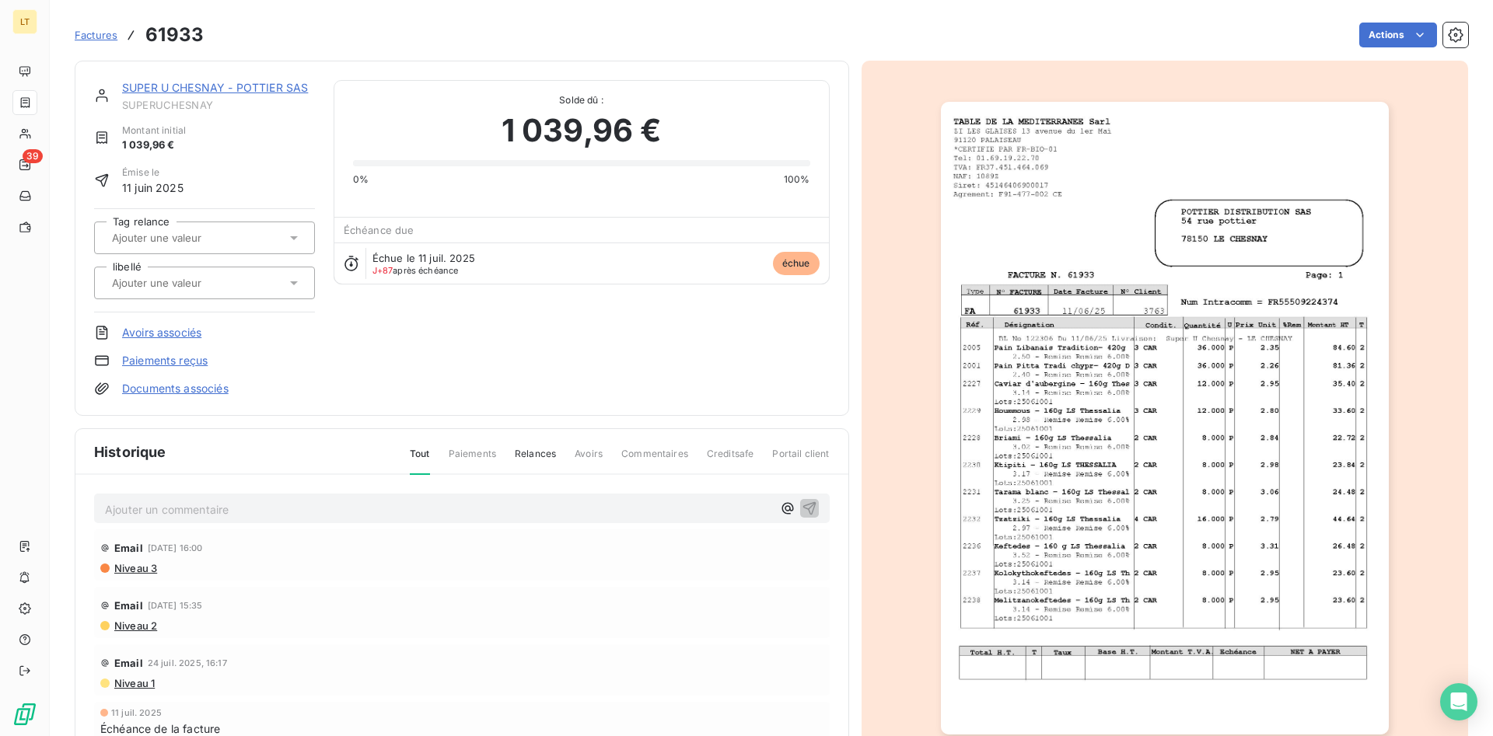
click at [1040, 331] on div at bounding box center [1165, 418] width 607 height 715
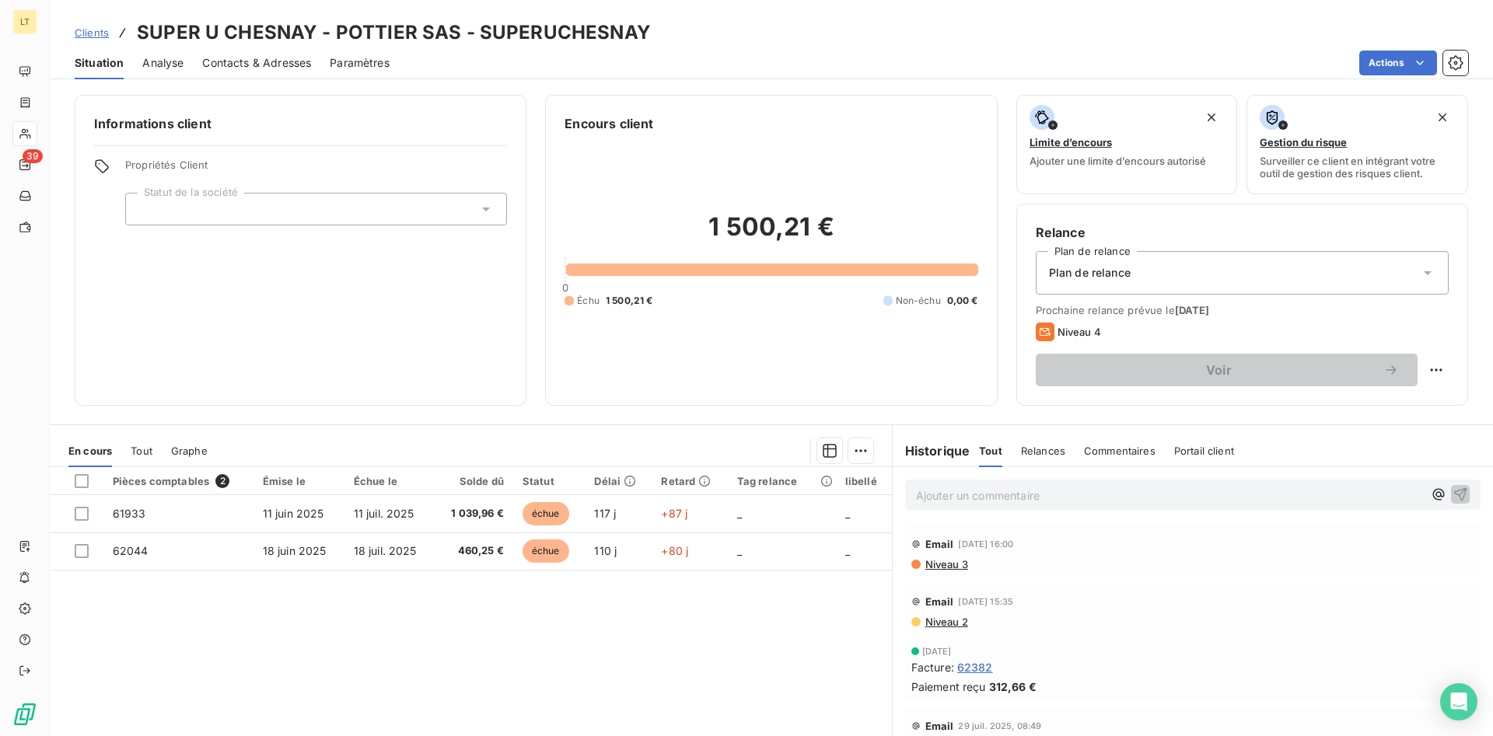
click at [301, 65] on span "Contacts & Adresses" at bounding box center [256, 63] width 109 height 16
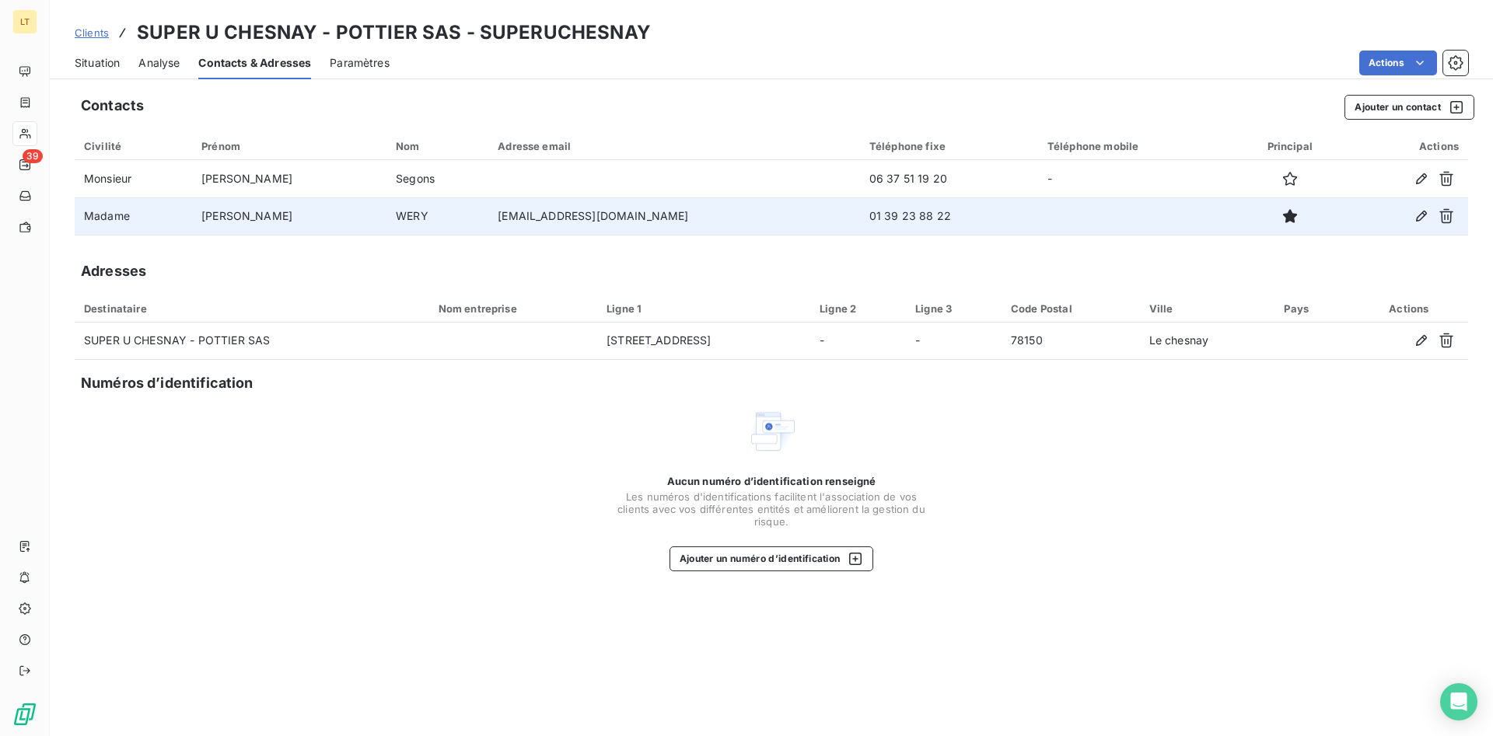
drag, startPoint x: 636, startPoint y: 217, endPoint x: 528, endPoint y: 226, distance: 108.5
click at [528, 226] on td "[EMAIL_ADDRESS][DOMAIN_NAME]" at bounding box center [674, 216] width 372 height 37
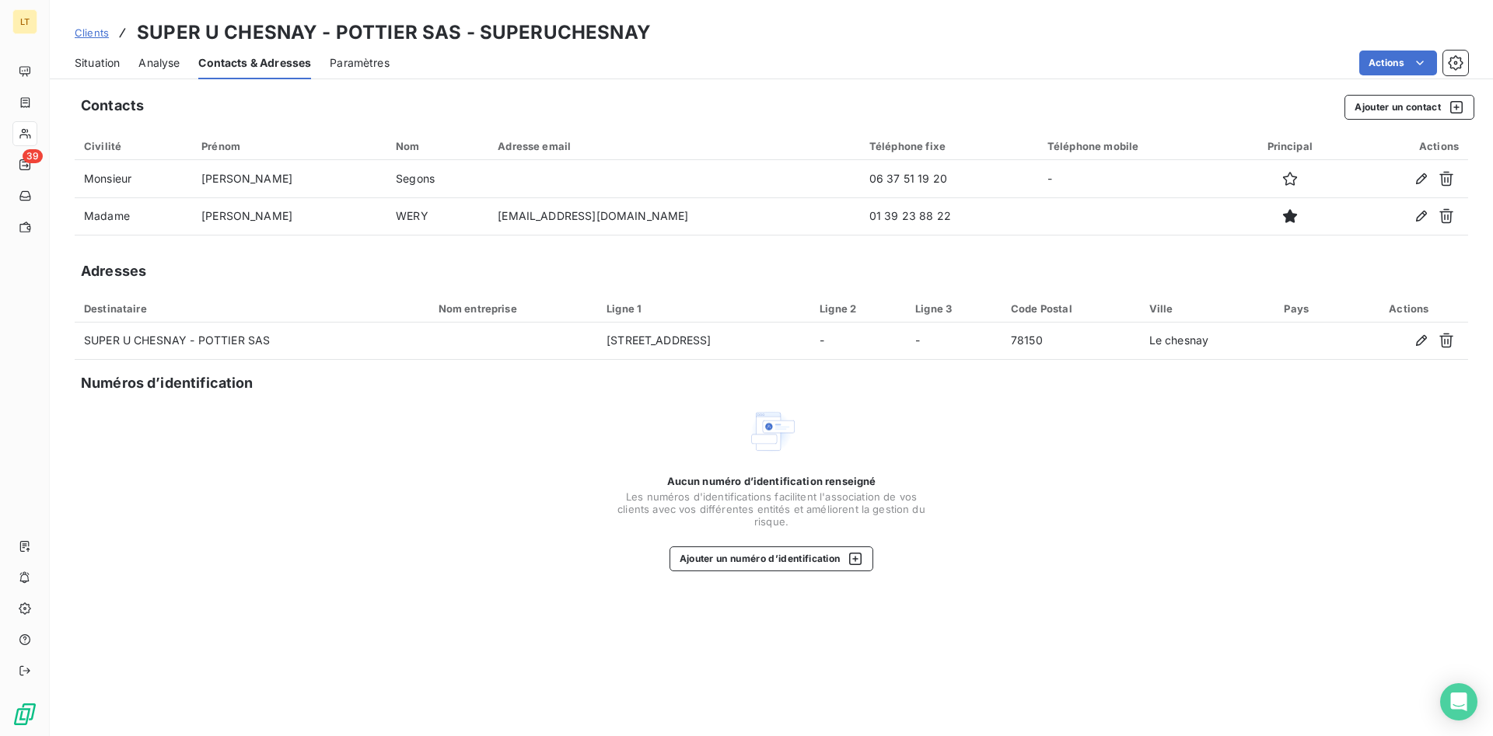
drag, startPoint x: 641, startPoint y: 220, endPoint x: 379, endPoint y: 236, distance: 262.6
click at [379, 236] on div "Civilité Prénom Nom Adresse email Téléphone fixe Téléphone mobile Principal Act…" at bounding box center [772, 183] width 1394 height 103
copy tr "[EMAIL_ADDRESS][DOMAIN_NAME]"
